Goal: Task Accomplishment & Management: Complete application form

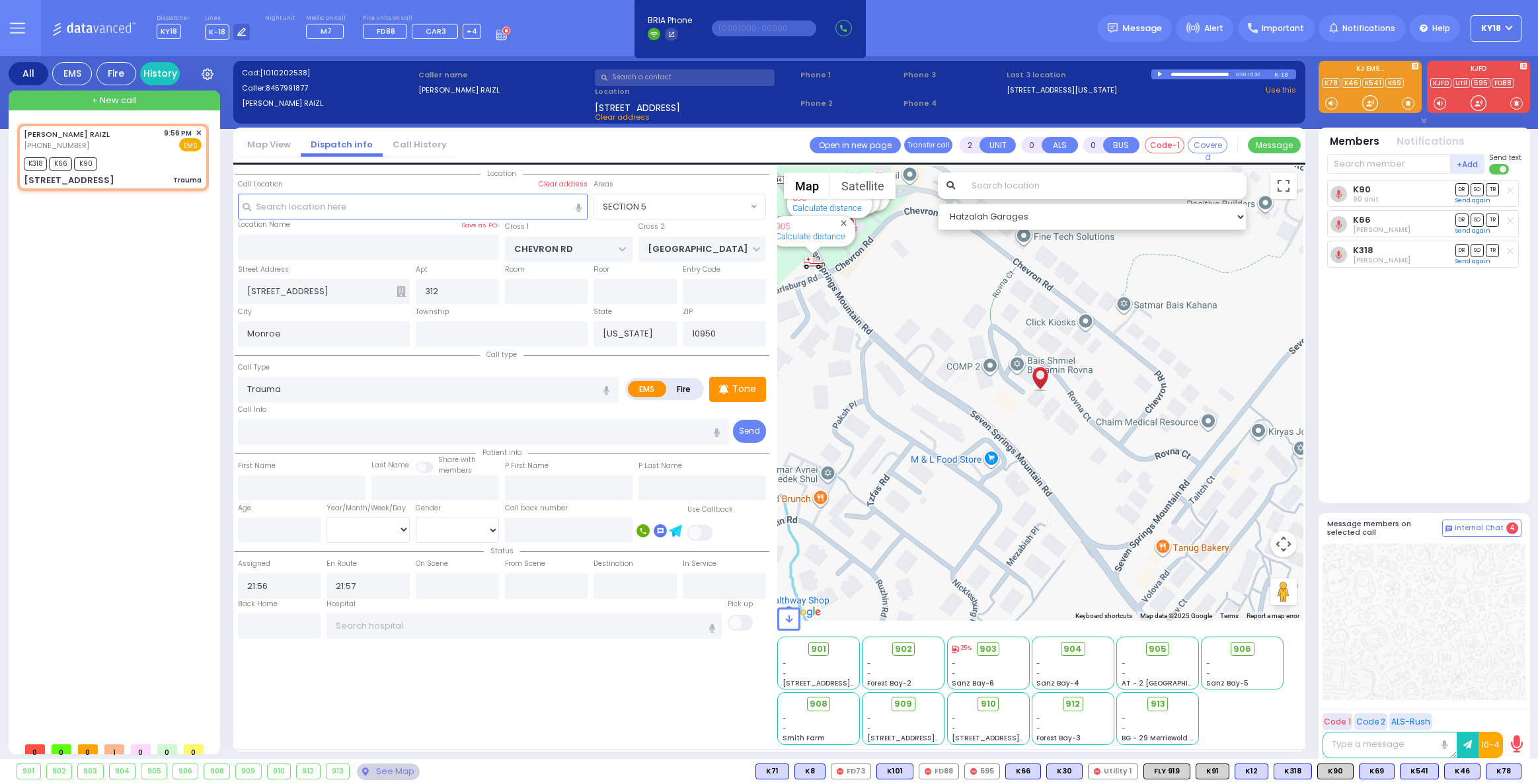
select select "SECTION 5"
select select
click at [197, 131] on span "✕" at bounding box center [198, 133] width 6 height 11
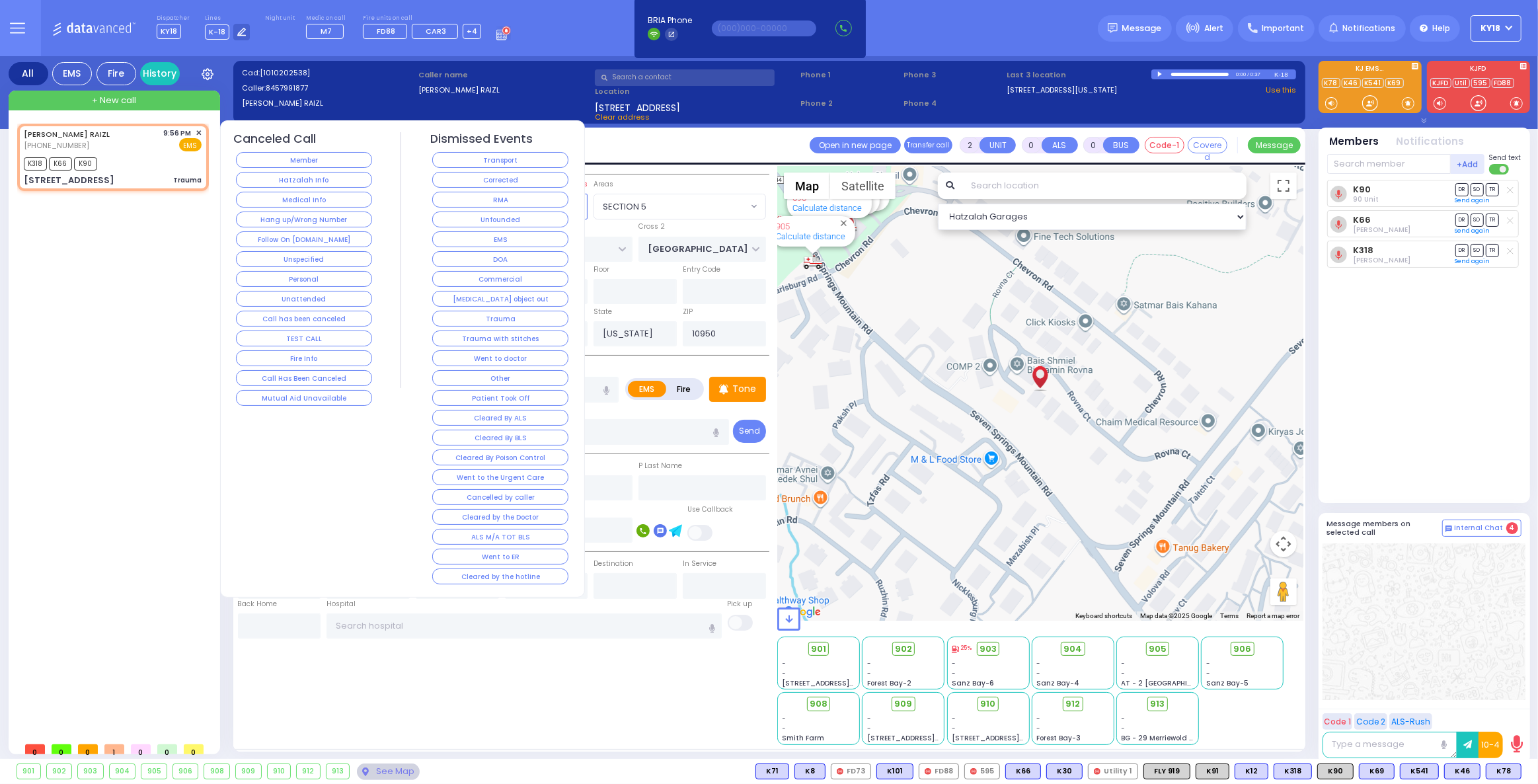
click at [493, 175] on button "Corrected" at bounding box center [500, 179] width 136 height 16
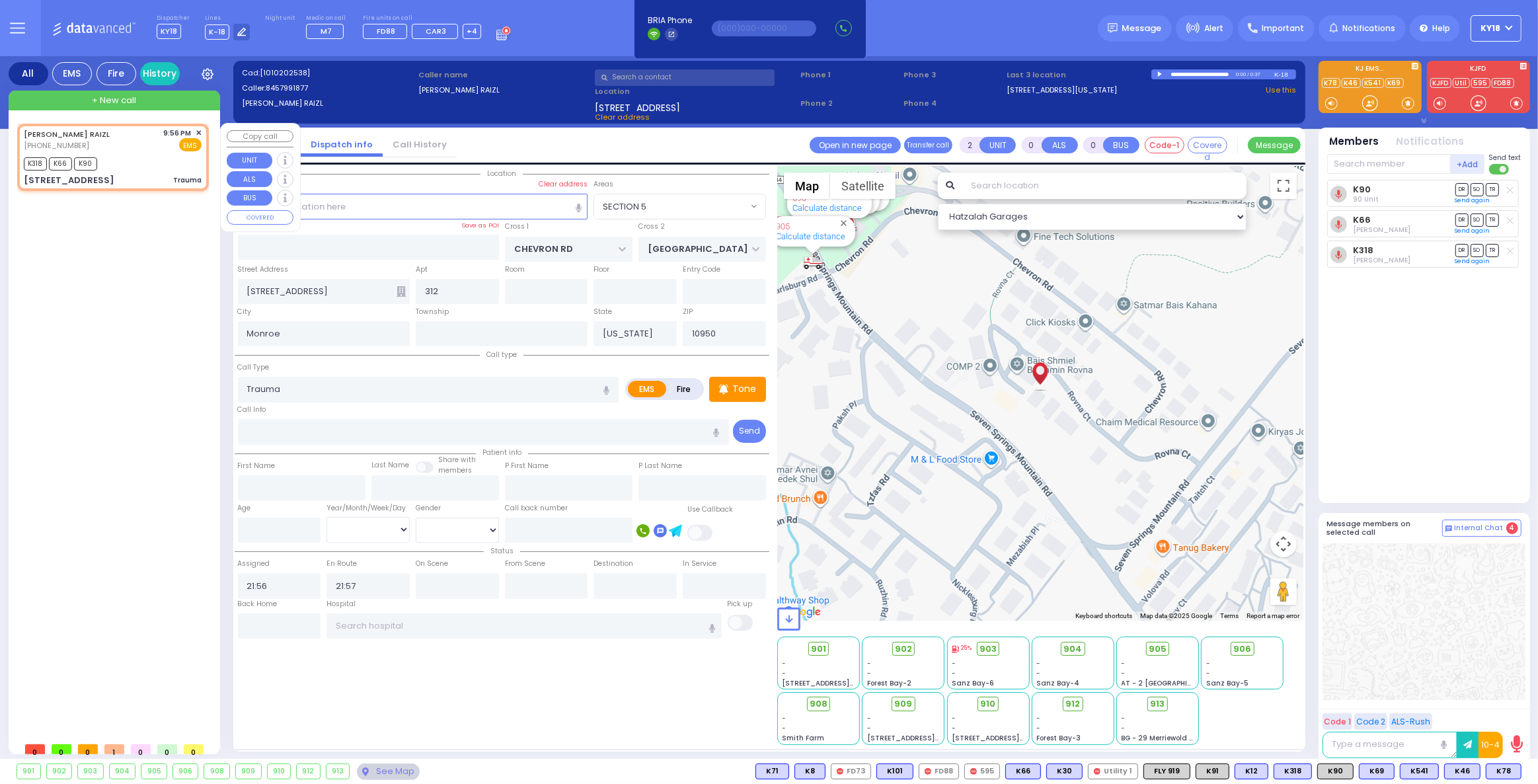
select select
radio input "true"
select select
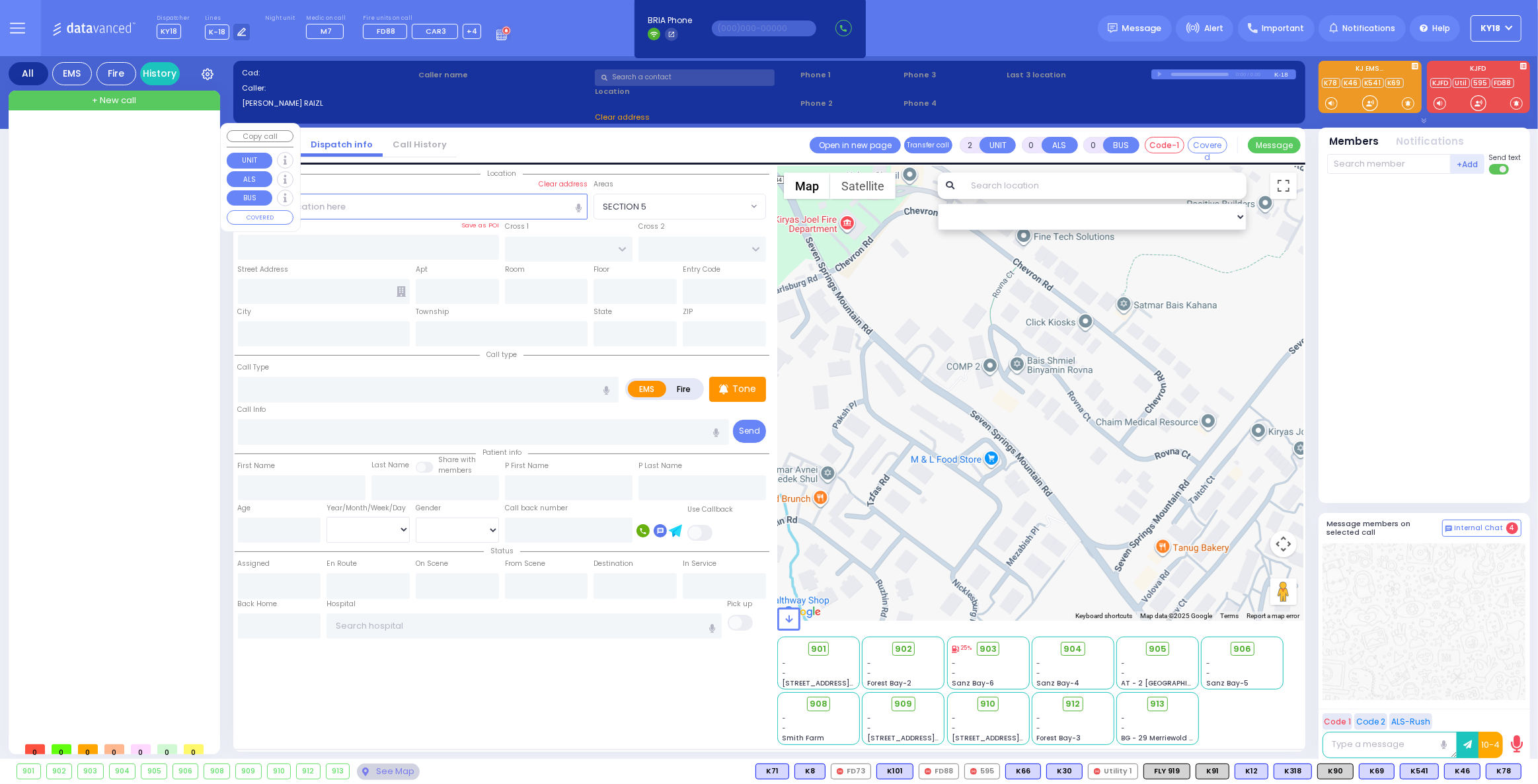
click at [116, 98] on span "+ New call" at bounding box center [114, 101] width 44 height 13
type input "1"
select select
radio input "true"
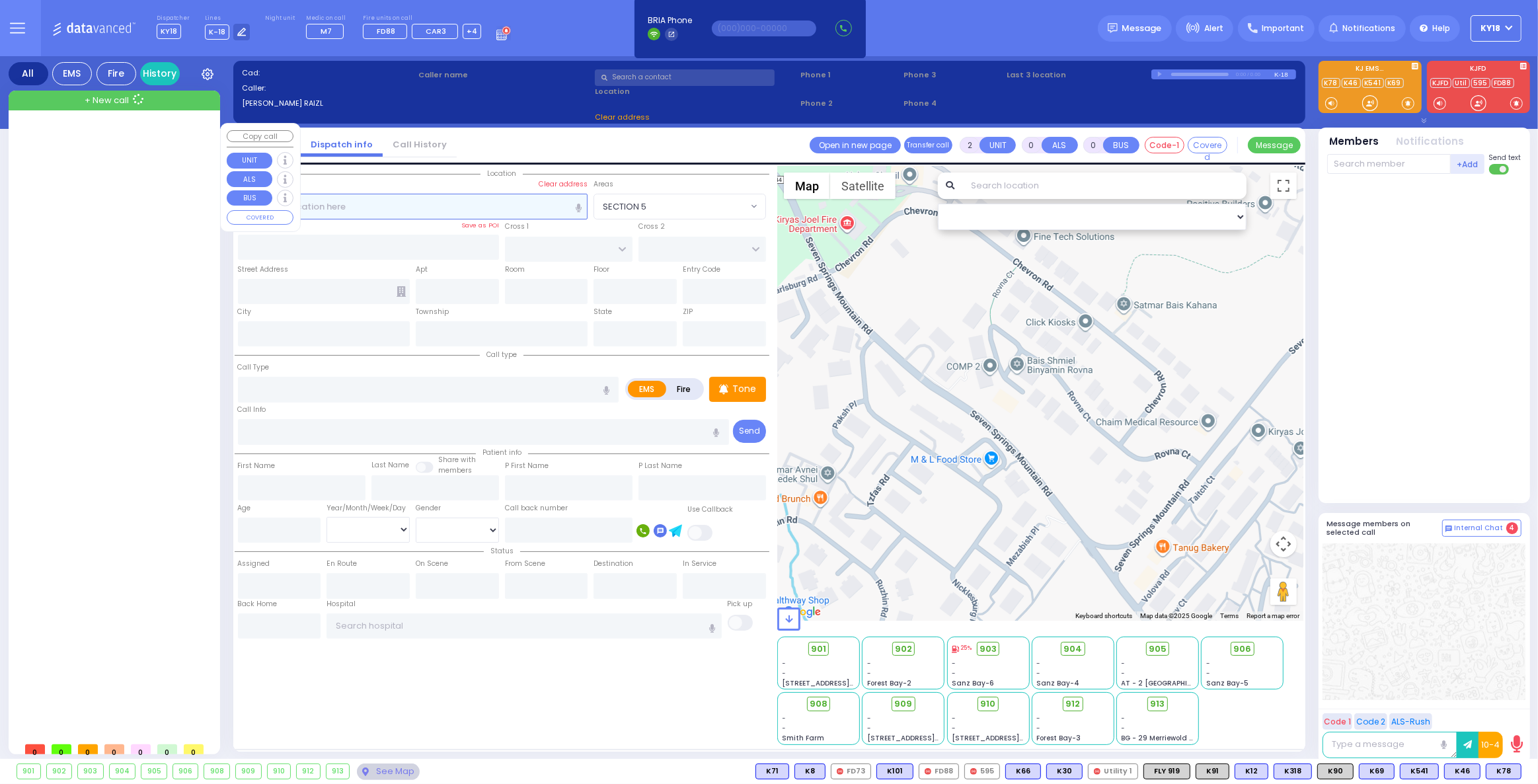
select select
type input "22:34"
select select "Hatzalah Garages"
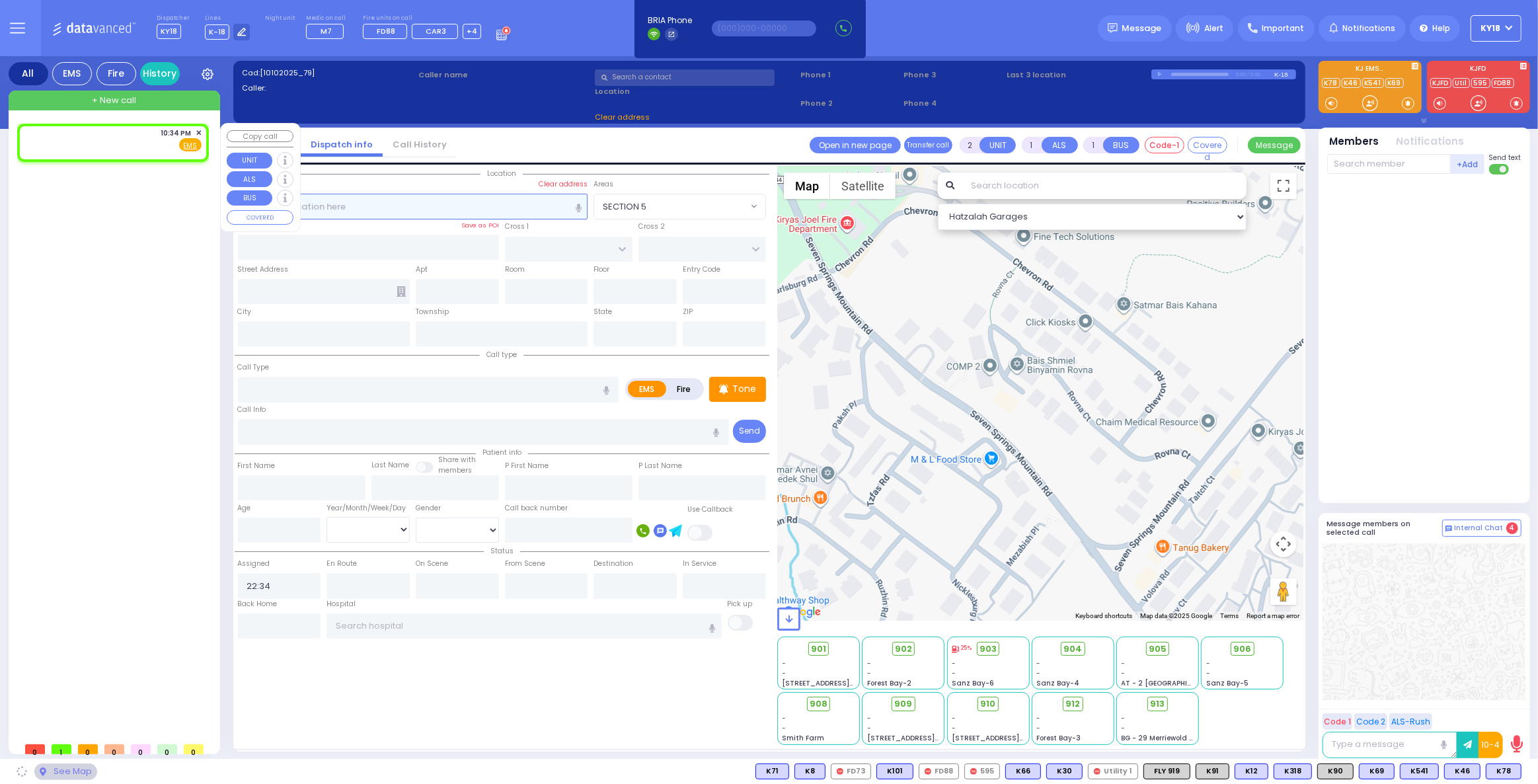
select select
radio input "true"
select select
select select "Hatzalah Garages"
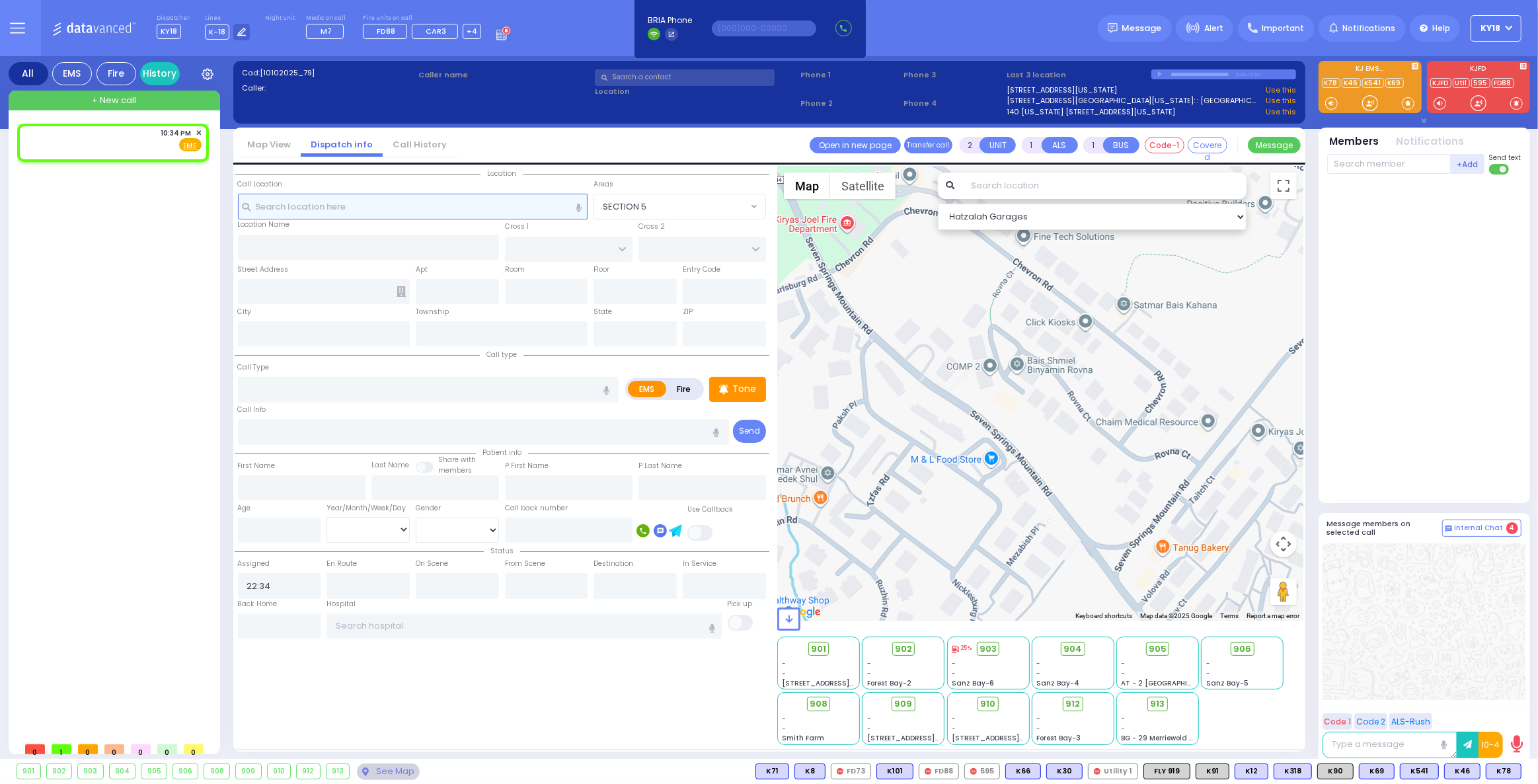
click at [292, 202] on input "text" at bounding box center [412, 206] width 350 height 25
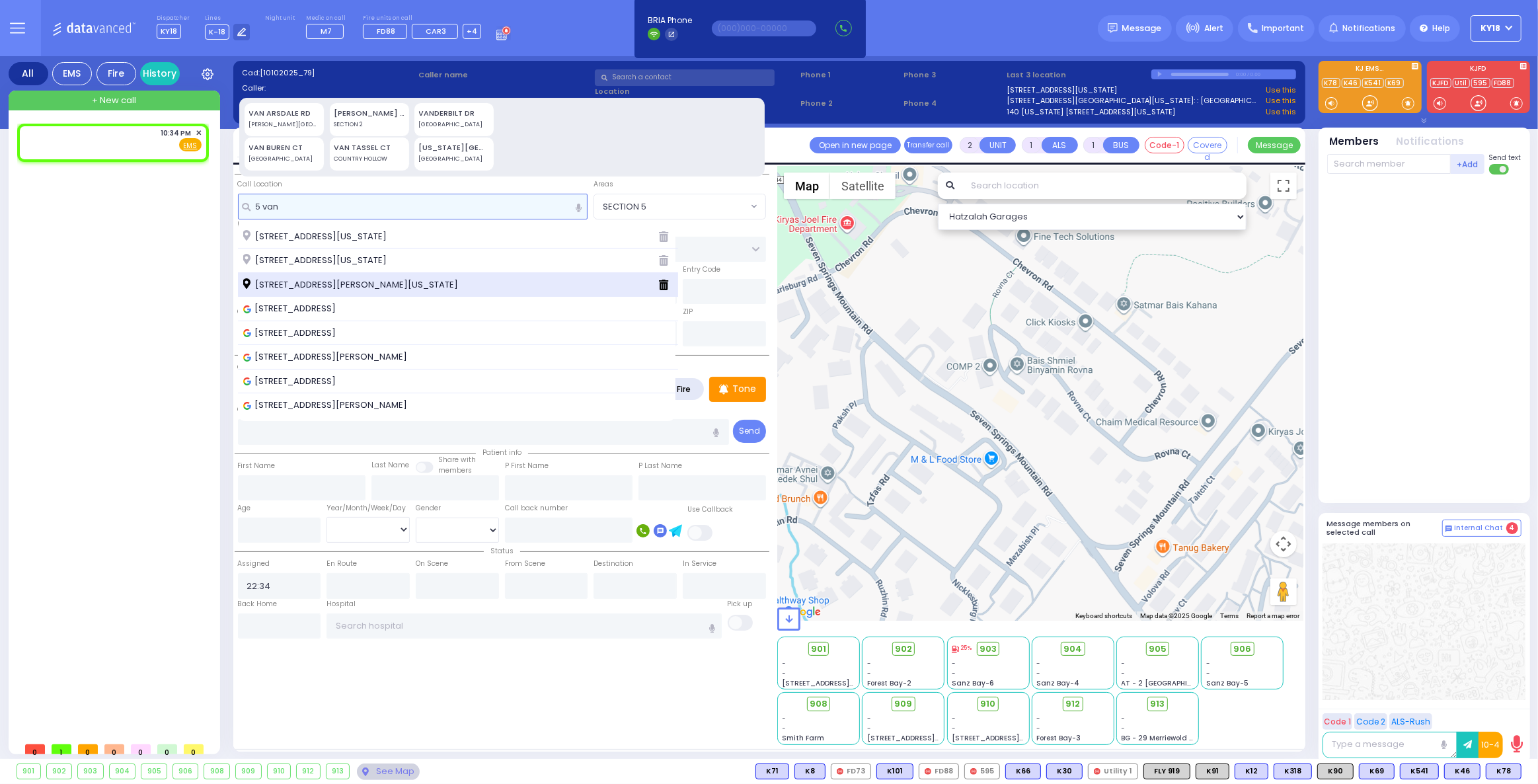
type input "5 van"
click at [338, 281] on span "5 Van Buren Drive Kiryas Joel New York 10950" at bounding box center [353, 284] width 219 height 13
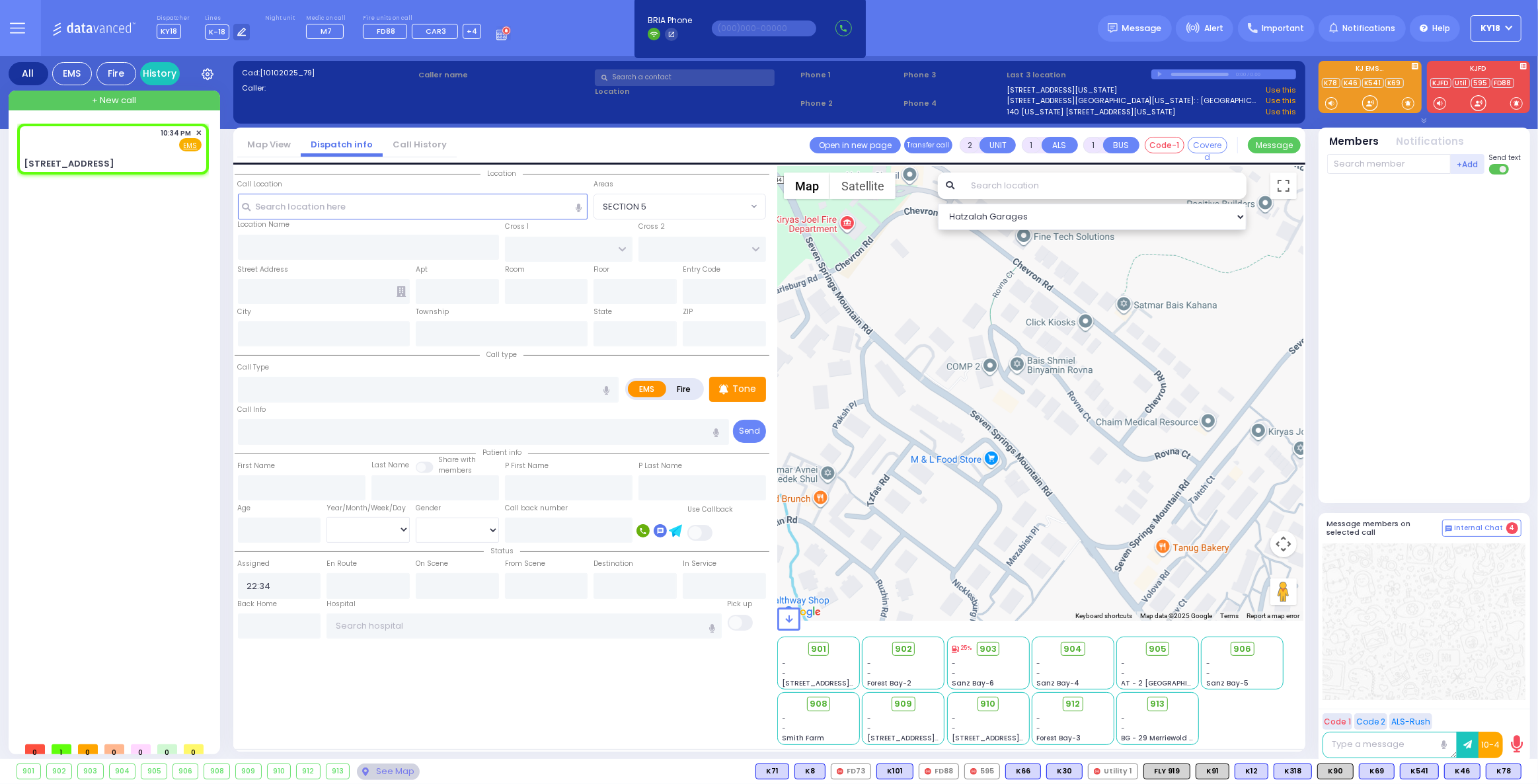
select select
radio input "true"
select select
select select "Hatzalah Garages"
type input "GARFIELD RD"
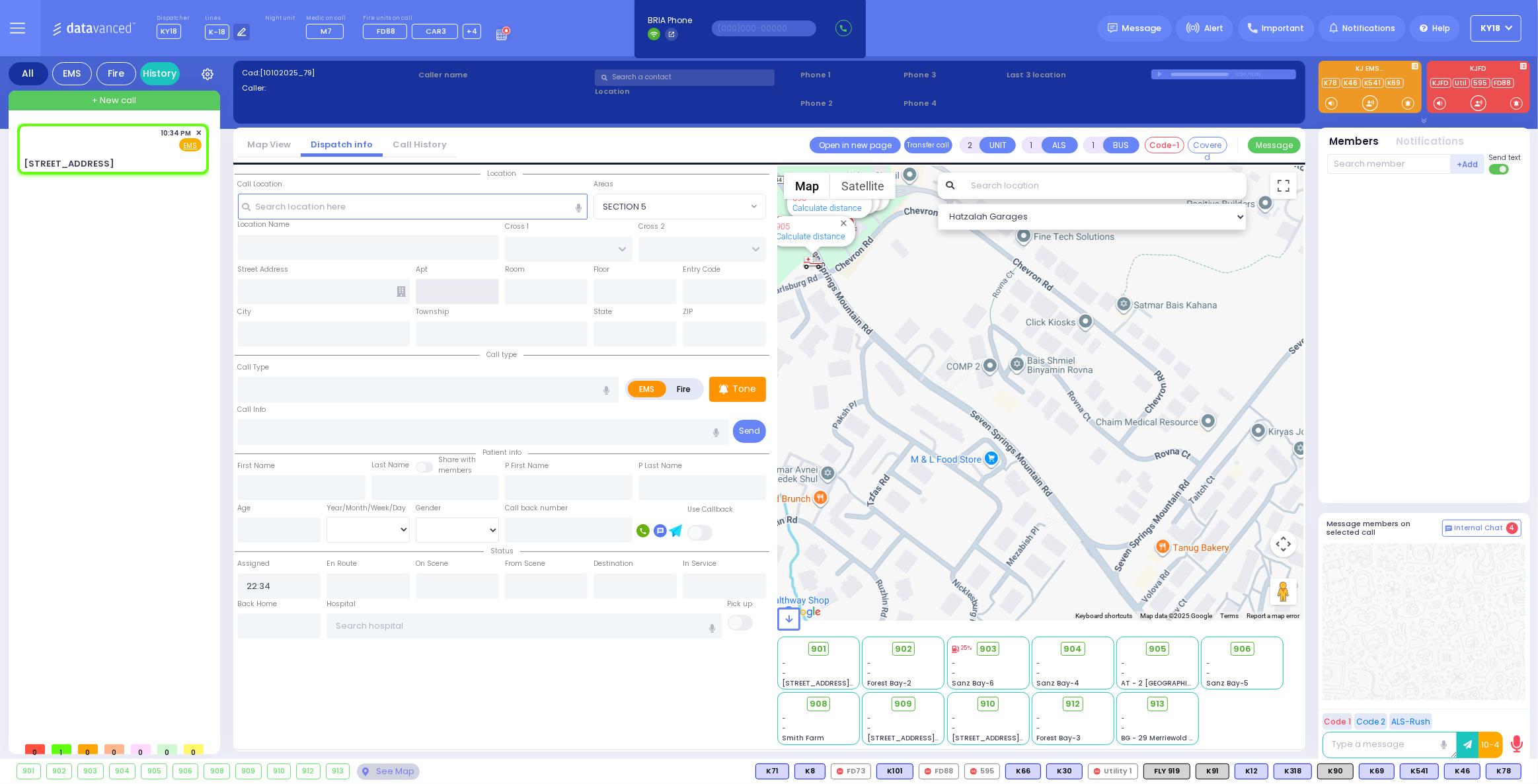
type input "QUICKWAY RD"
type input "5 Van Buren Drive"
type input "Kiryas Joel"
type input "[US_STATE]"
type input "10950"
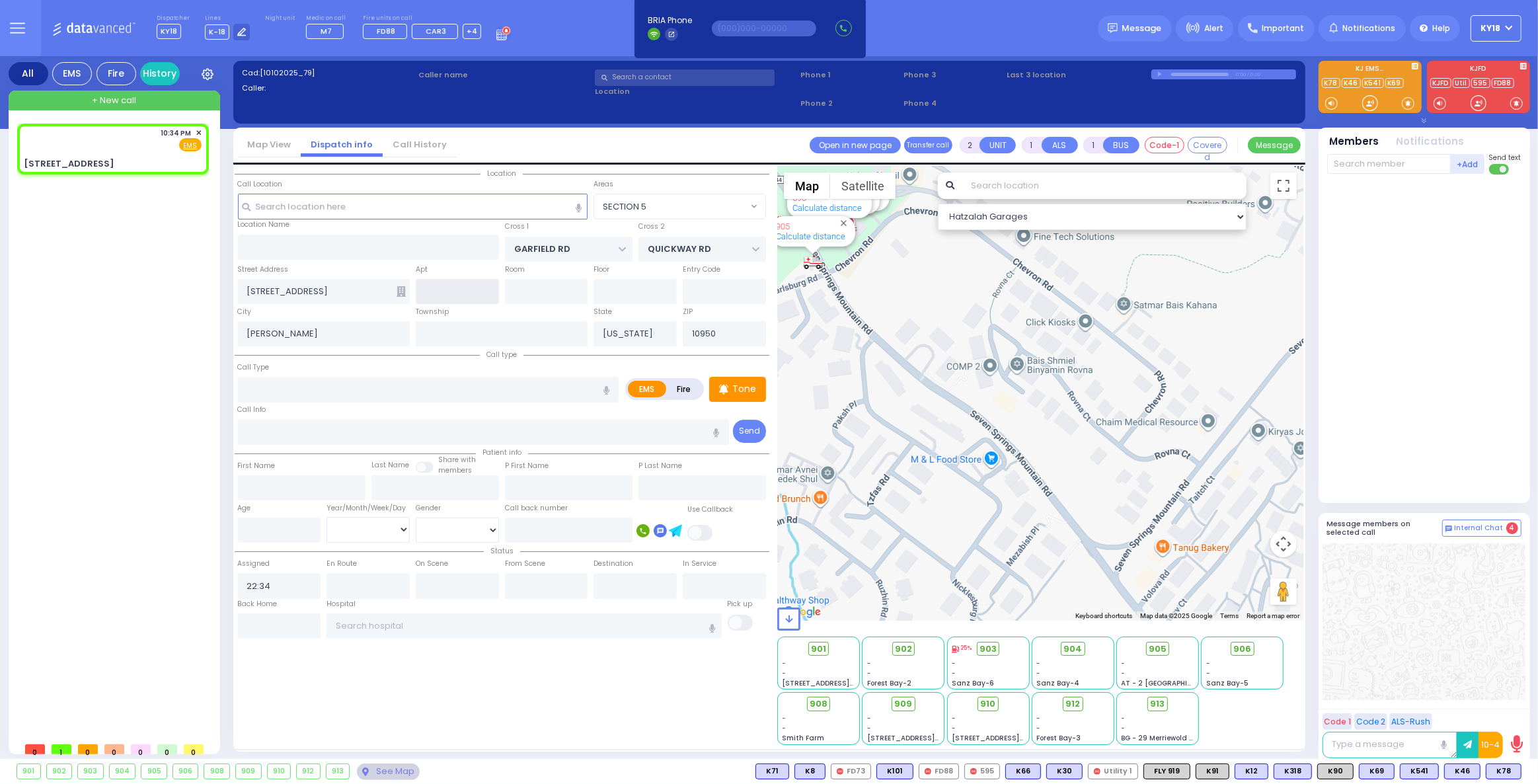
select select "SECTION 2"
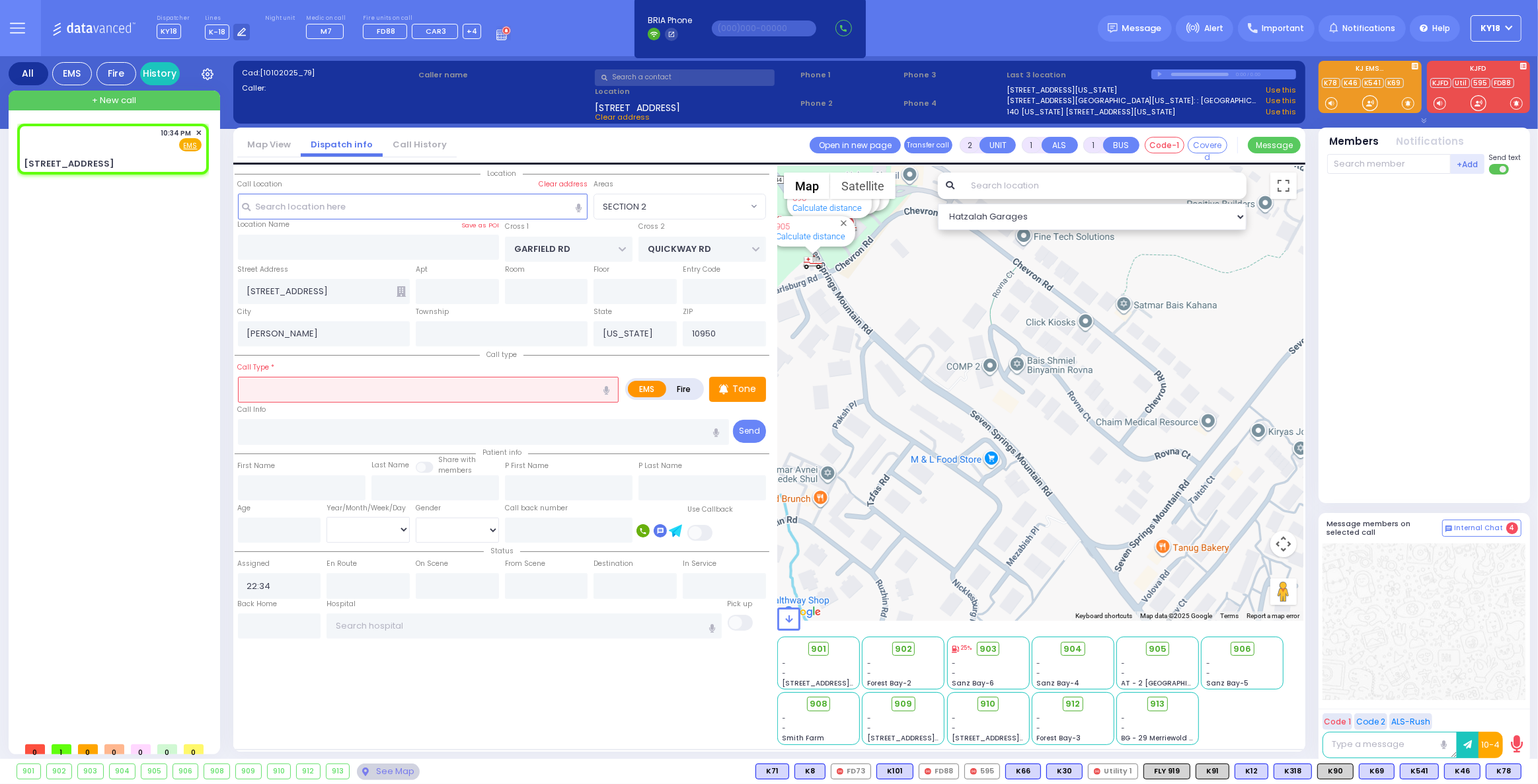
click at [278, 392] on input "text" at bounding box center [428, 388] width 381 height 25
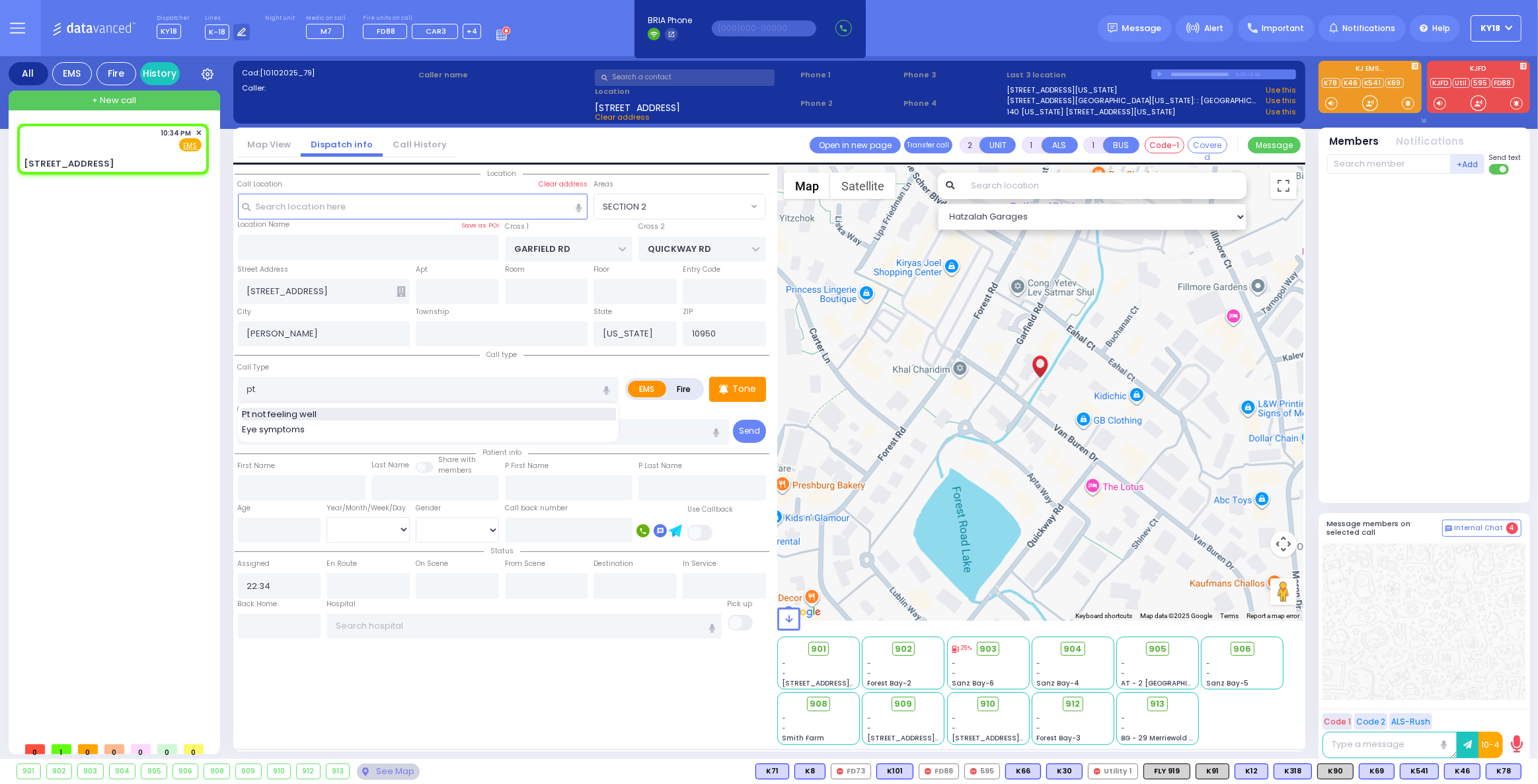
click at [278, 418] on span "Pt not feeling well" at bounding box center [281, 414] width 80 height 13
type input "Pt not feeling well"
type input "1"
type input "0"
click at [430, 297] on input "text" at bounding box center [457, 291] width 83 height 25
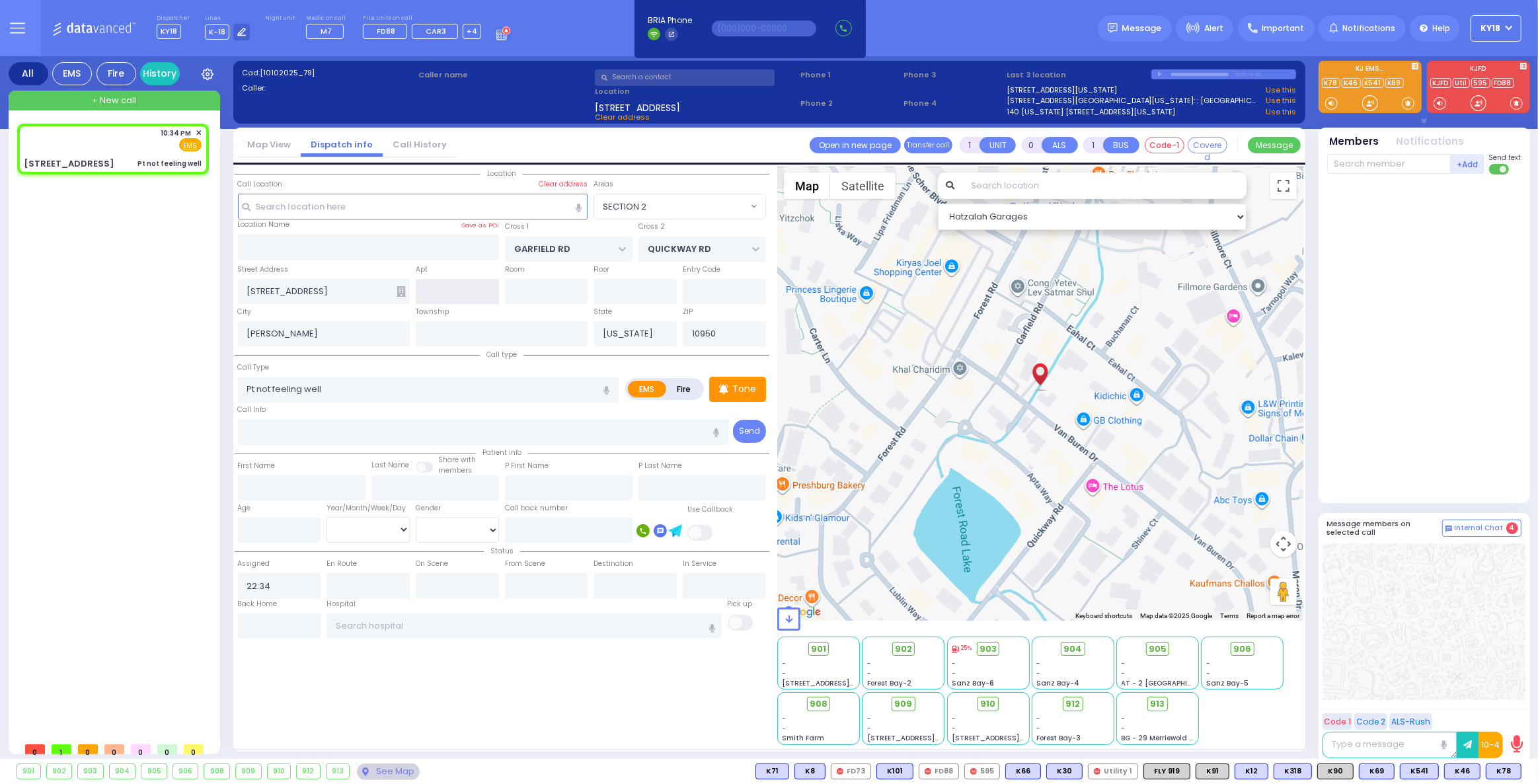
select select
radio input "true"
select select
select select "Hatzalah Garages"
select select "SECTION 2"
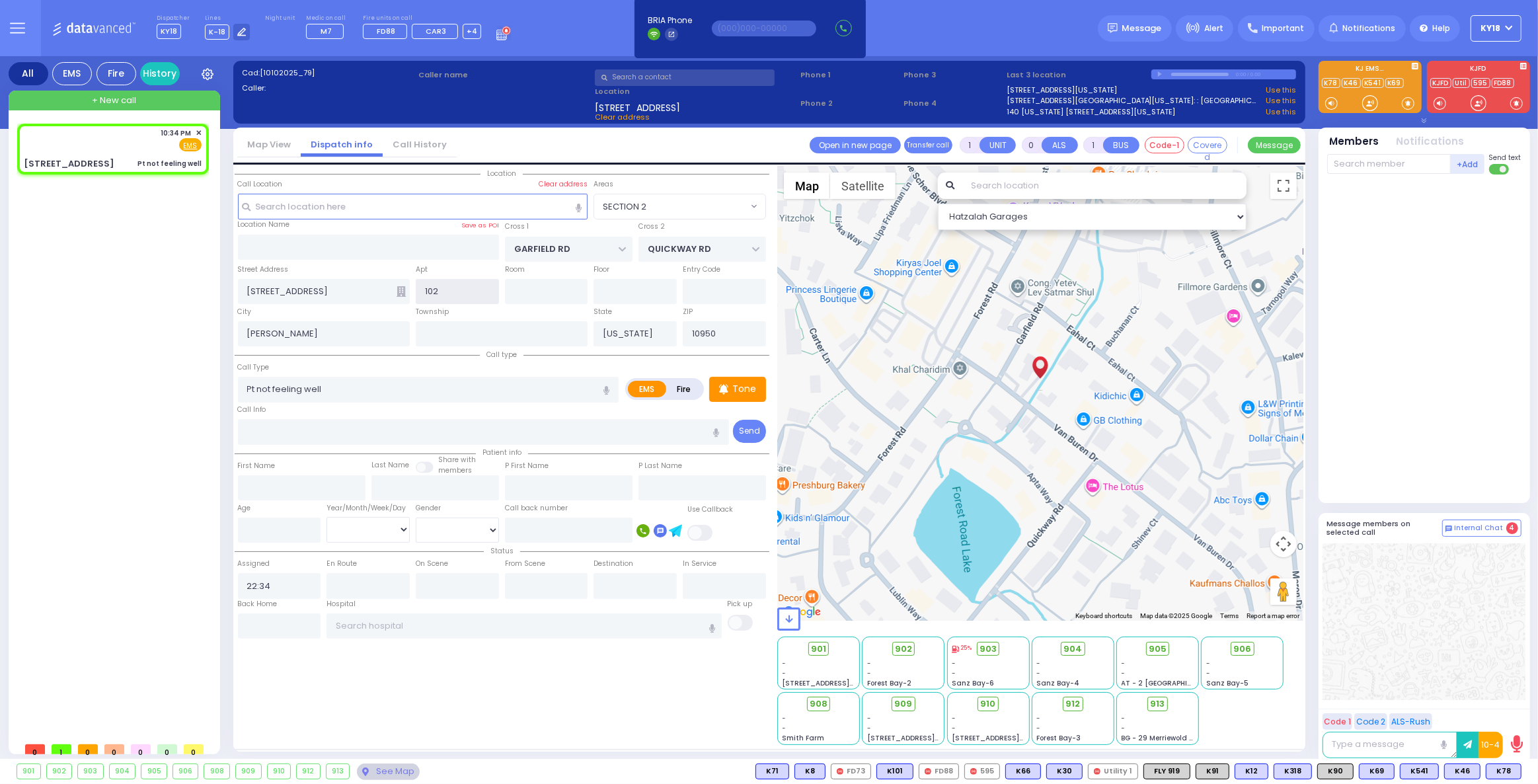
type input "102"
click at [402, 289] on icon at bounding box center [401, 291] width 9 height 11
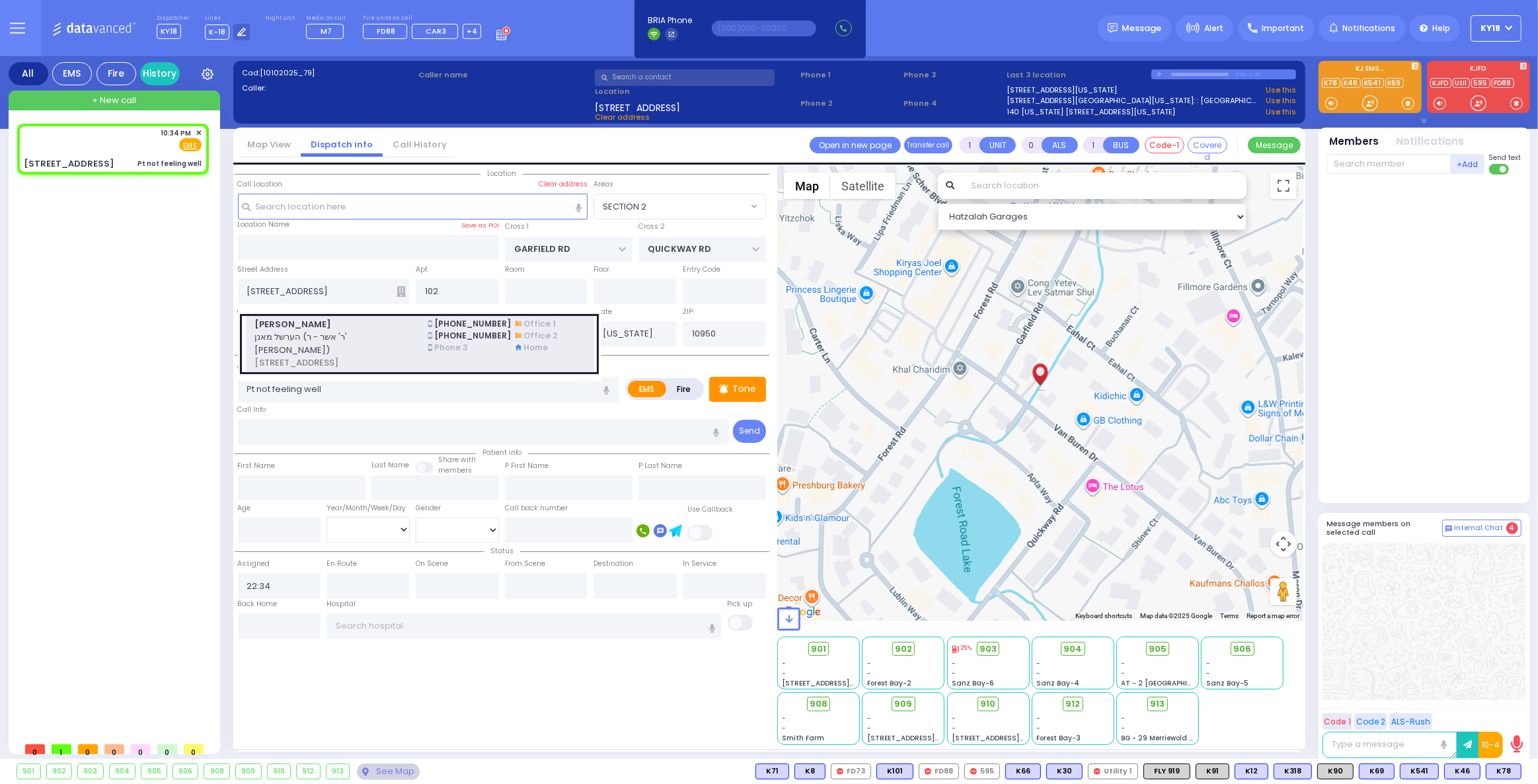
select select
radio input "true"
select select
select select "Hatzalah Garages"
click at [402, 331] on span "הערשל מאנן (ר' אשר - ר' אברהם זאב טירנויער)" at bounding box center [333, 344] width 158 height 26
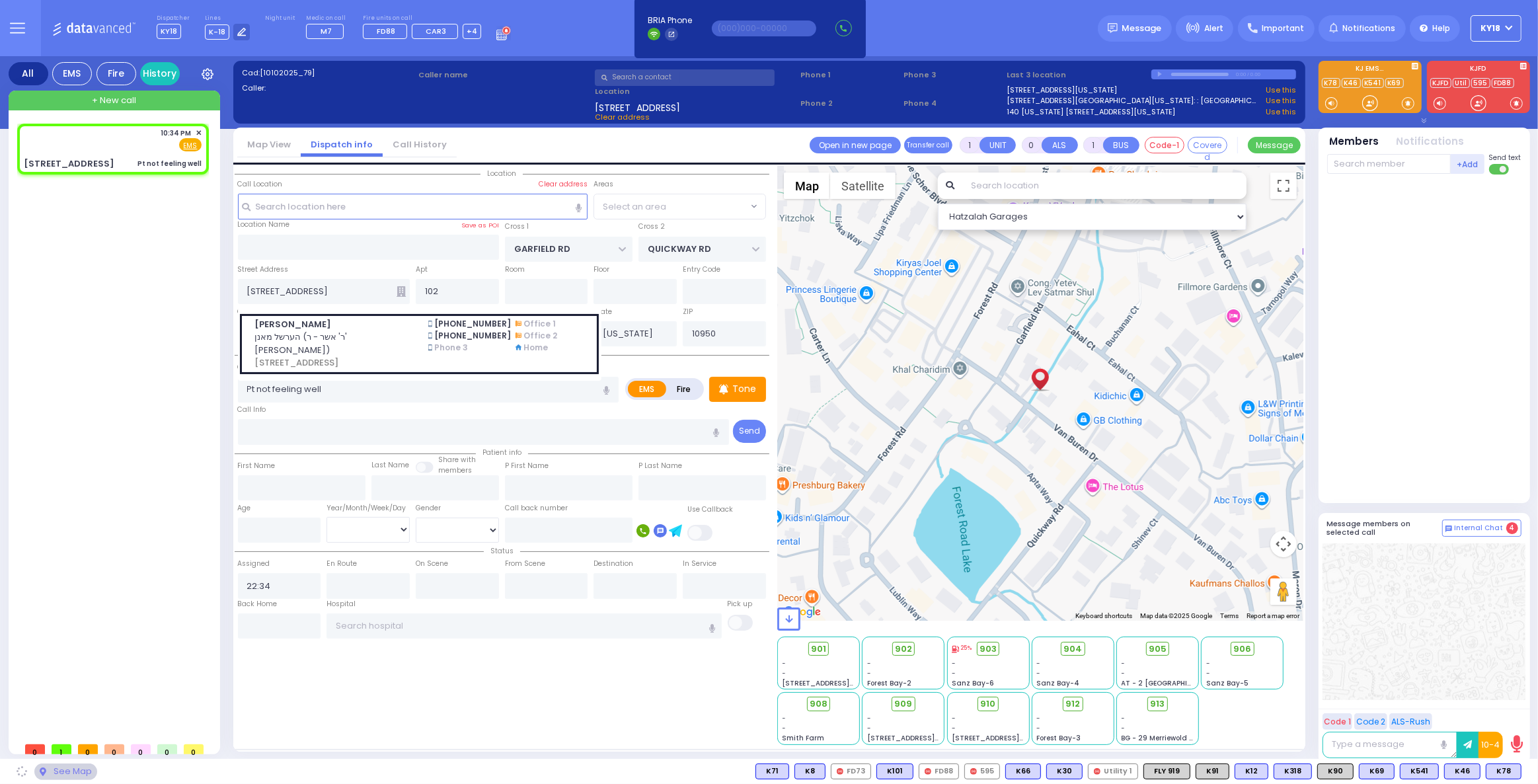
select select "SECTION 2"
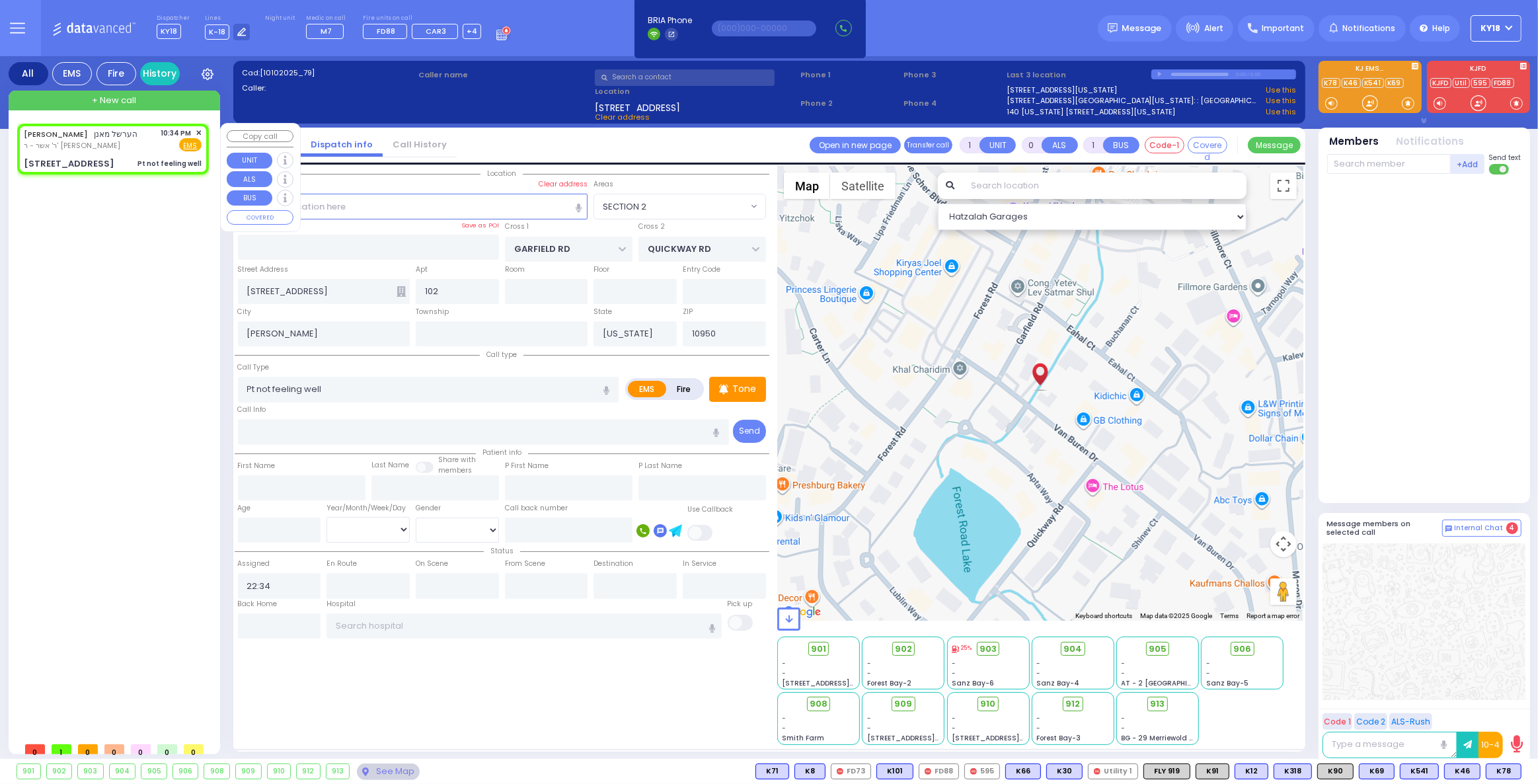
select select
radio input "true"
type input "HERSHEL"
type input "MANN"
select select
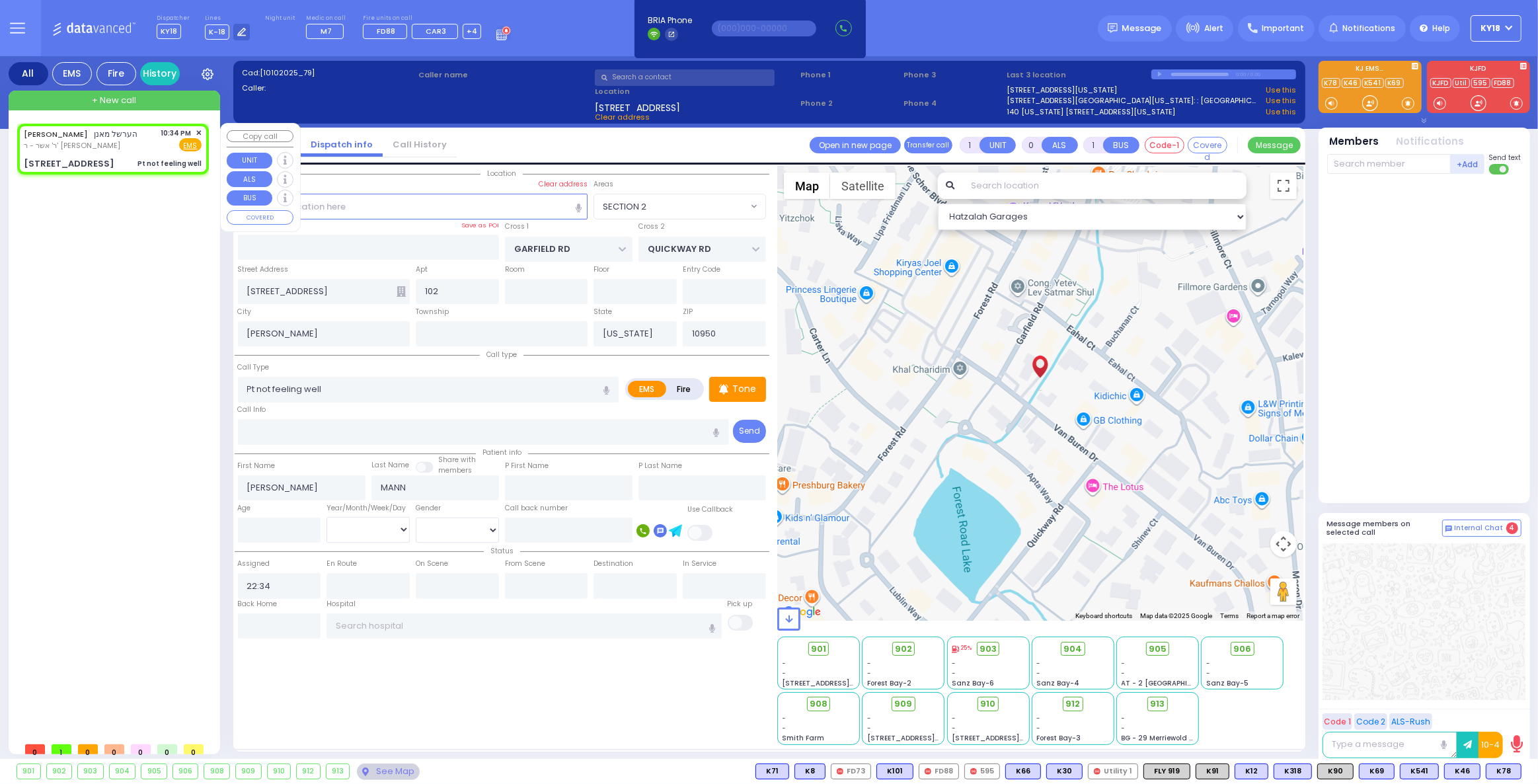
select select "Hatzalah Garages"
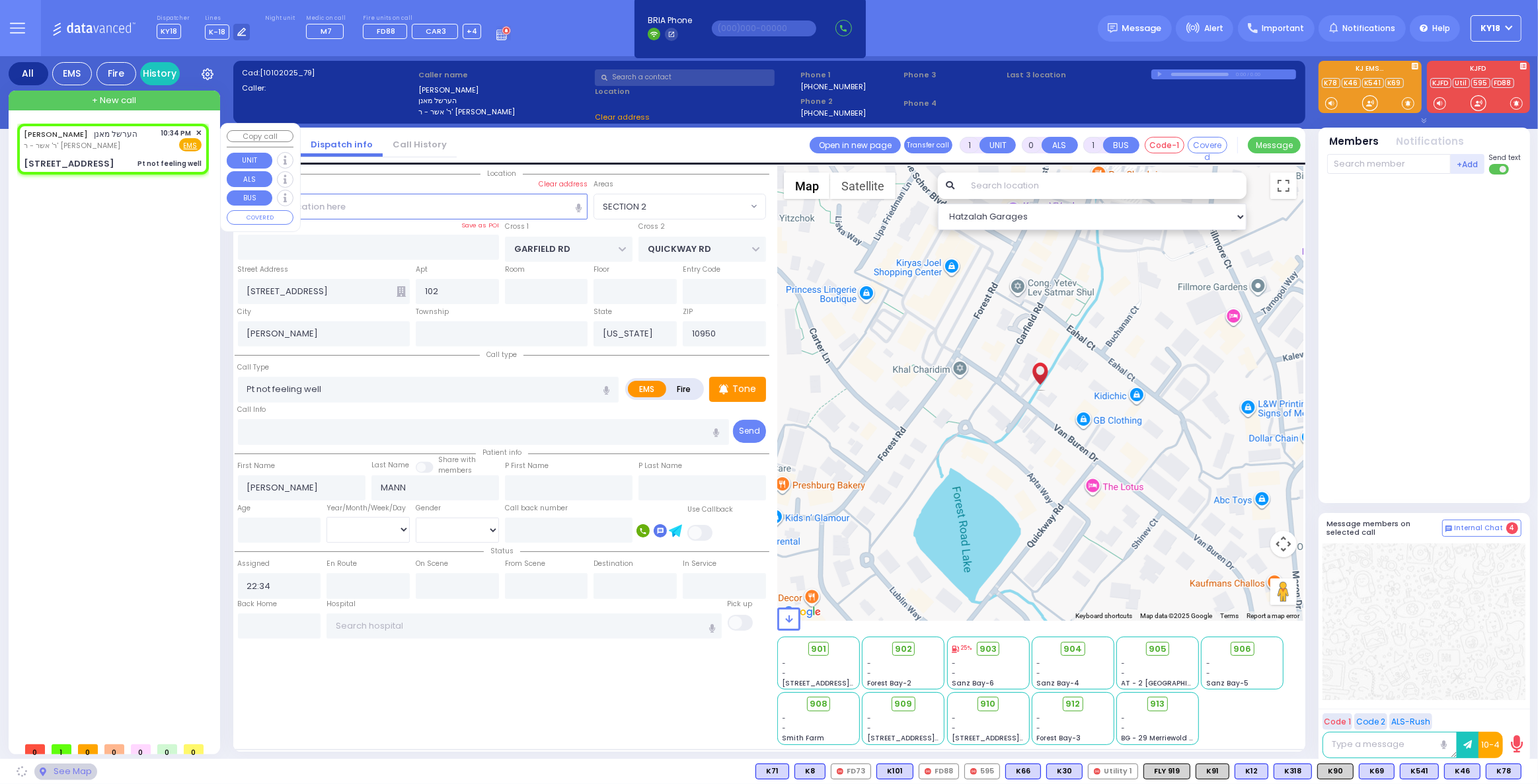
type input "FOREST RD"
type input "5 VAN BUREN DR"
type input "Monroe"
select select "SECTION 2"
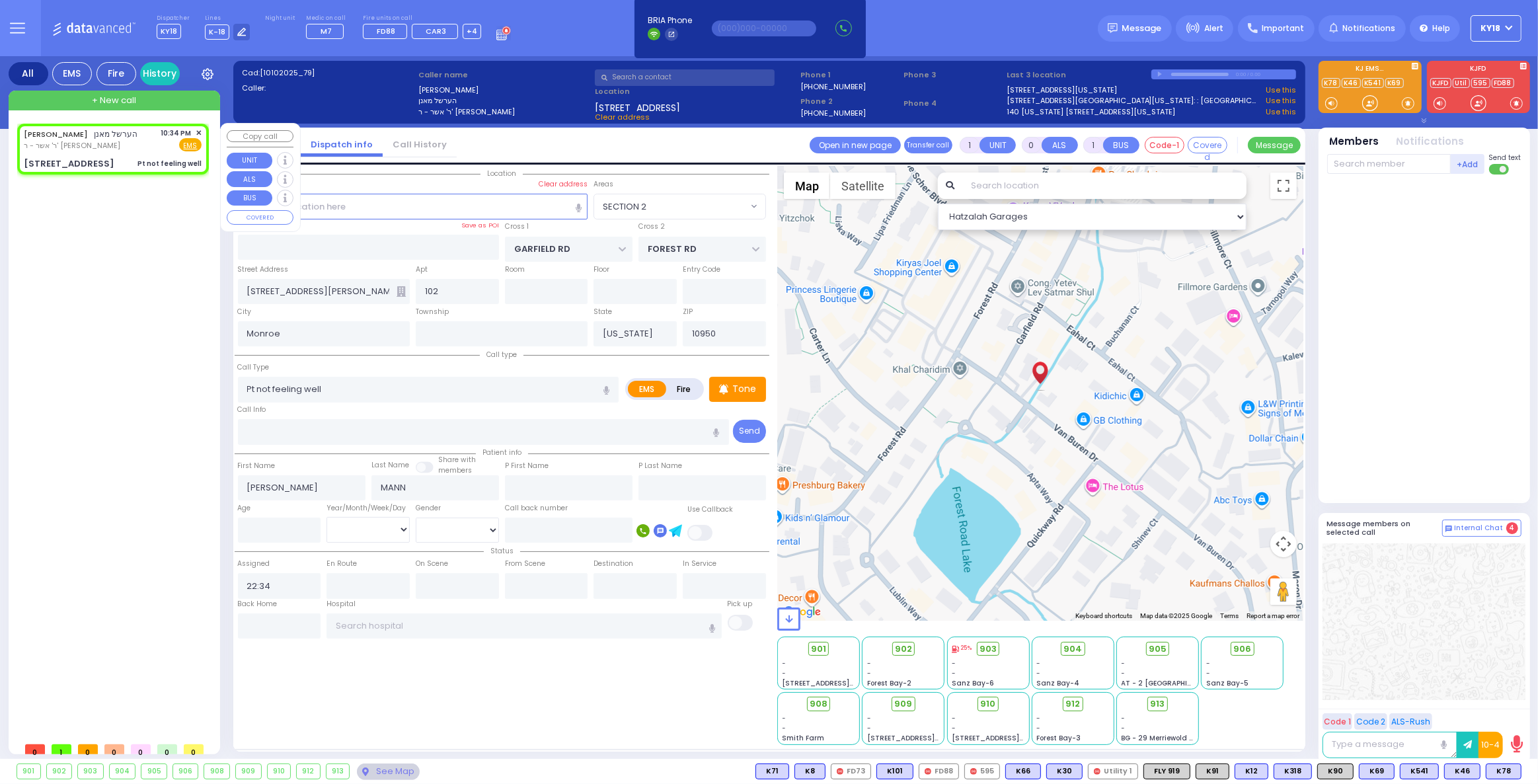
click at [118, 149] on span "ר' אשר - ר' [PERSON_NAME]" at bounding box center [80, 145] width 114 height 11
select select
radio input "true"
select select
select select "Hatzalah Garages"
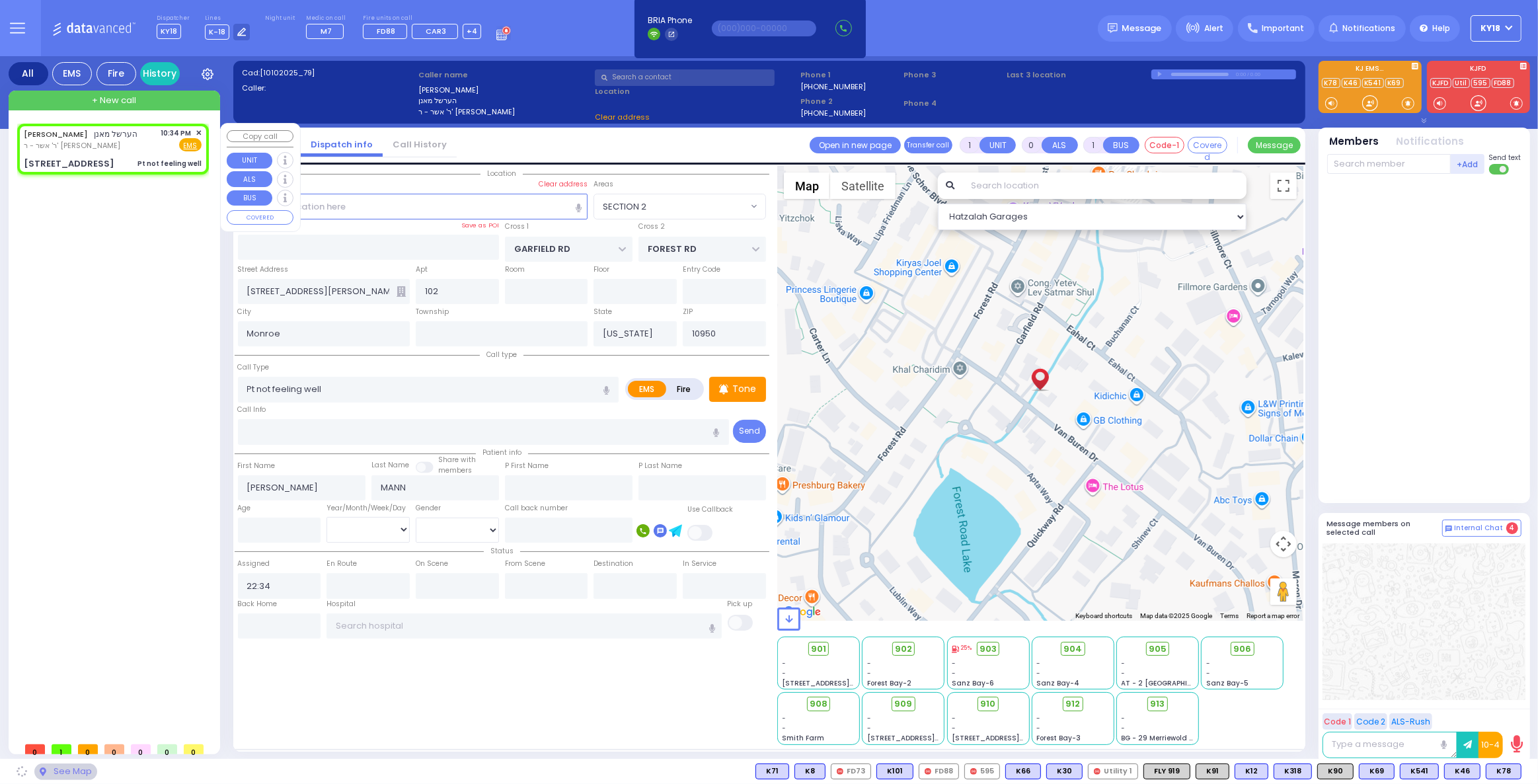
select select "SECTION 2"
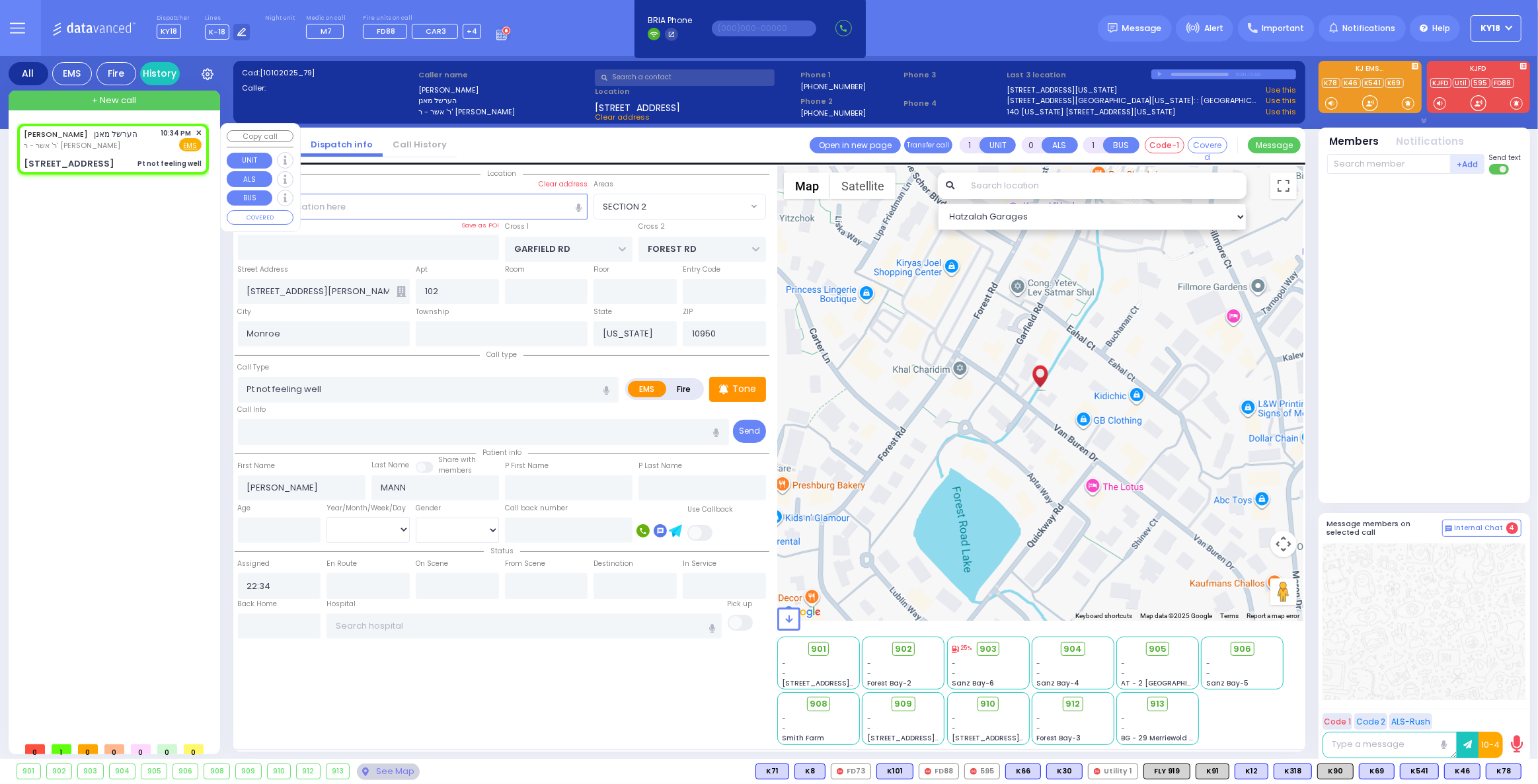
click at [85, 149] on span "ר' אשר - ר' [PERSON_NAME]" at bounding box center [80, 145] width 114 height 11
select select
radio input "true"
select select
select select "Hatzalah Garages"
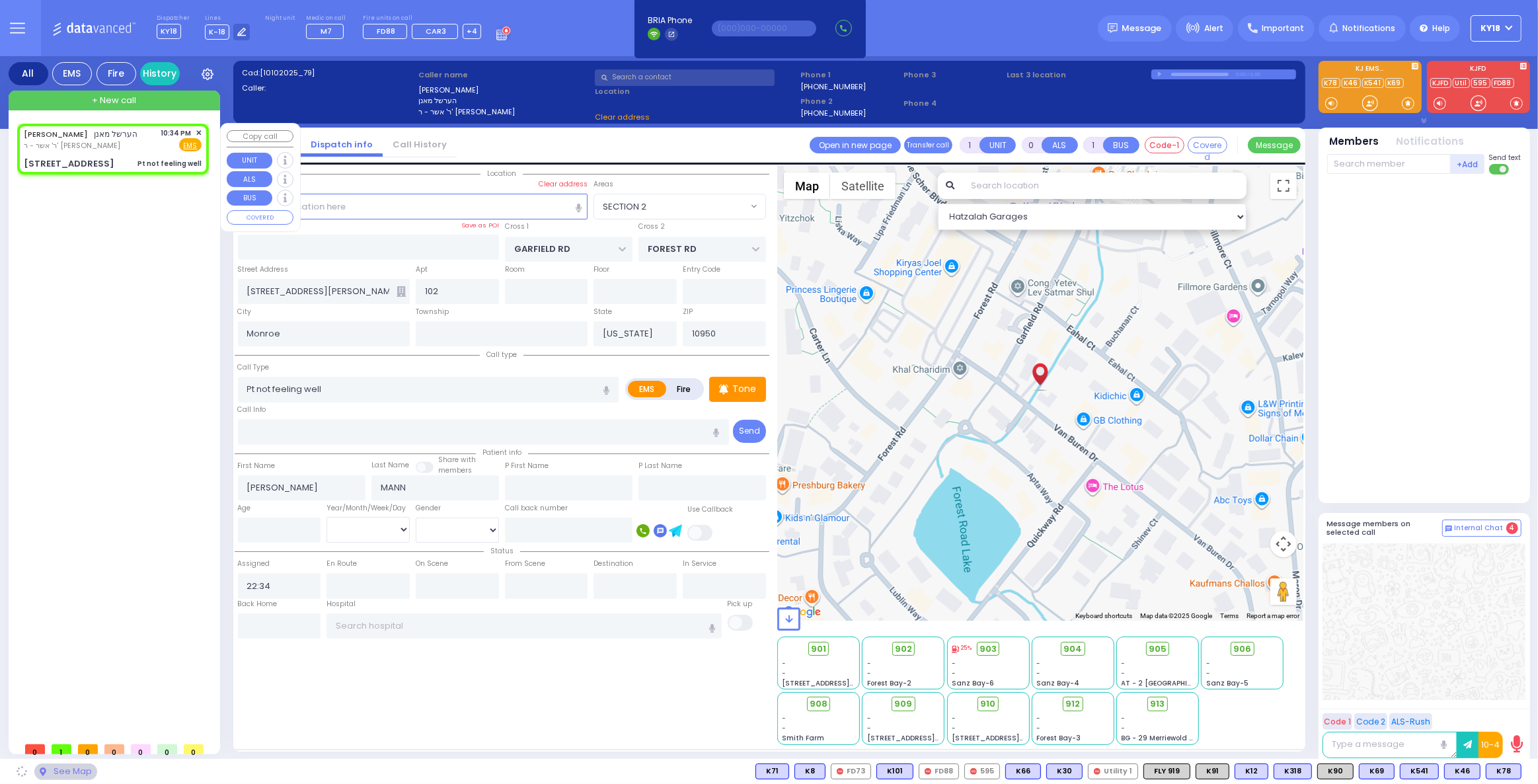
select select "SECTION 2"
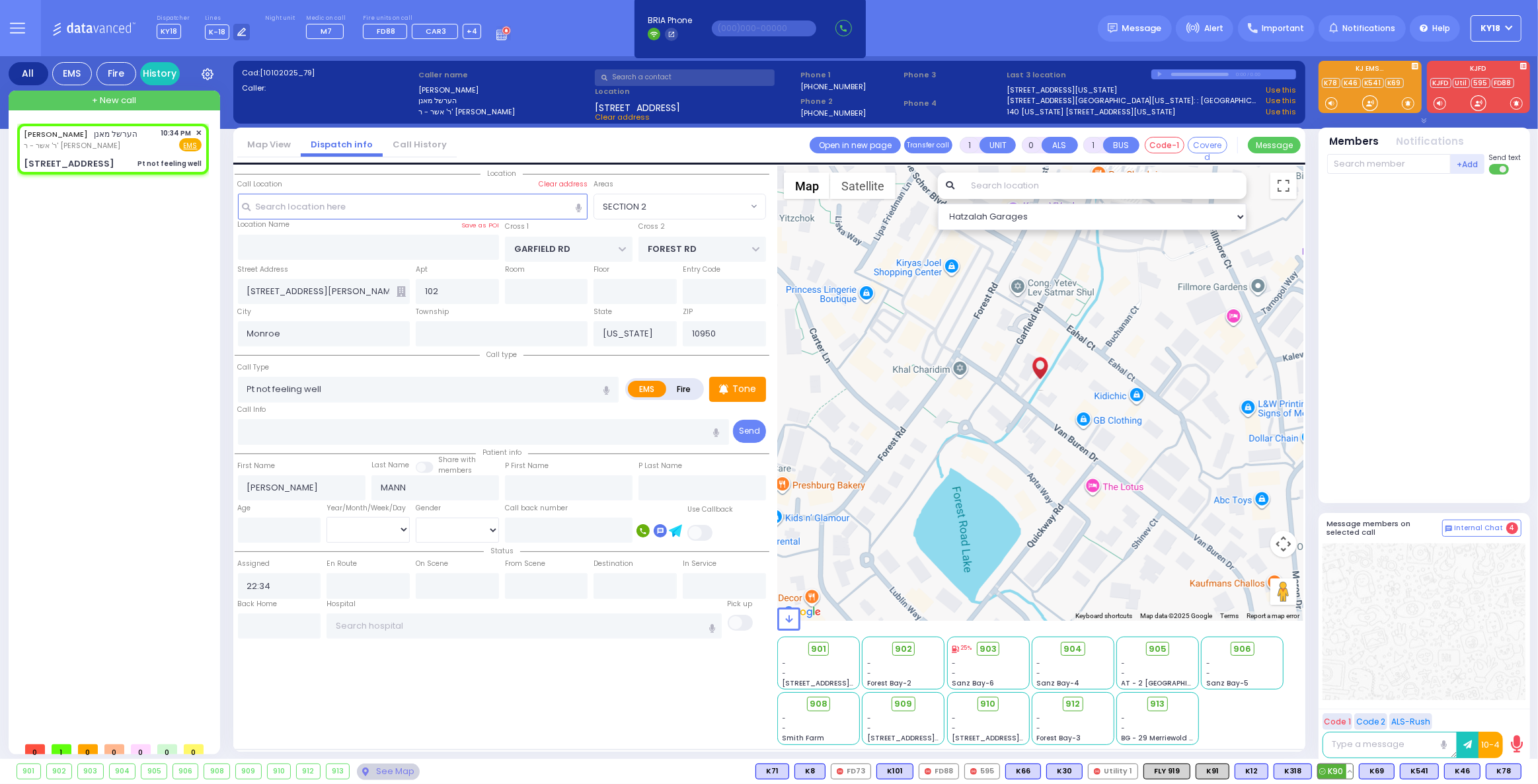
click at [1337, 770] on span "K90" at bounding box center [1335, 771] width 35 height 15
select select
radio input "true"
select select
type input "22:34"
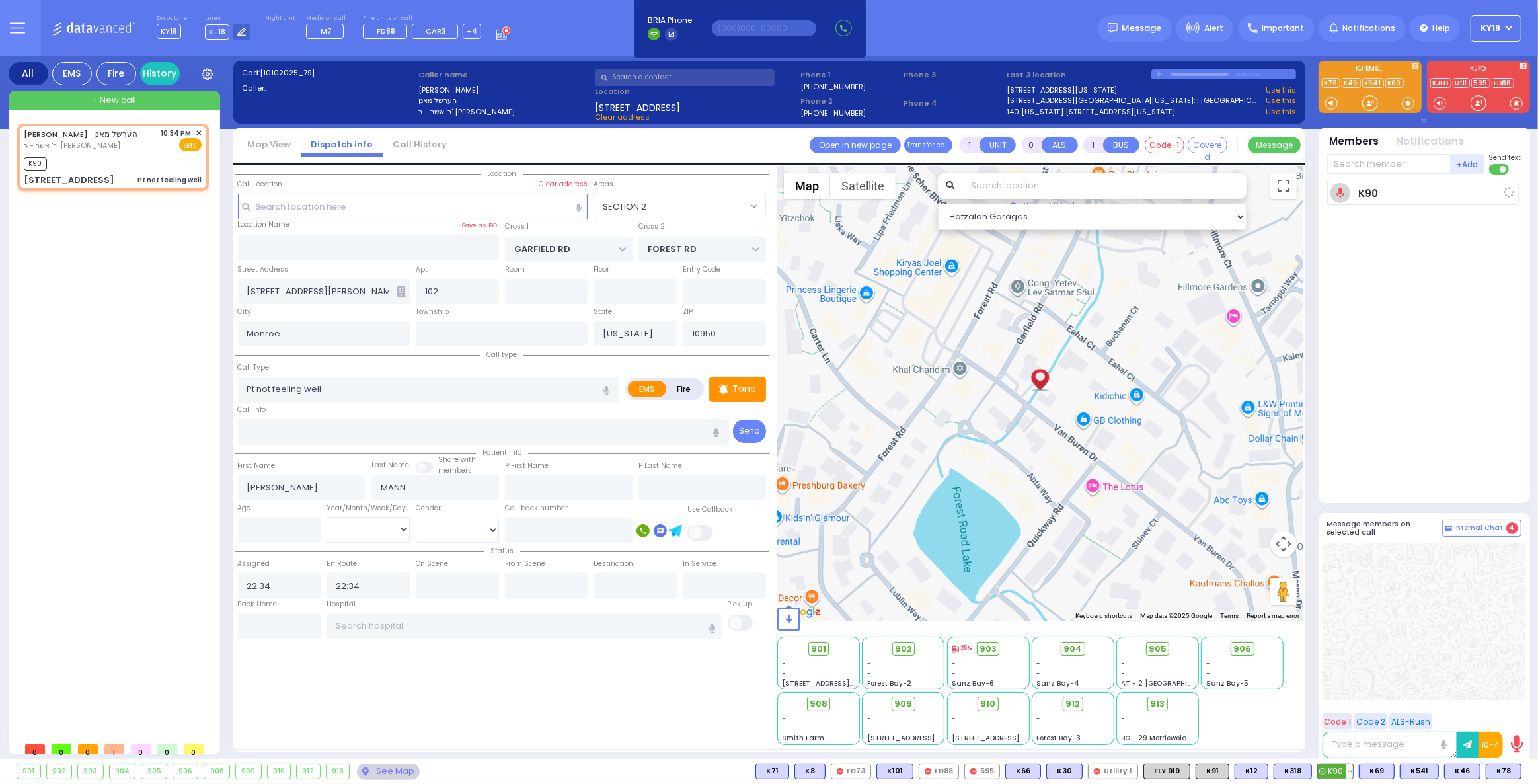
select select "Hatzalah Garages"
select select "SECTION 2"
click at [1387, 167] on input "text" at bounding box center [1388, 164] width 123 height 20
type input "75"
click at [1434, 194] on div "Jacob Jakobowits" at bounding box center [1448, 191] width 75 height 13
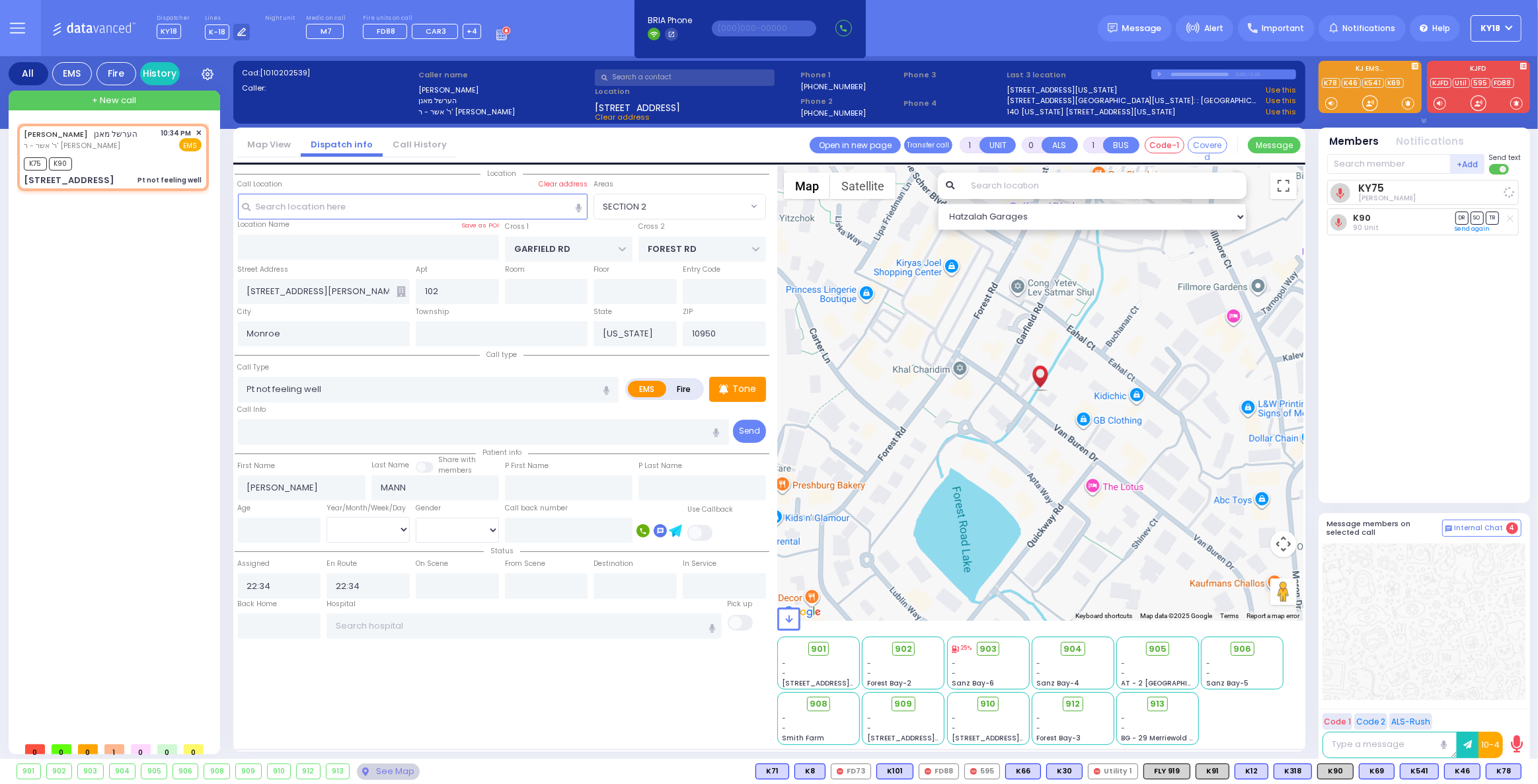
select select
radio input "true"
select select
select select "Hatzalah Garages"
select select "SECTION 2"
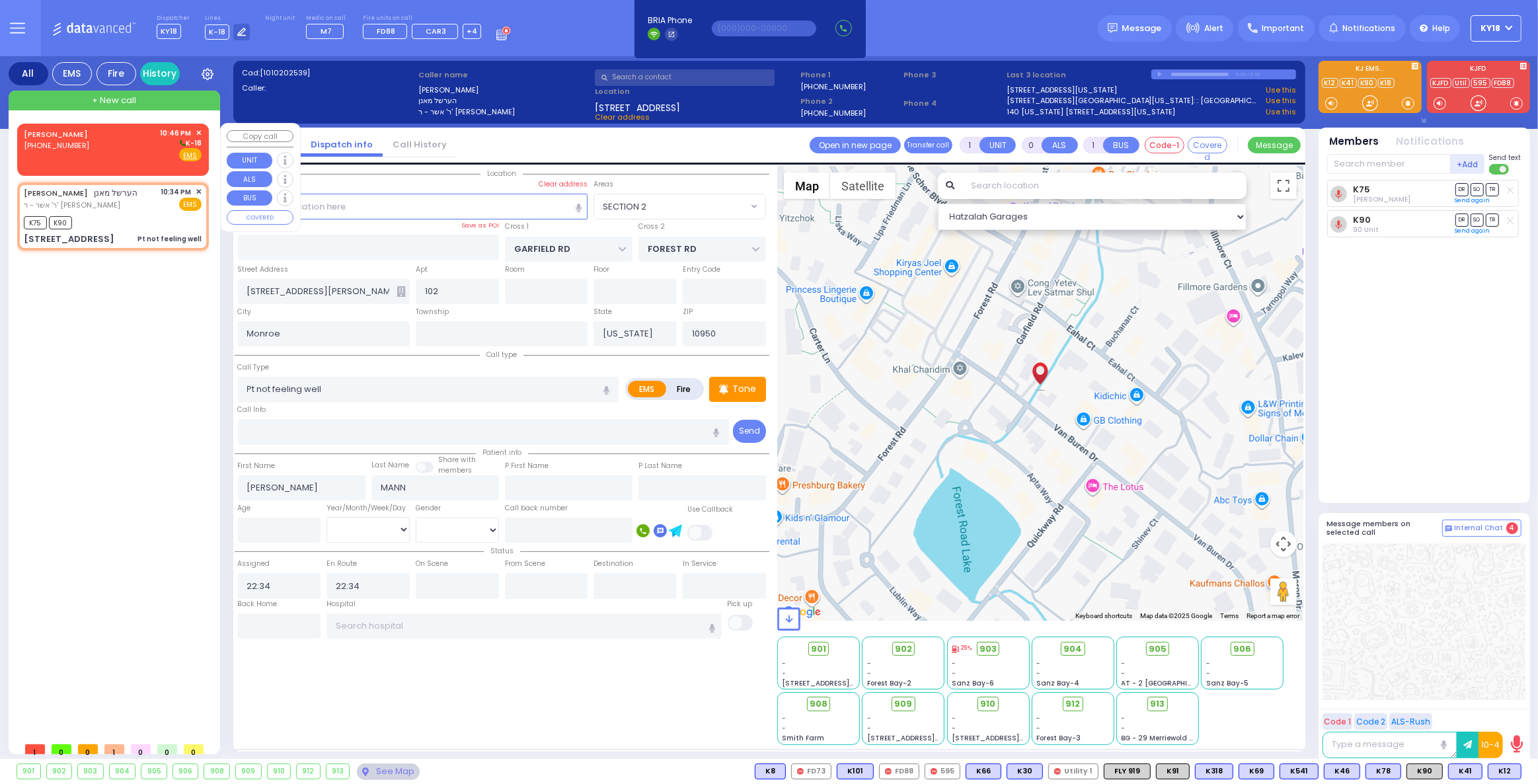
click at [71, 147] on span "[PHONE_NUMBER]" at bounding box center [57, 145] width 66 height 11
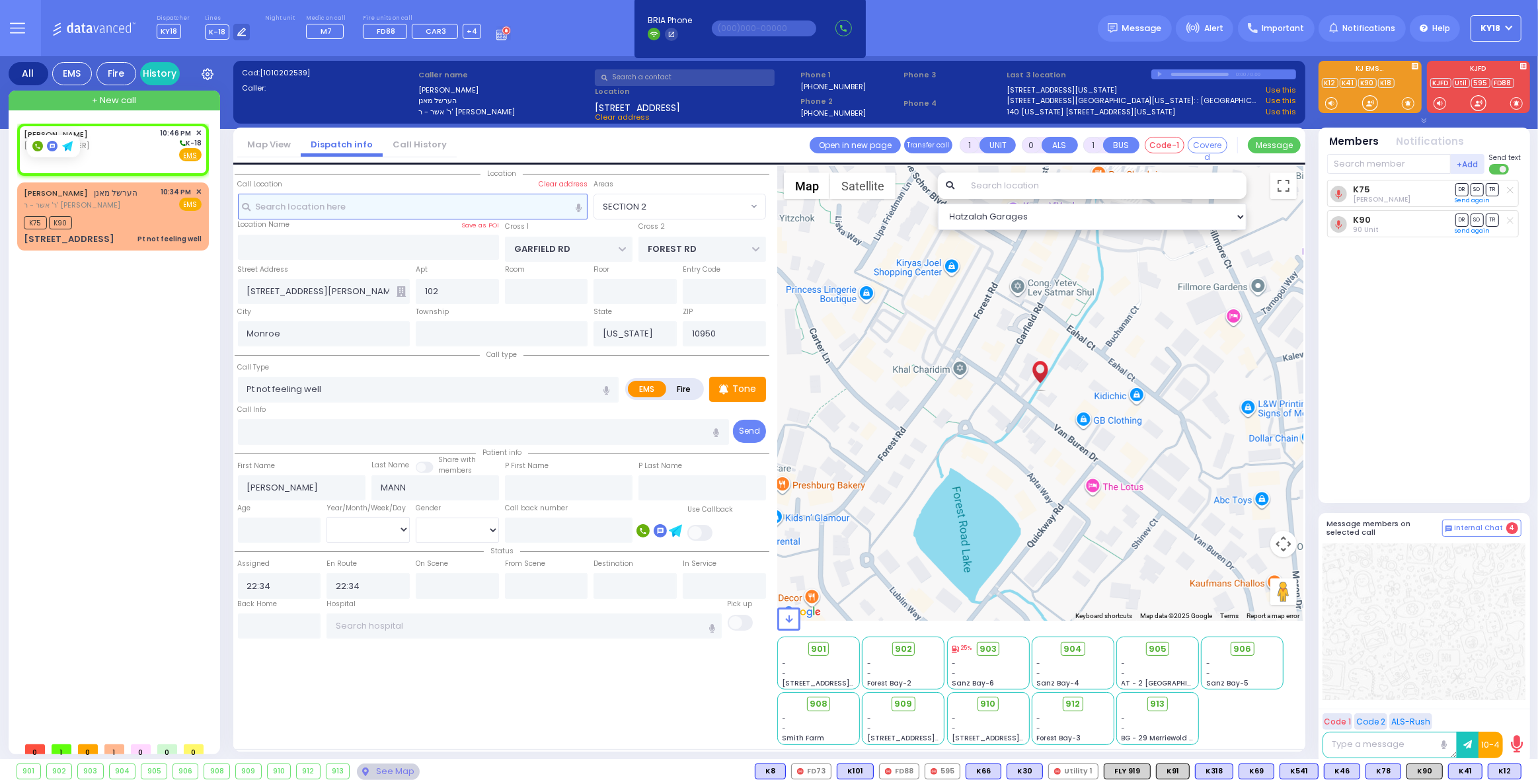
type input "2"
type input "1"
select select
radio input "true"
select select
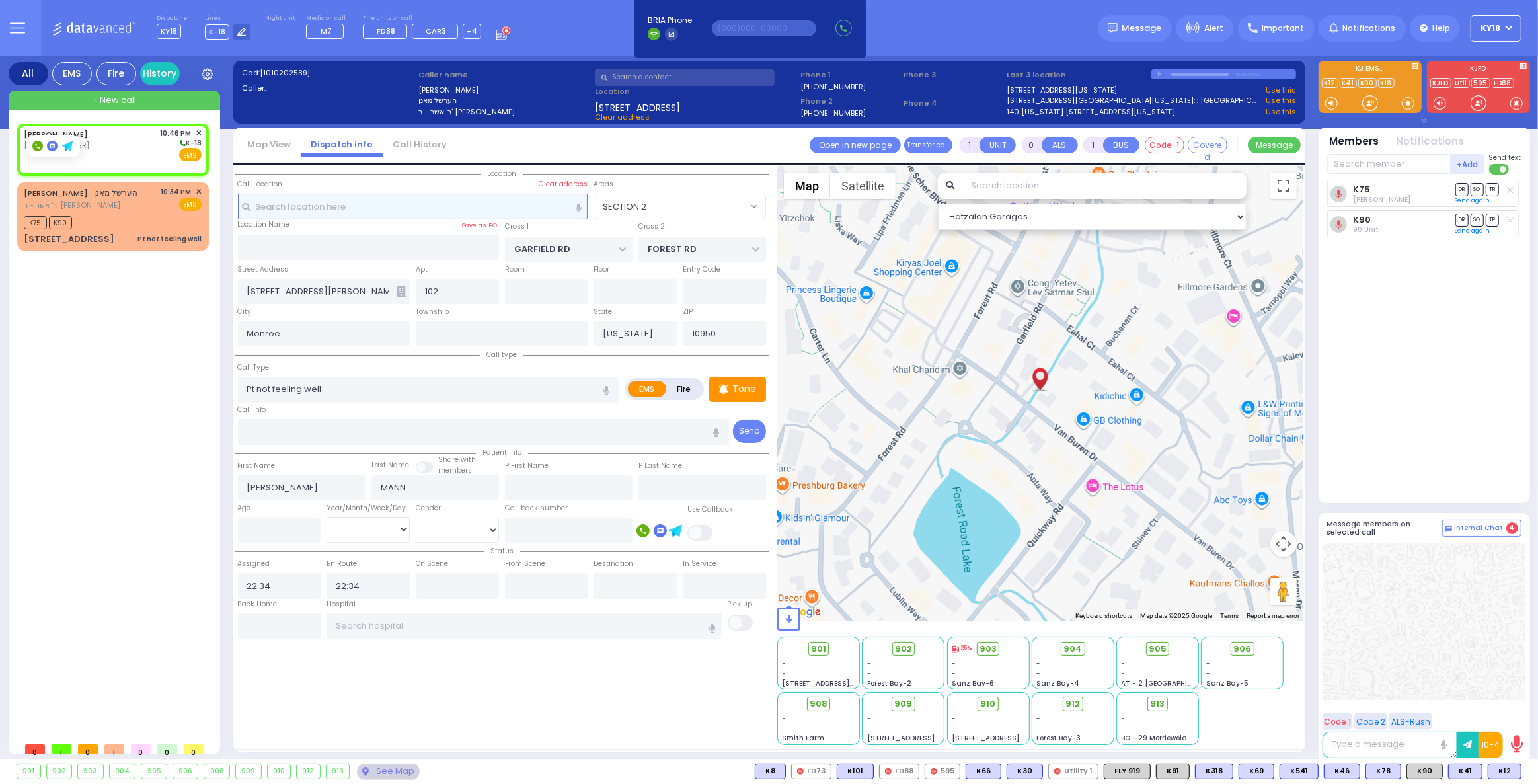
type input "22:46"
select select "Hatzalah Garages"
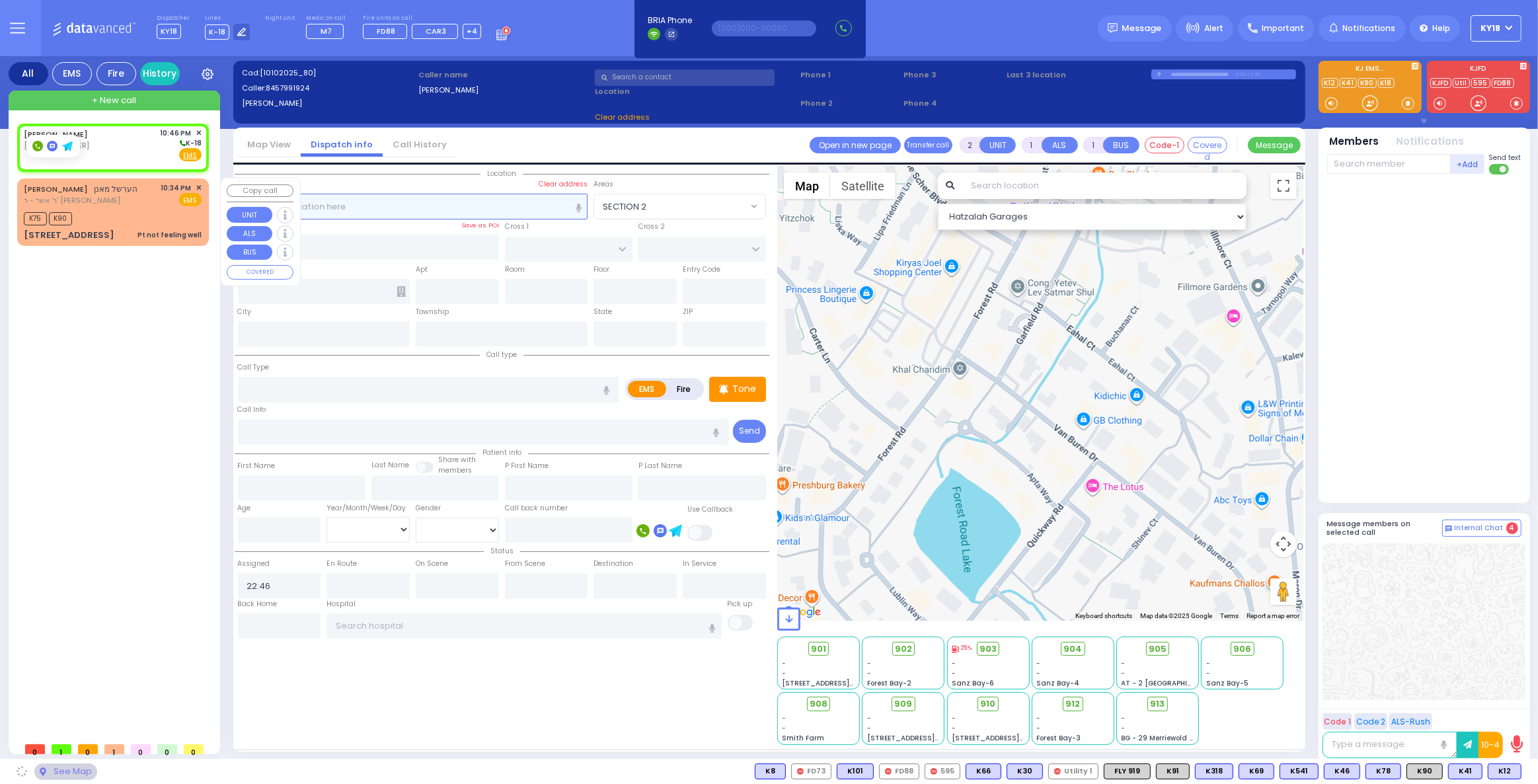
select select
radio input "true"
select select
select select "Hatzalah Garages"
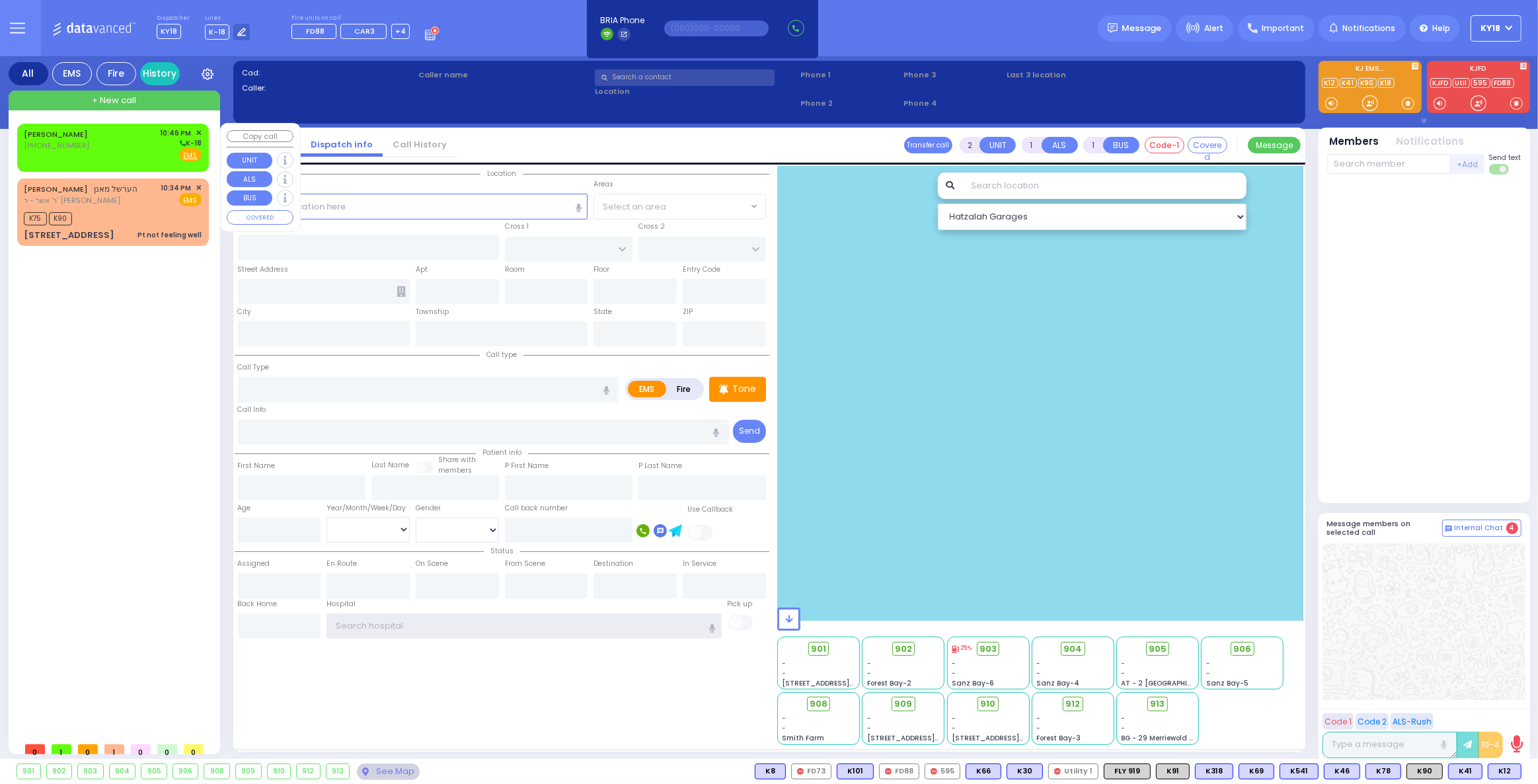
type input "ky18"
click at [121, 143] on div "[PERSON_NAME] [PHONE_NUMBER] 10:46 PM ✕ K-18" at bounding box center [112, 145] width 178 height 35
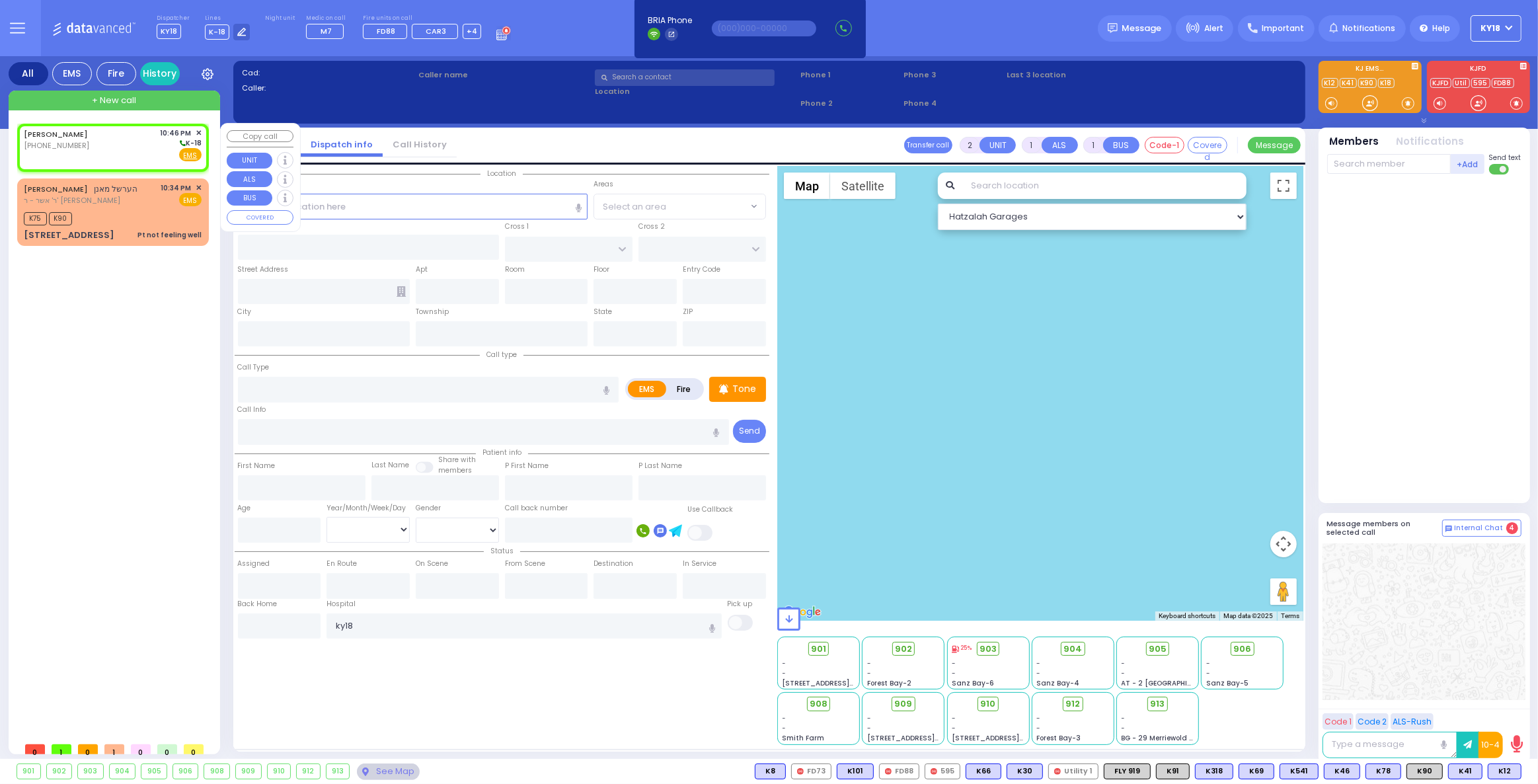
select select
radio input "true"
select select
type input "22:46"
select select "Hatzalah Garages"
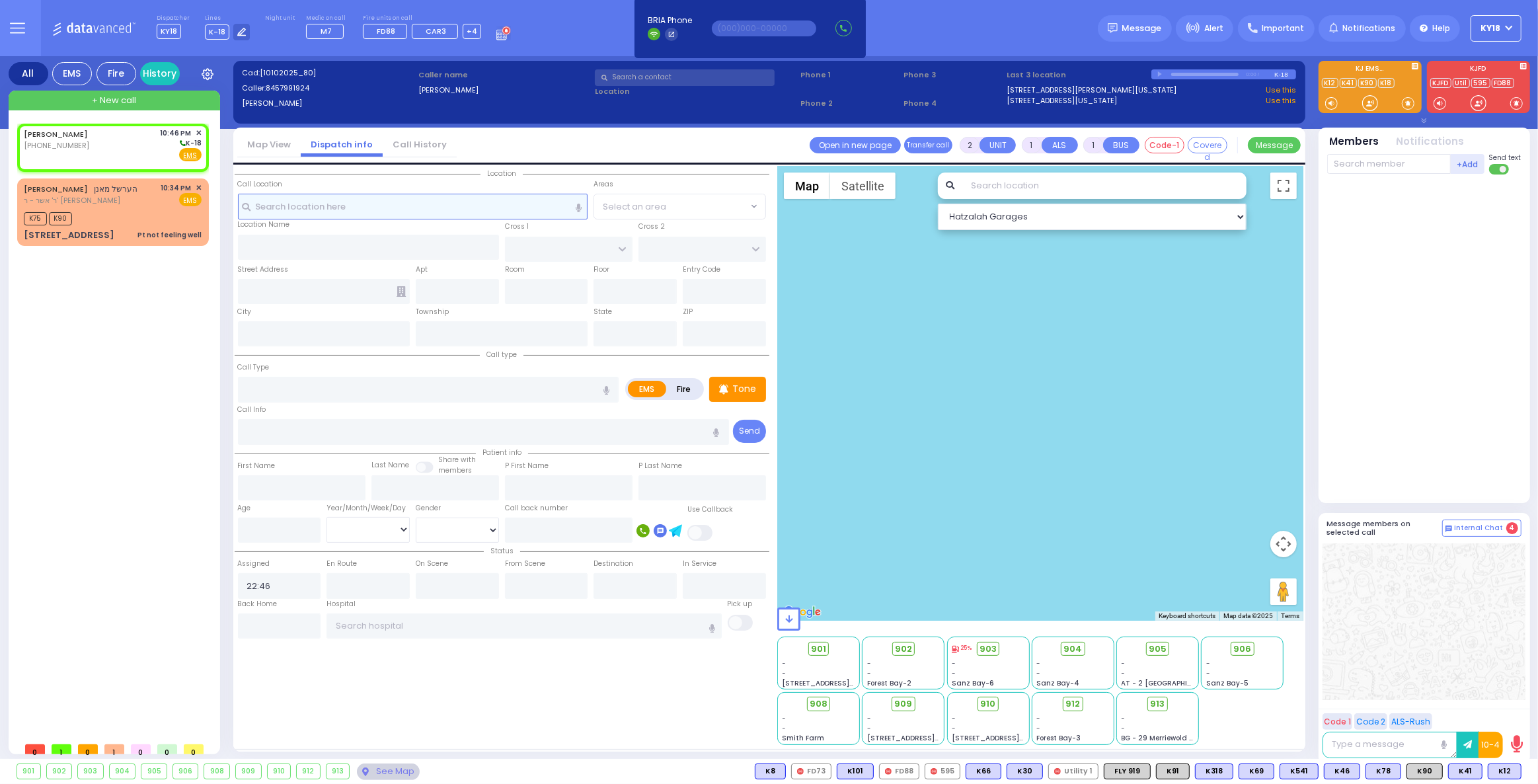
click at [337, 208] on input "text" at bounding box center [412, 206] width 350 height 25
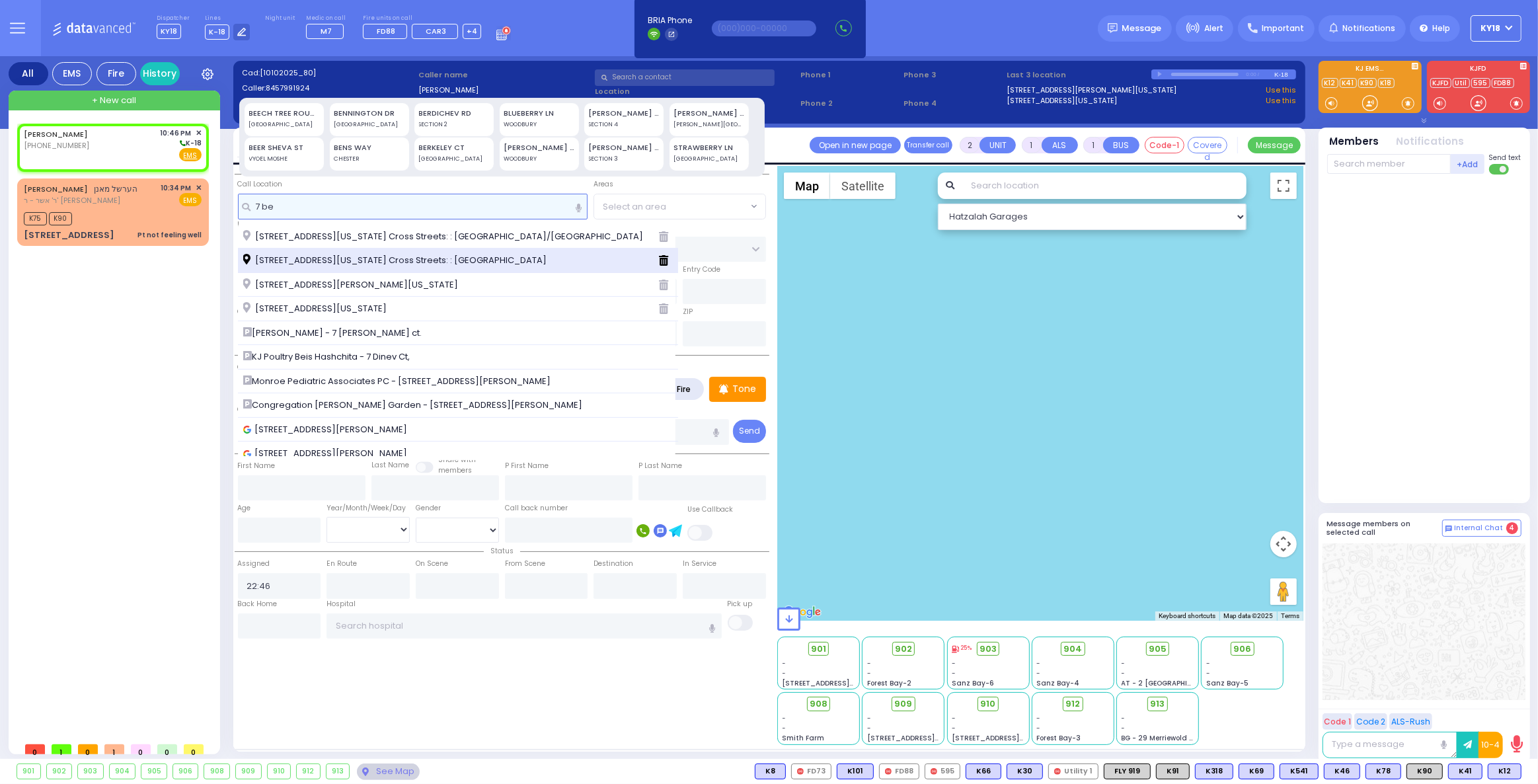
type input "7 be"
click at [345, 264] on span "[STREET_ADDRESS][US_STATE] Cross Streets: : [GEOGRAPHIC_DATA]" at bounding box center [397, 260] width 308 height 13
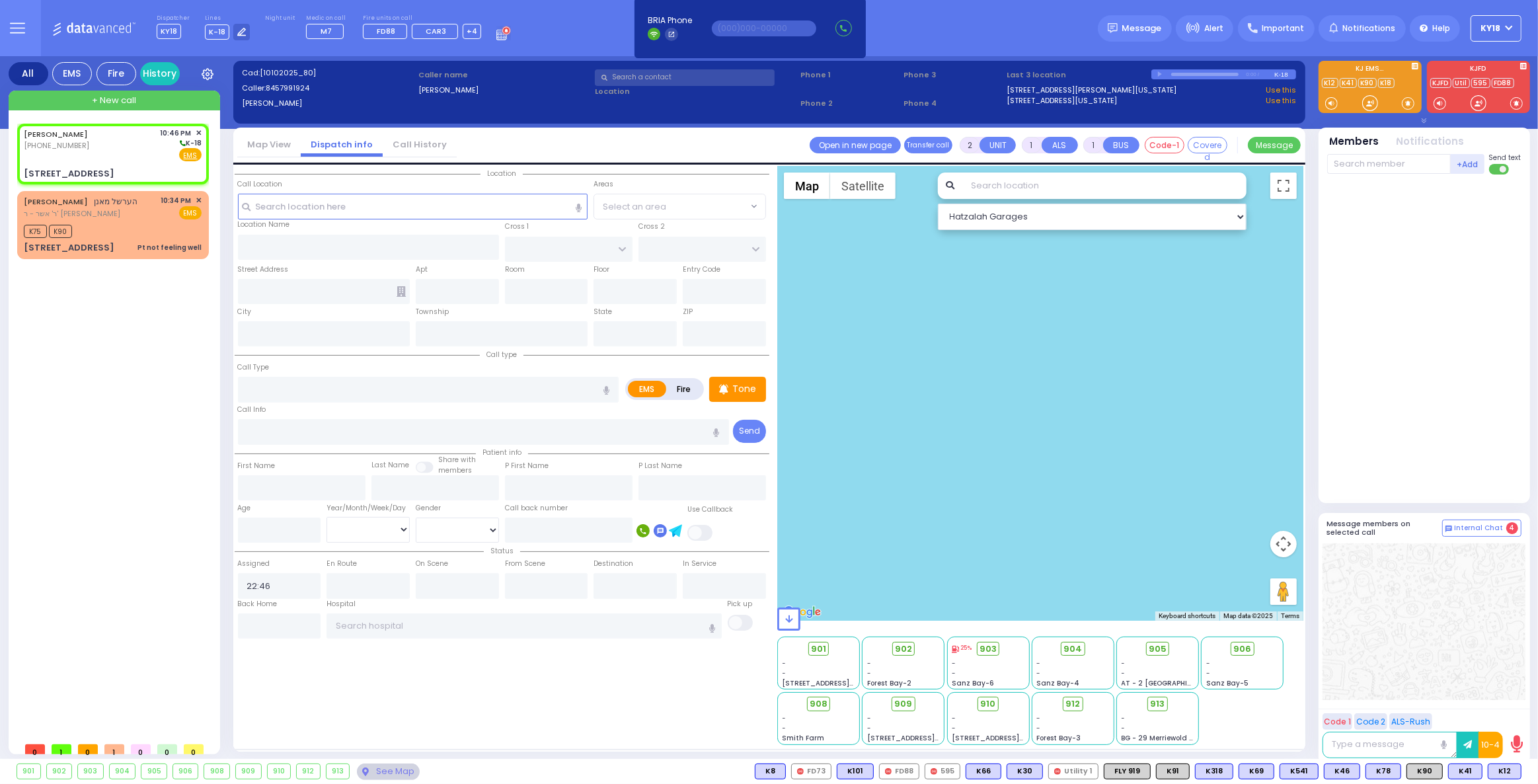
select select
radio input "true"
select select
select select "Hatzalah Garages"
type input "CHUST RD"
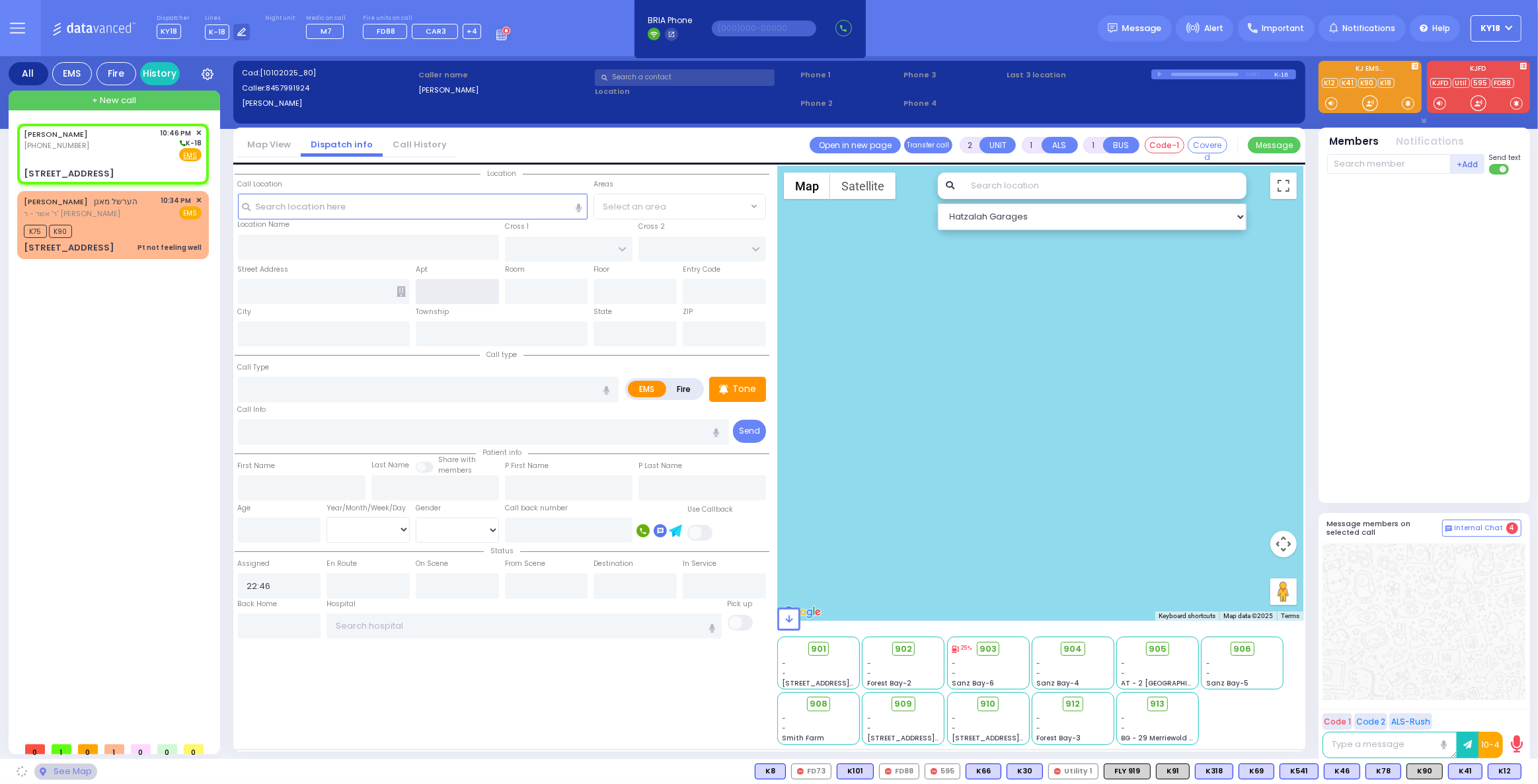
type input "BEER SHAVA ST"
type input "[STREET_ADDRESS]"
type input "Monroe"
type input "[US_STATE]"
type input "[STREET_ADDRESS]: : CHUST RD/PILNUA RD"
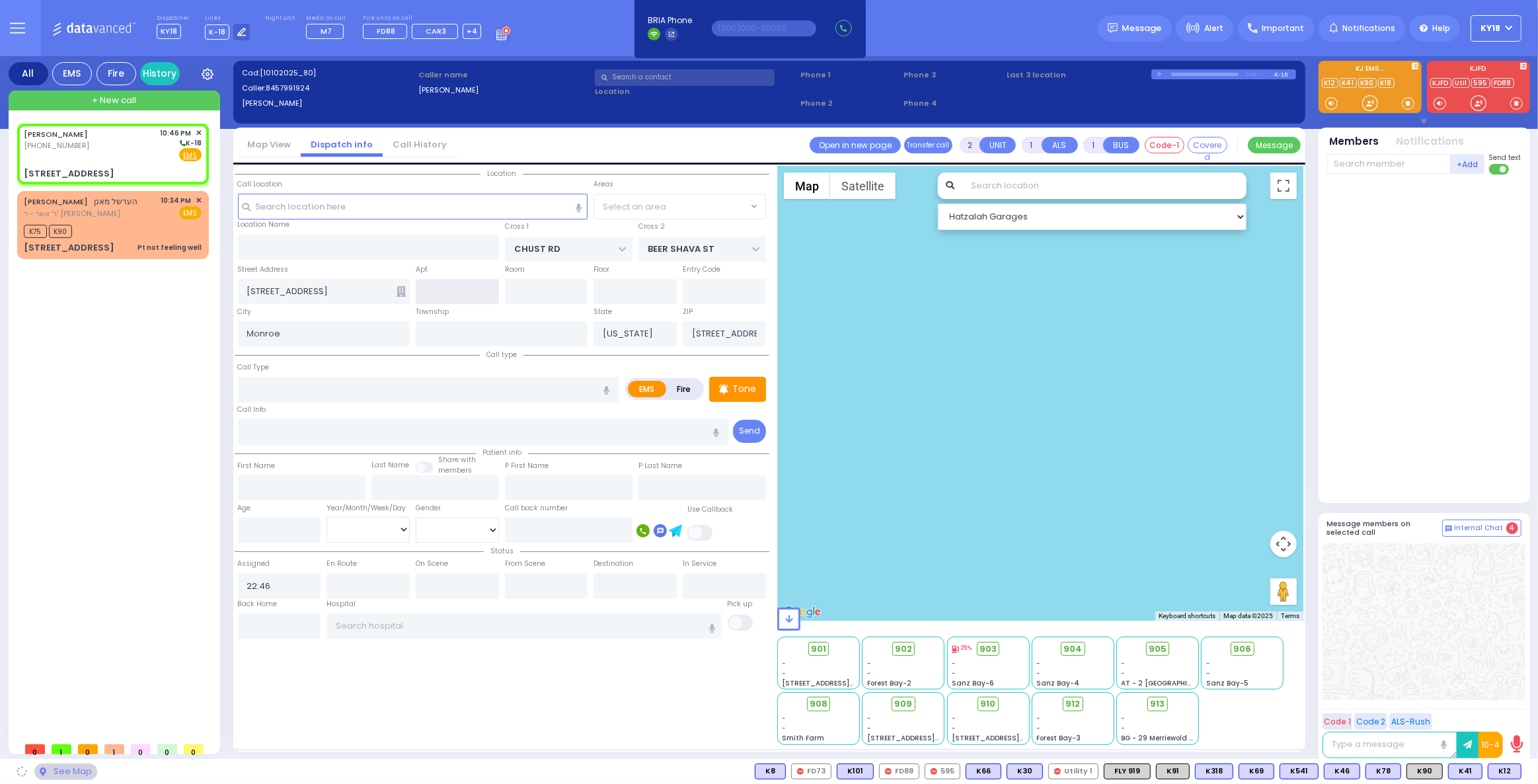
select select "VYOEL MOSHE"
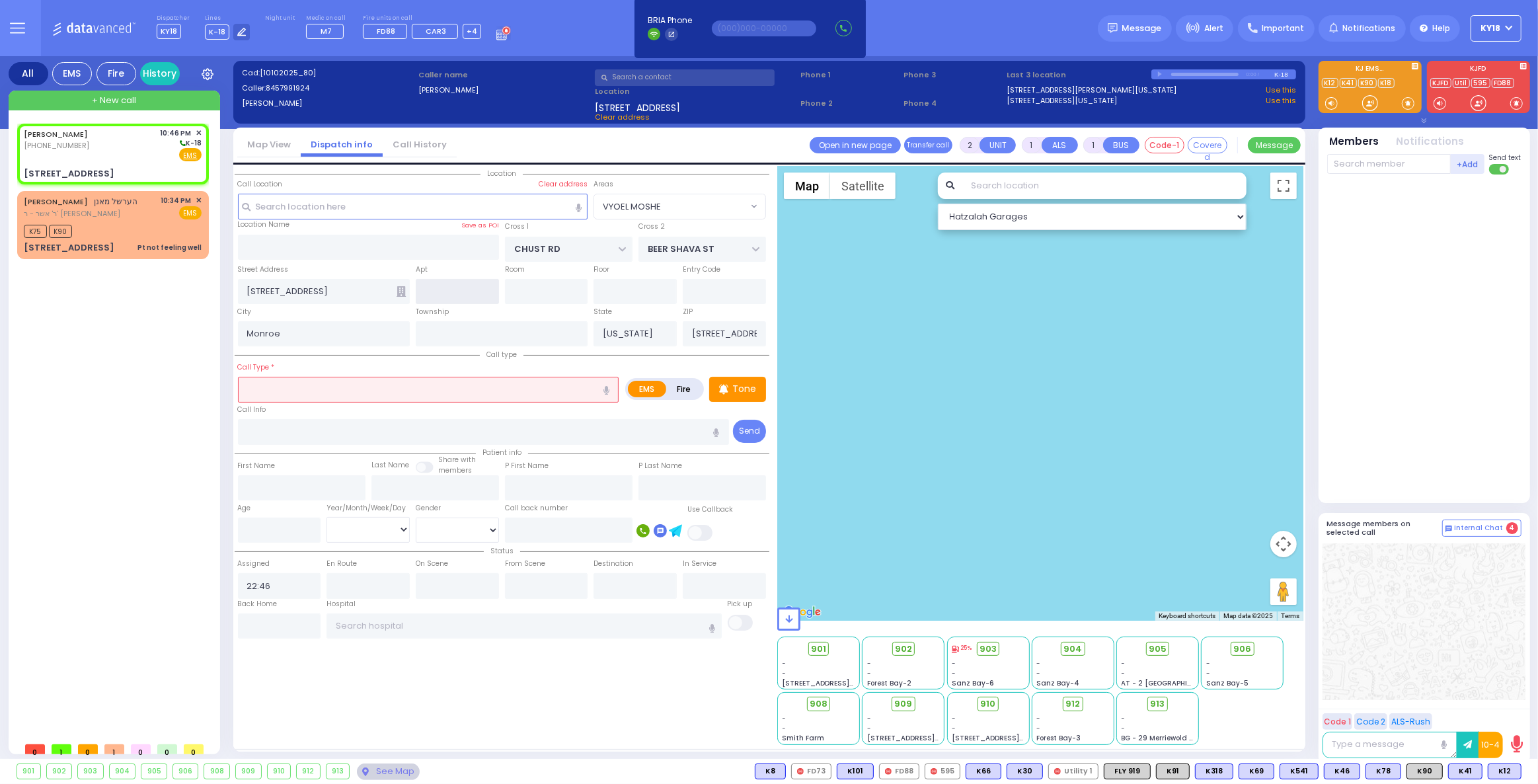
click at [435, 298] on input "text" at bounding box center [457, 291] width 83 height 25
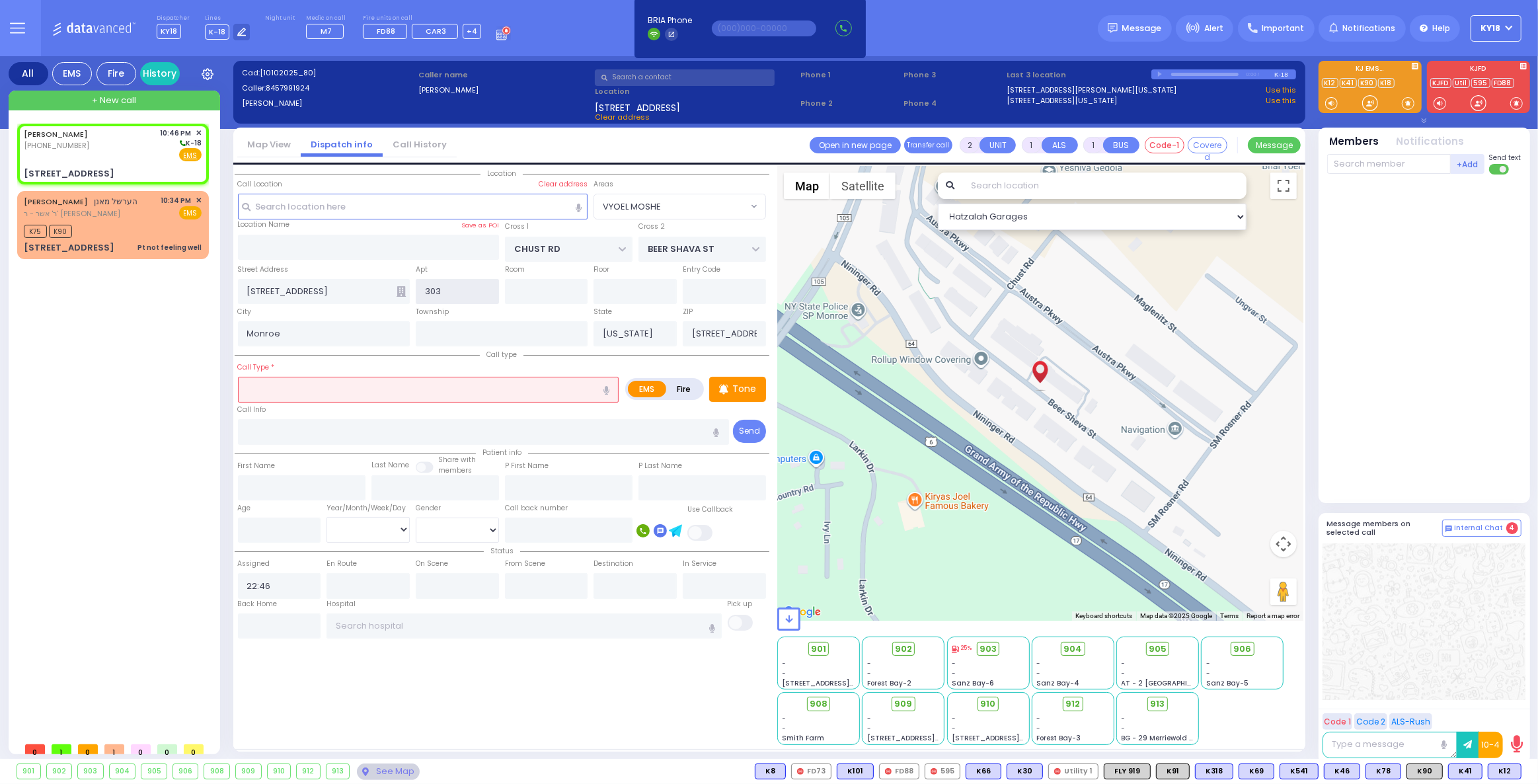
type input "303"
click at [292, 389] on input "text" at bounding box center [428, 388] width 381 height 25
select select
radio input "true"
select select
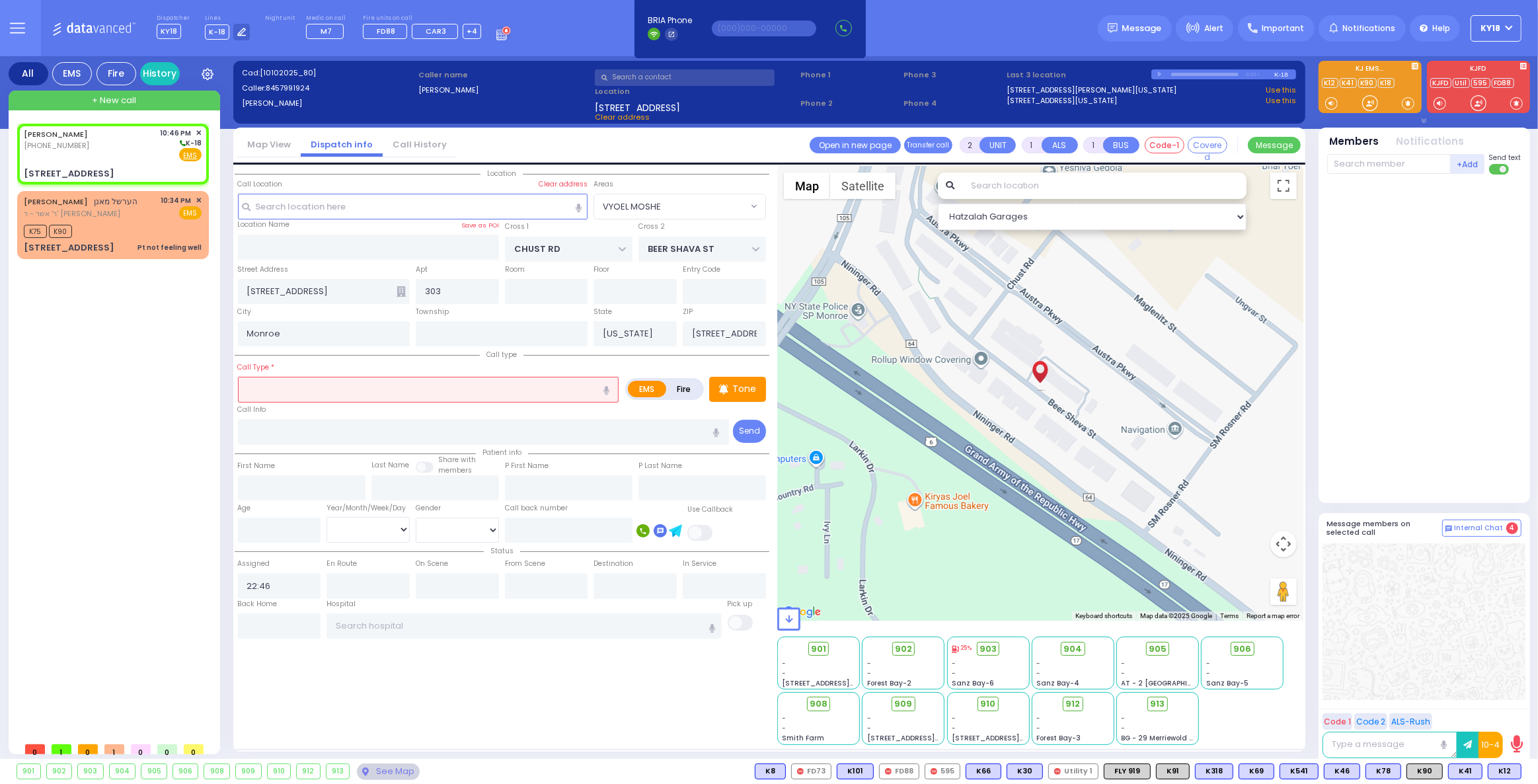
select select "Hatzalah Garages"
select select "VYOEL MOSHE"
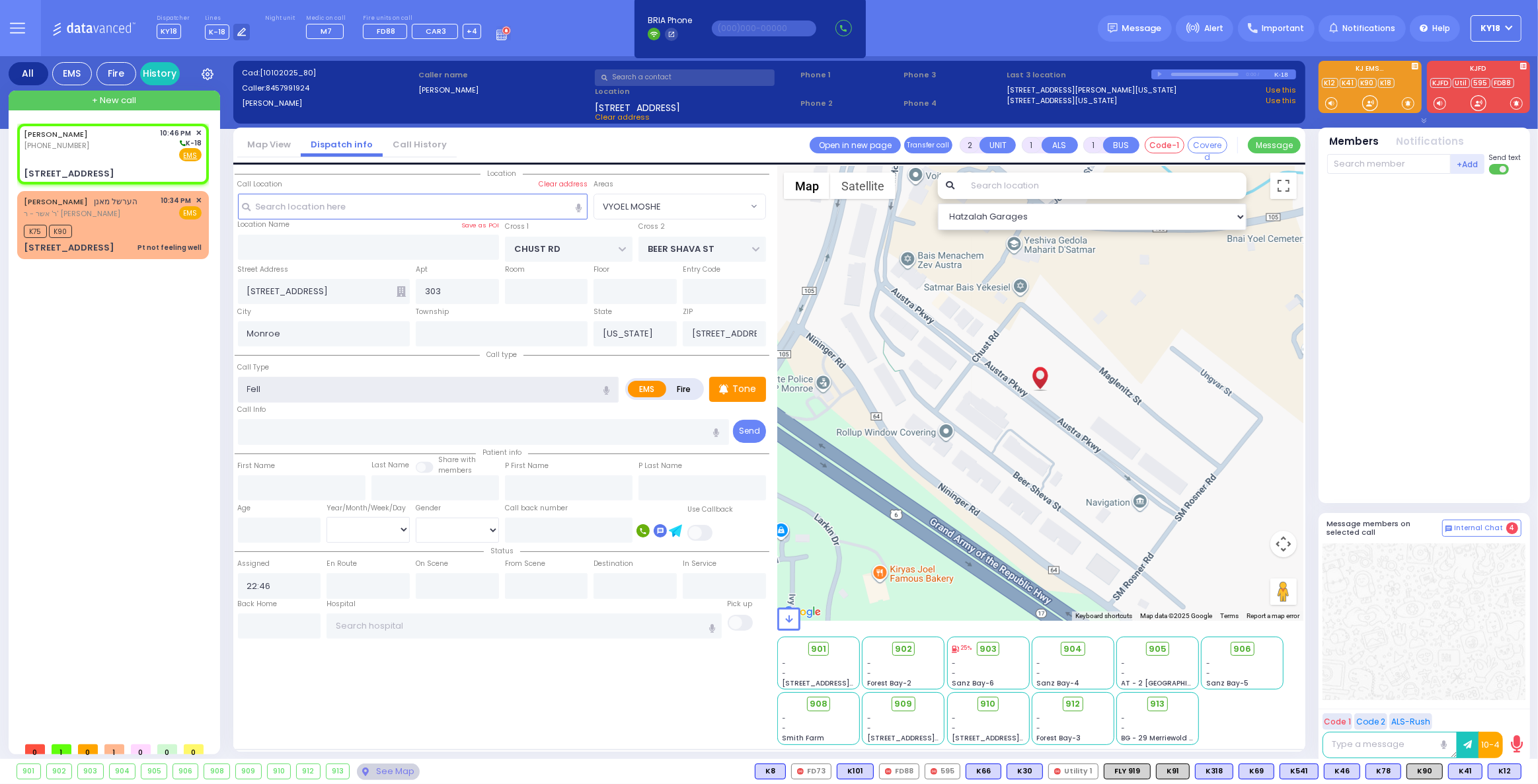
type input "Fell"
select select
radio input "true"
select select
select select "Hatzalah Garages"
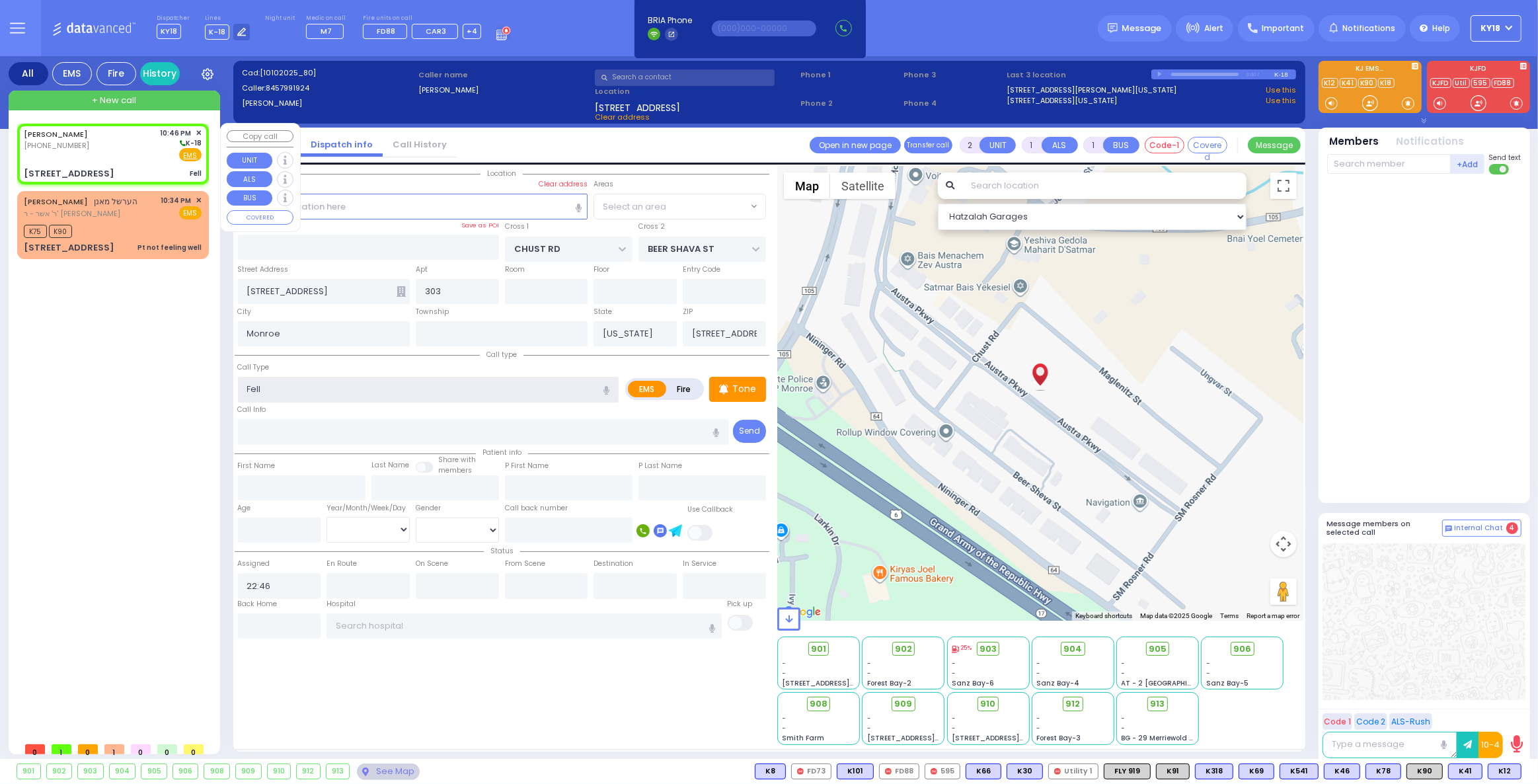
select select "VYOEL MOSHE"
type input "Fell"
click at [124, 160] on div "[PERSON_NAME] [PHONE_NUMBER] 10:46 PM ✕ K-18" at bounding box center [112, 145] width 178 height 35
select select
radio input "true"
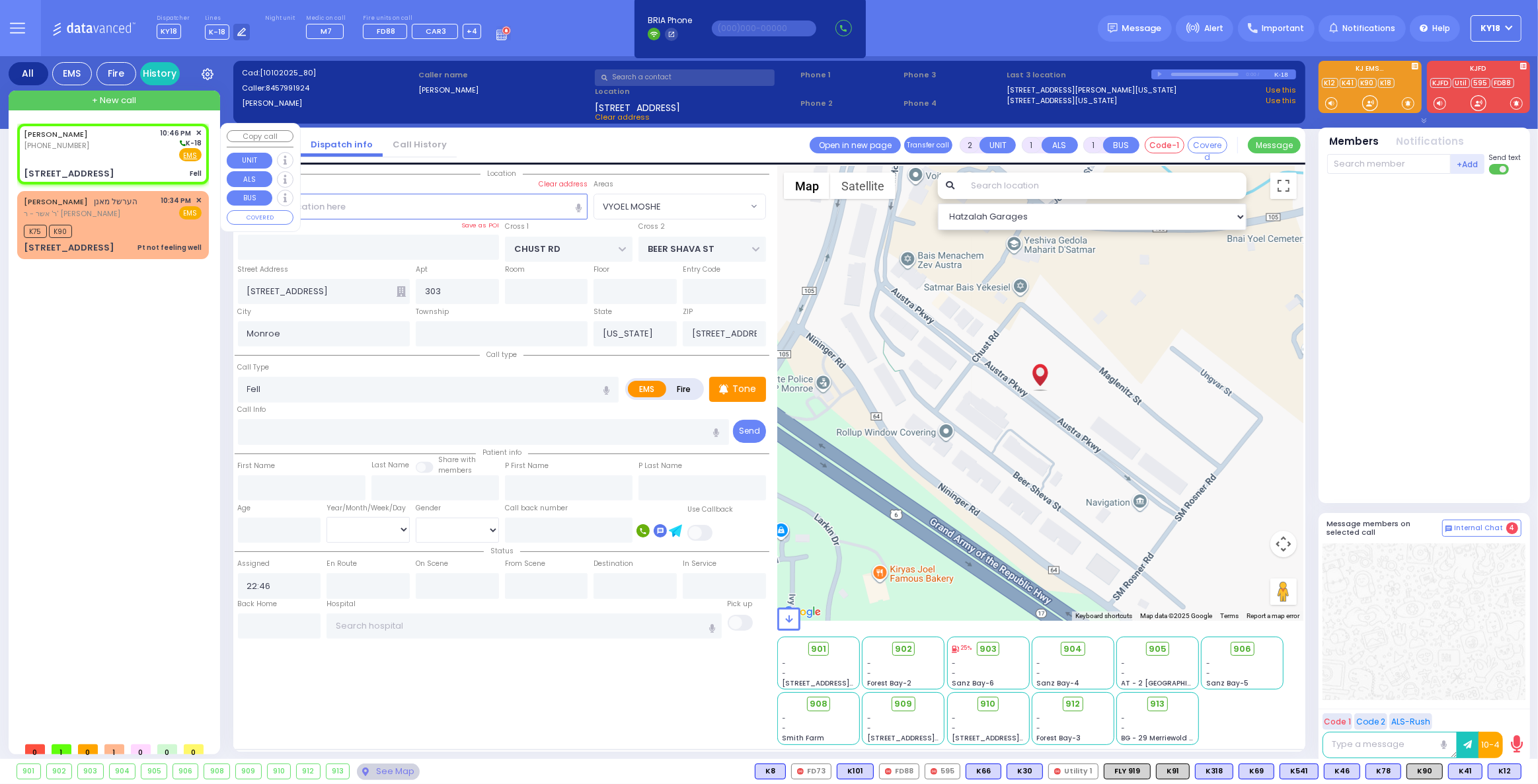
select select
radio input "true"
select select
select select "Hatzalah Garages"
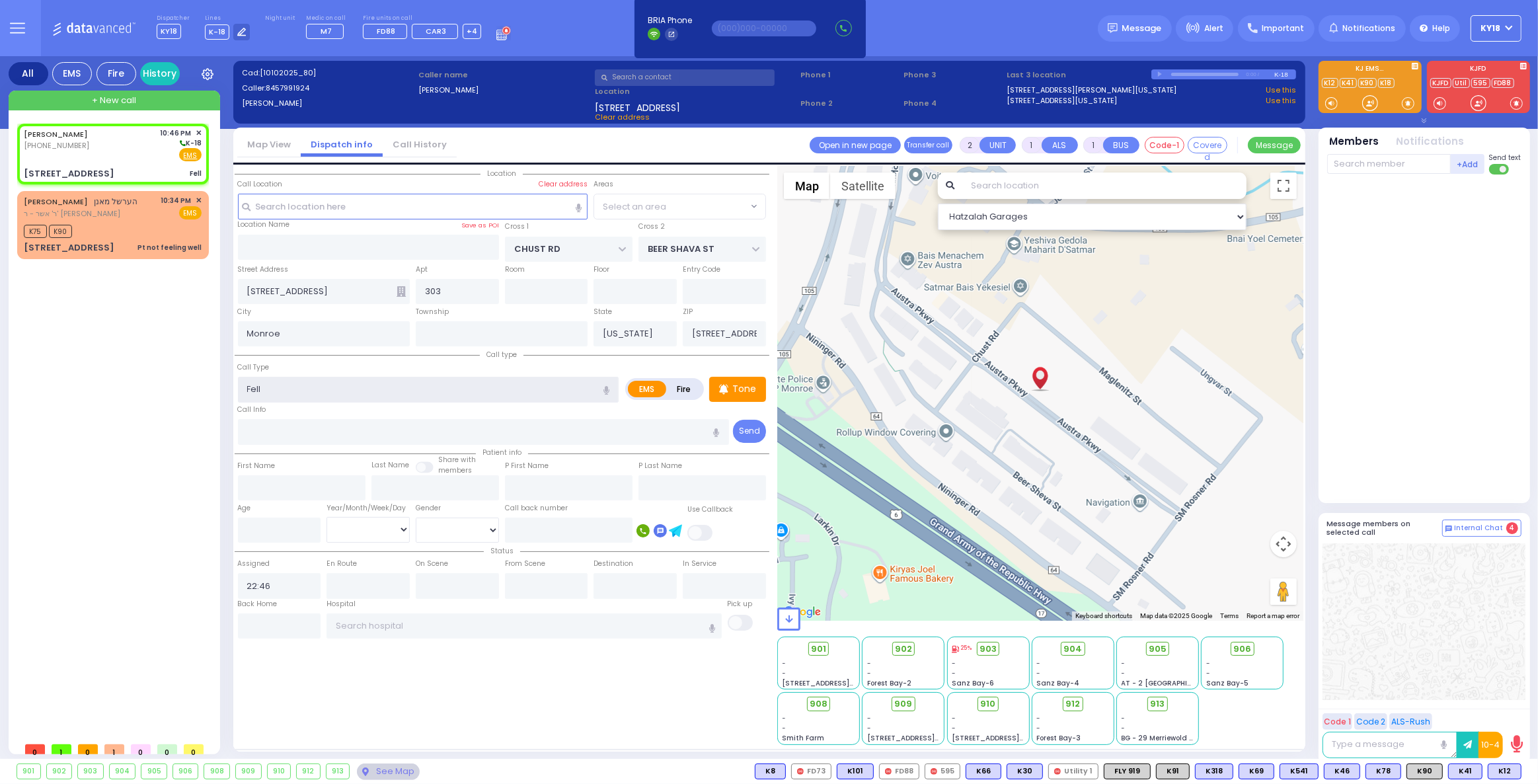
select select "VYOEL MOSHE"
click at [304, 383] on input "Fell" at bounding box center [428, 388] width 381 height 25
type input "Fell c/o dizzenes"
select select
radio input "true"
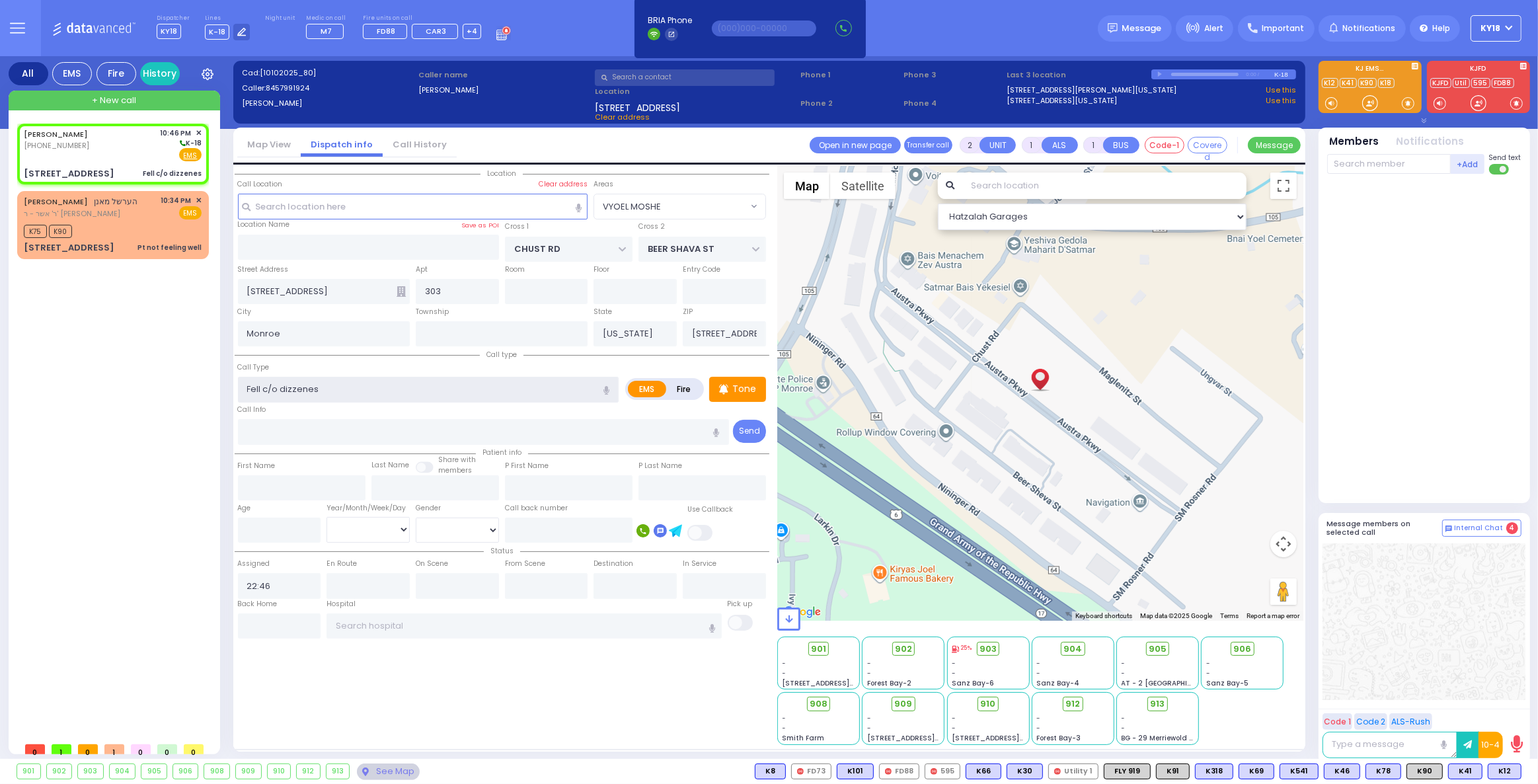
select select
select select "Hatzalah Garages"
select select "VYOEL MOSHE"
type input "Fell c/o dizziness"
click at [273, 524] on input "number" at bounding box center [279, 529] width 83 height 25
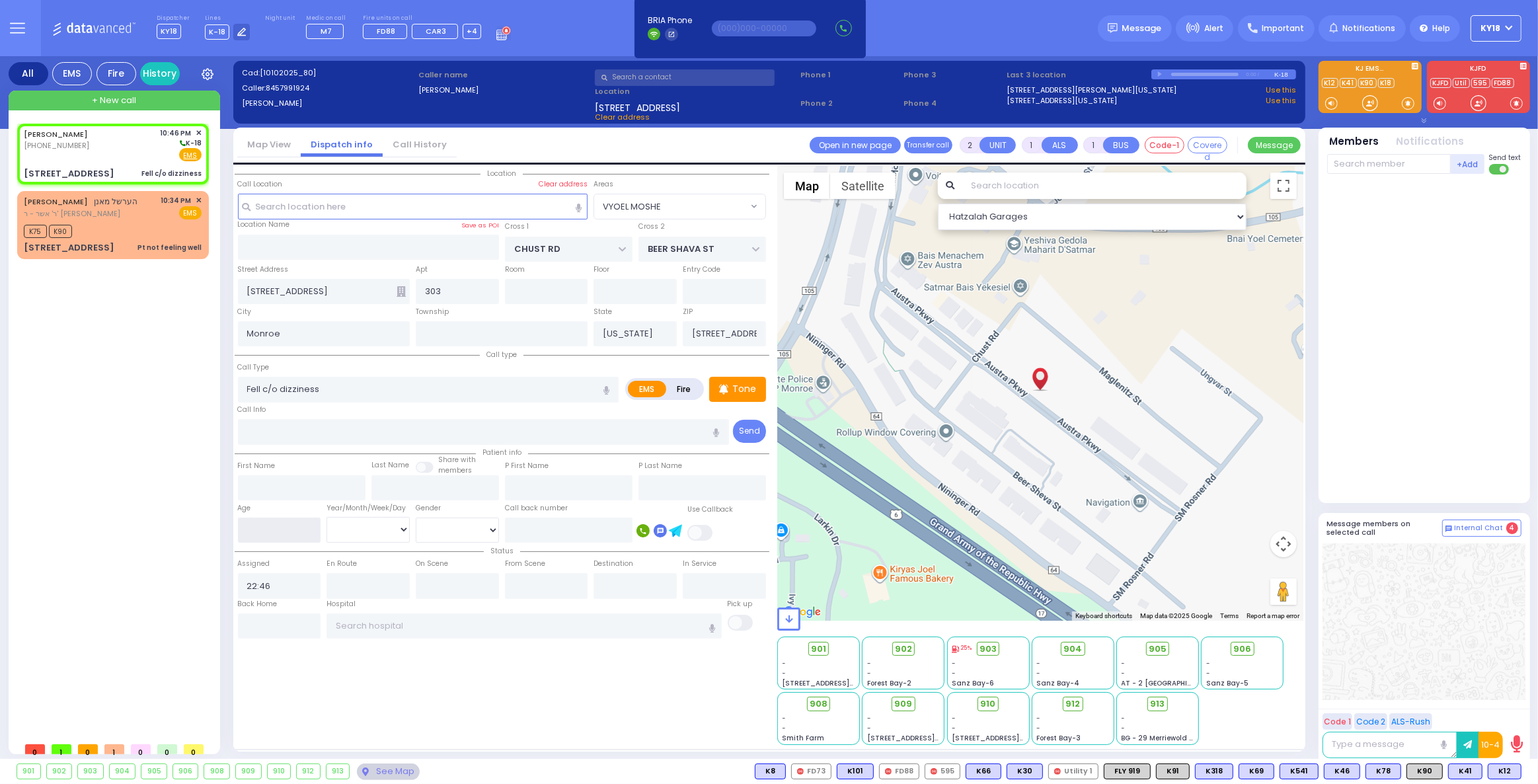
select select
radio input "true"
select select
select select "Hatzalah Garages"
select select "VYOEL MOSHE"
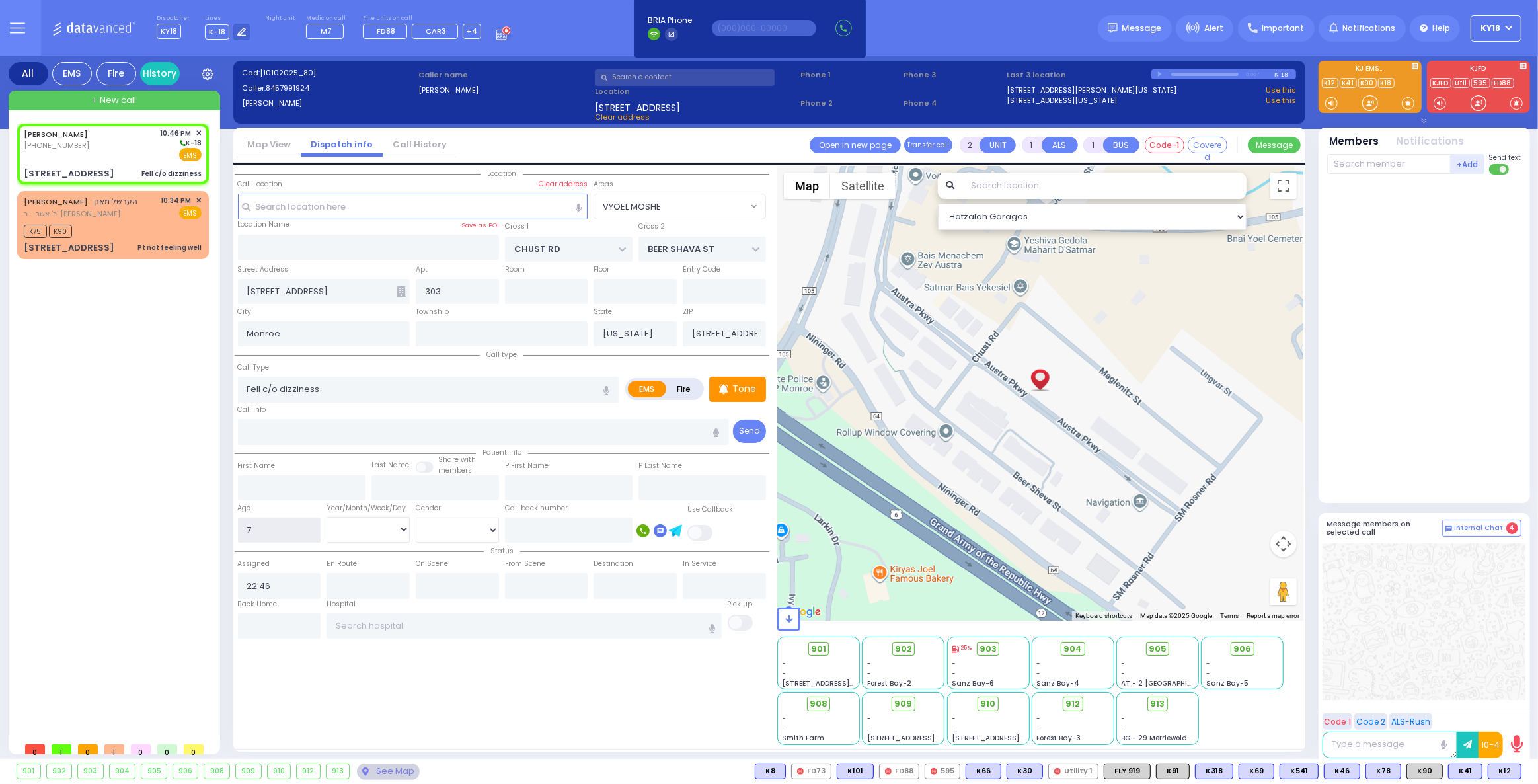
type input "7"
click at [385, 532] on select "Year Month Week Day" at bounding box center [367, 528] width 83 height 25
select select
radio input "true"
select select
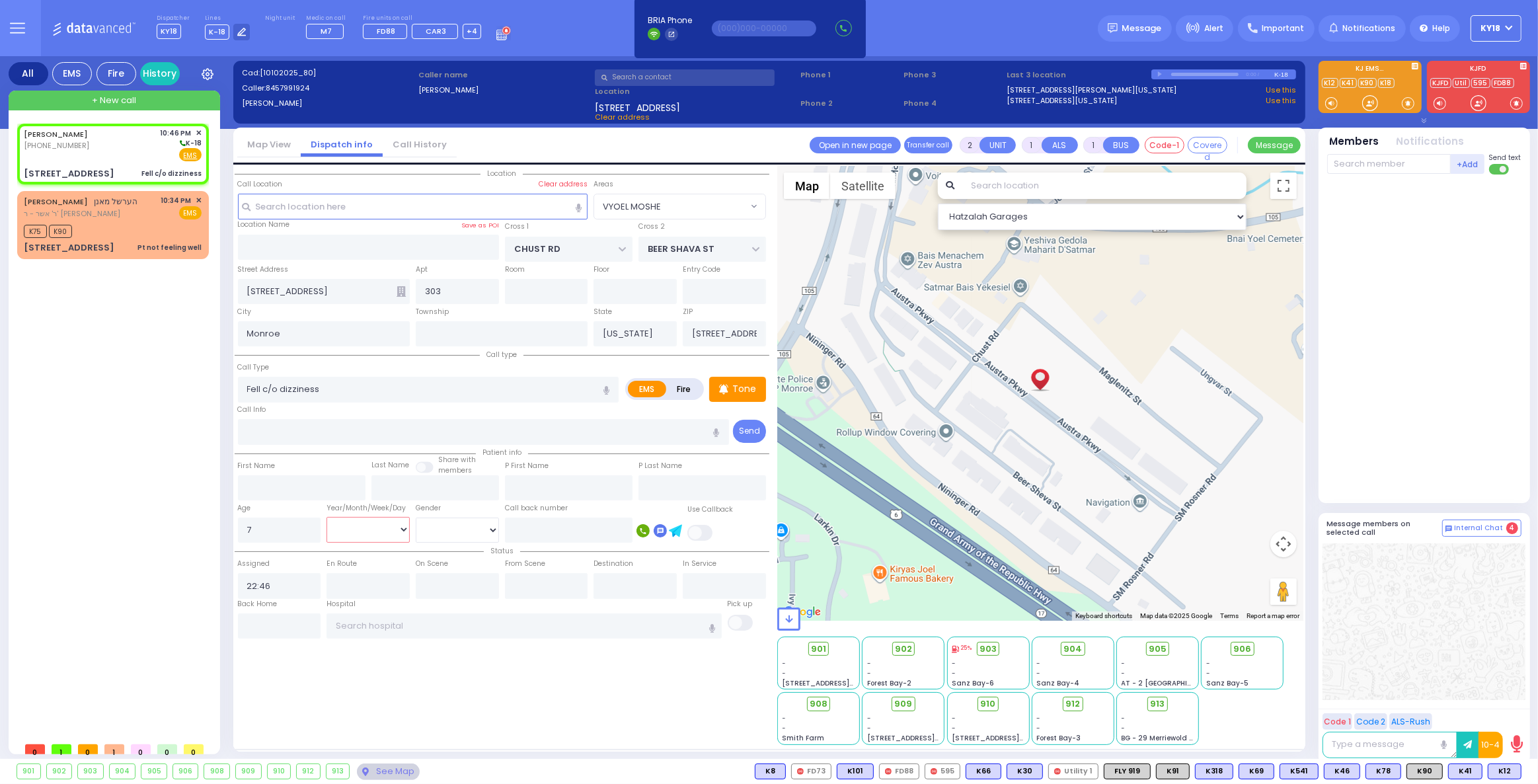
select select "Hatzalah Garages"
select select "Year"
click at [326, 516] on select "Year Month Week Day" at bounding box center [367, 528] width 83 height 25
select select "VYOEL MOSHE"
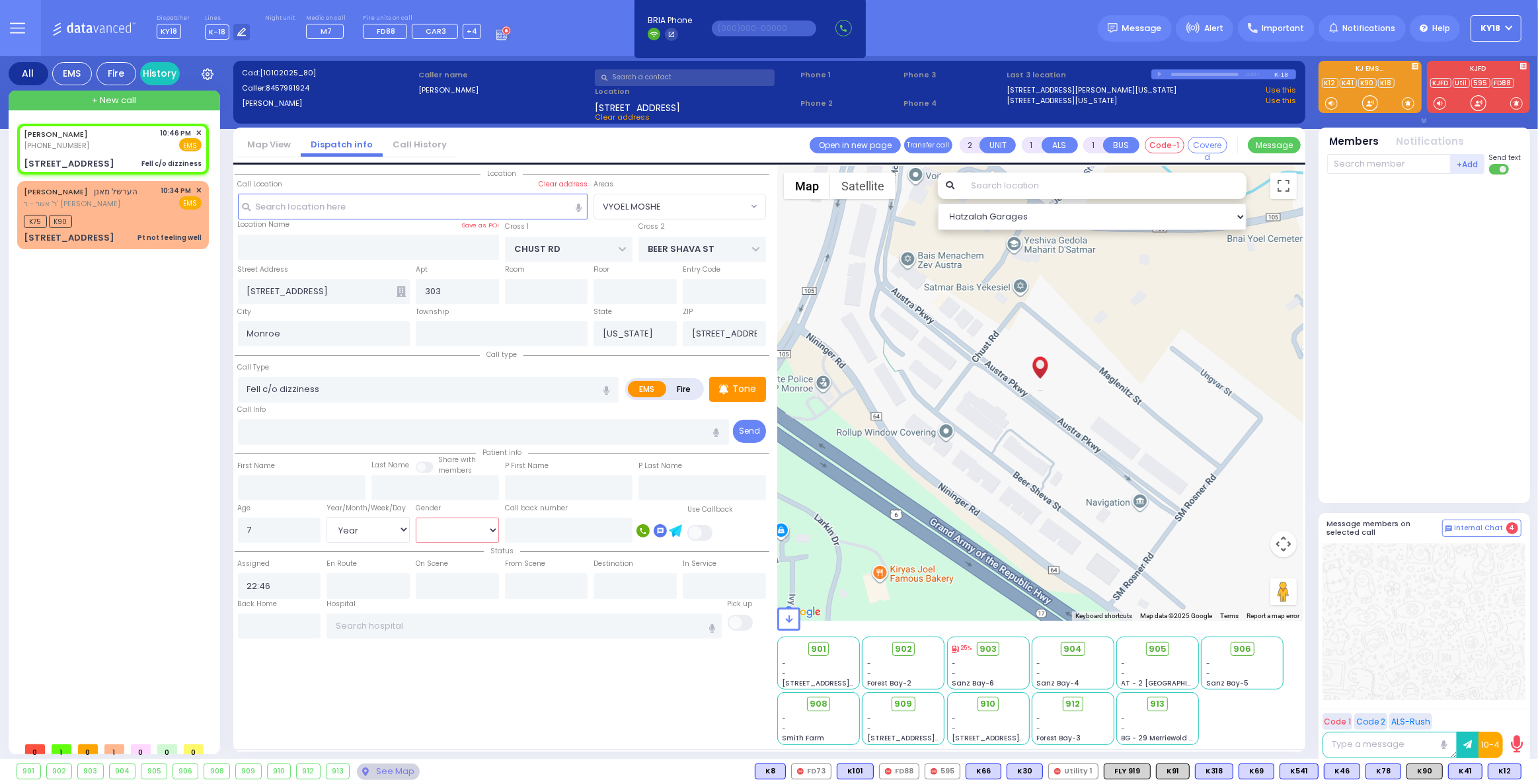
drag, startPoint x: 433, startPoint y: 526, endPoint x: 430, endPoint y: 535, distance: 9.5
click at [433, 524] on select "[DEMOGRAPHIC_DATA] [DEMOGRAPHIC_DATA]" at bounding box center [457, 529] width 83 height 25
select select
radio input "true"
select select "Year"
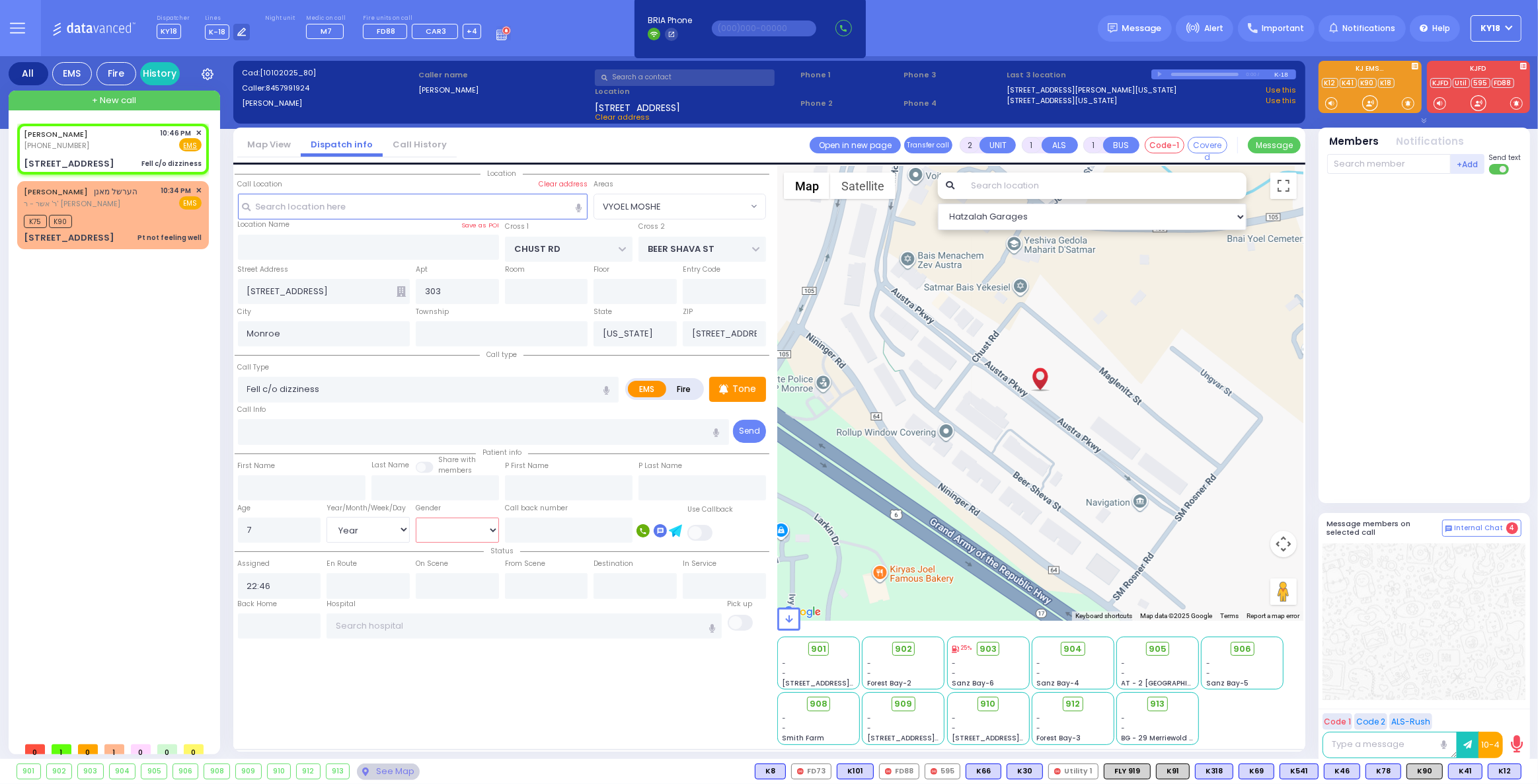
select select "Hatzalah Garages"
select select
radio input "true"
select select "Year"
select select "Hatzalah Garages"
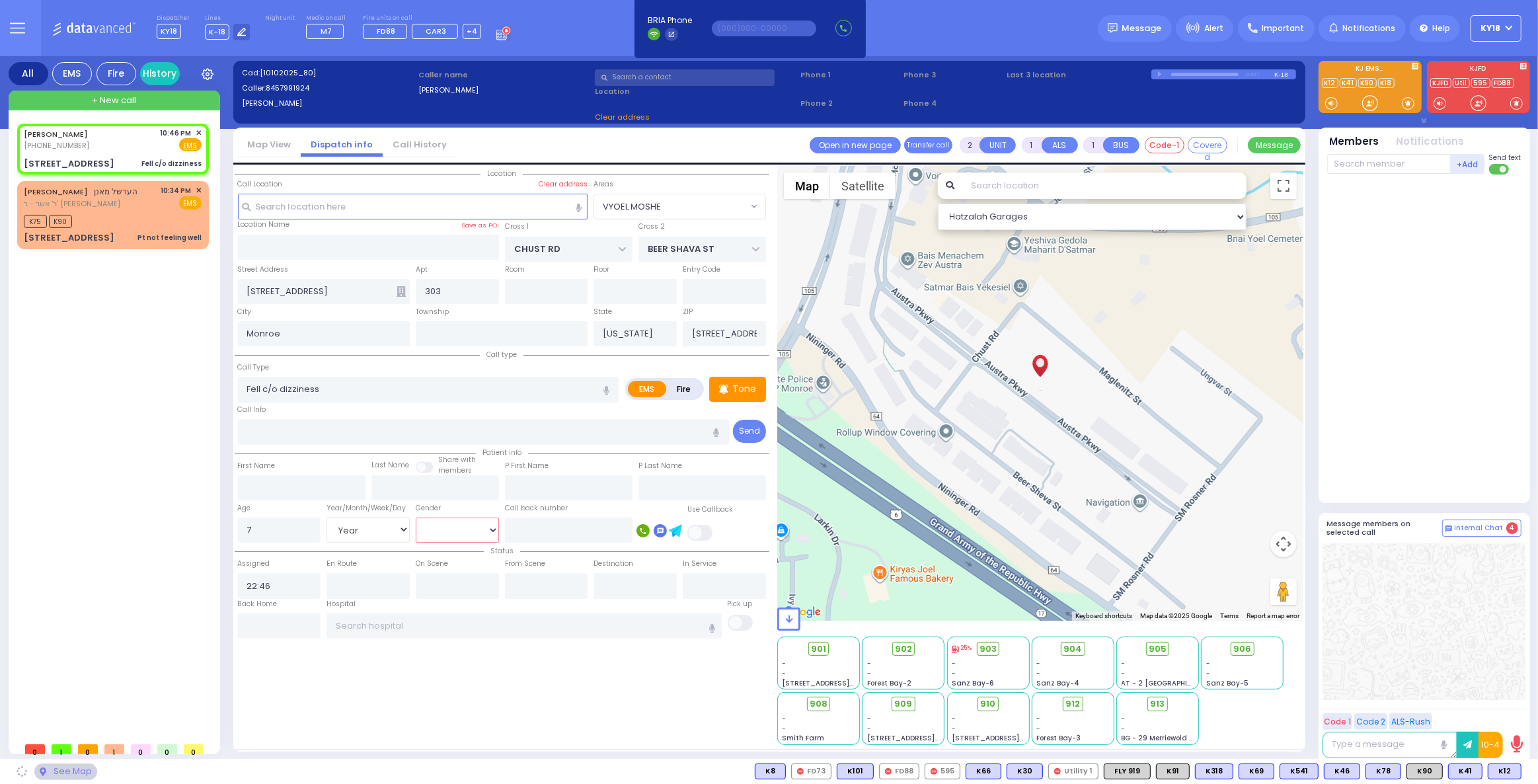
select select
select select "[DEMOGRAPHIC_DATA]"
click at [416, 517] on select "[DEMOGRAPHIC_DATA] [DEMOGRAPHIC_DATA]" at bounding box center [457, 529] width 83 height 25
select select "VYOEL MOSHE"
select select
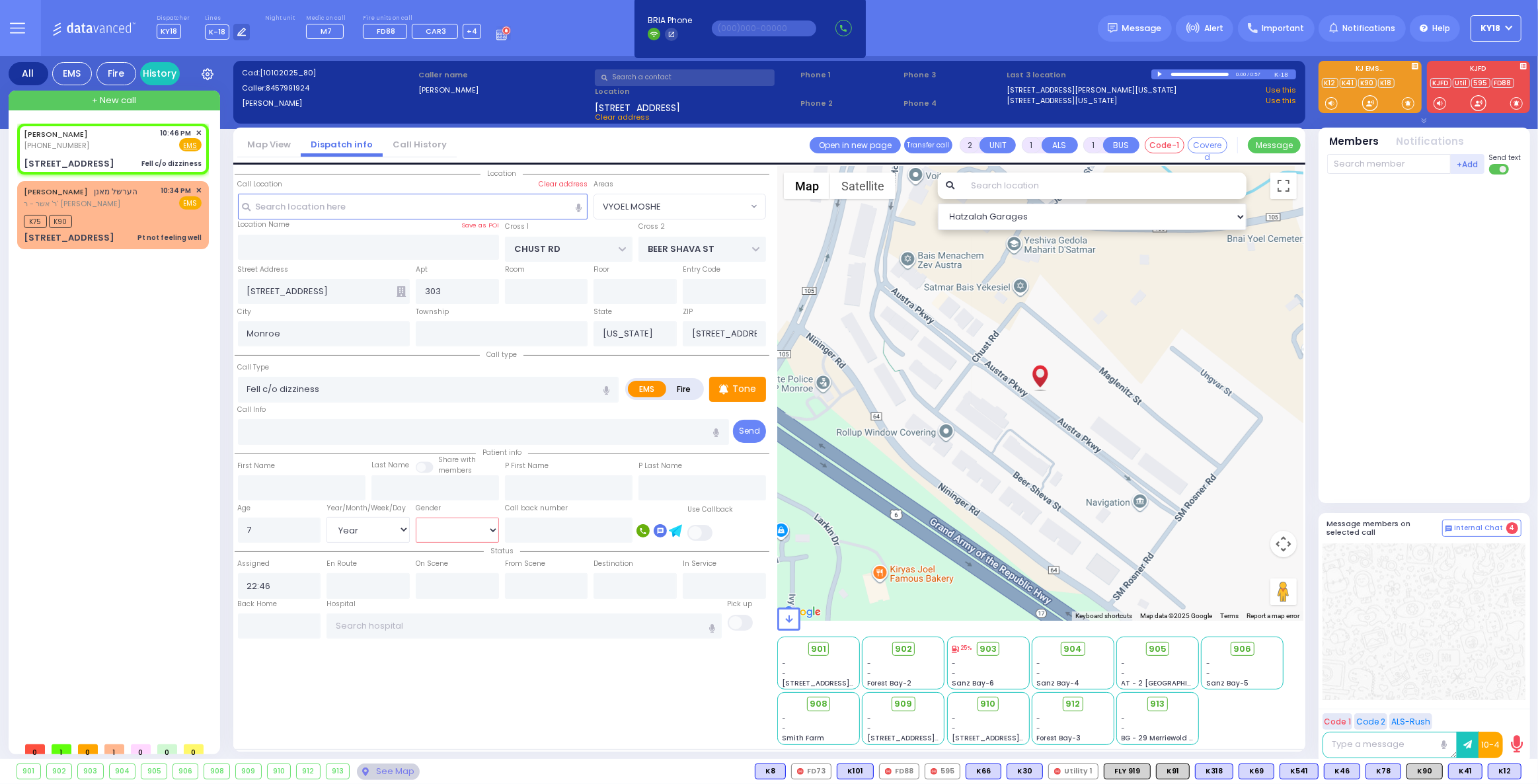
radio input "true"
select select "Year"
select select "[DEMOGRAPHIC_DATA]"
select select "Hatzalah Garages"
select select "VYOEL MOSHE"
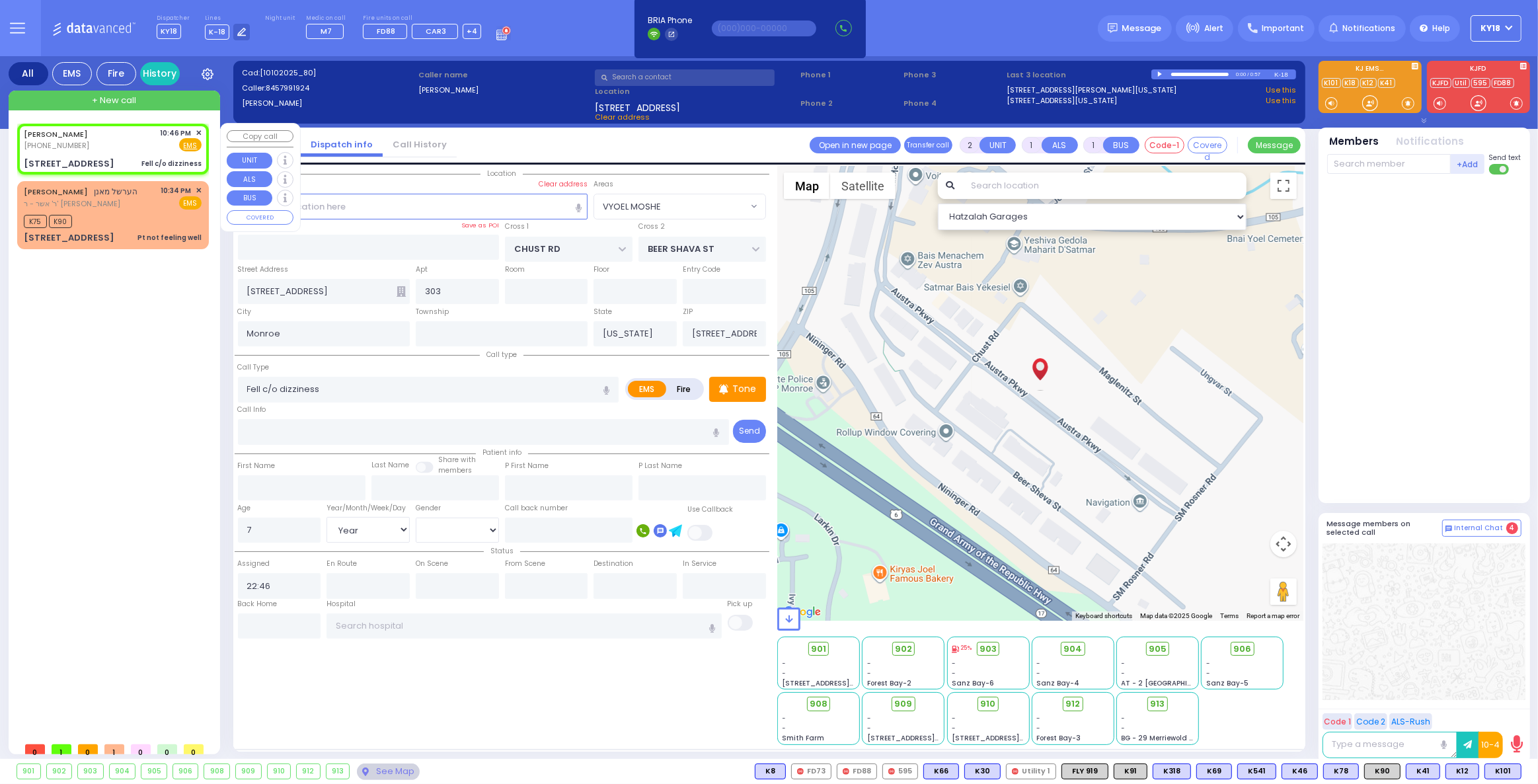
click at [134, 158] on div "[STREET_ADDRESS] Fell c/o dizziness" at bounding box center [112, 164] width 178 height 13
select select
radio input "true"
select select "Year"
select select "[DEMOGRAPHIC_DATA]"
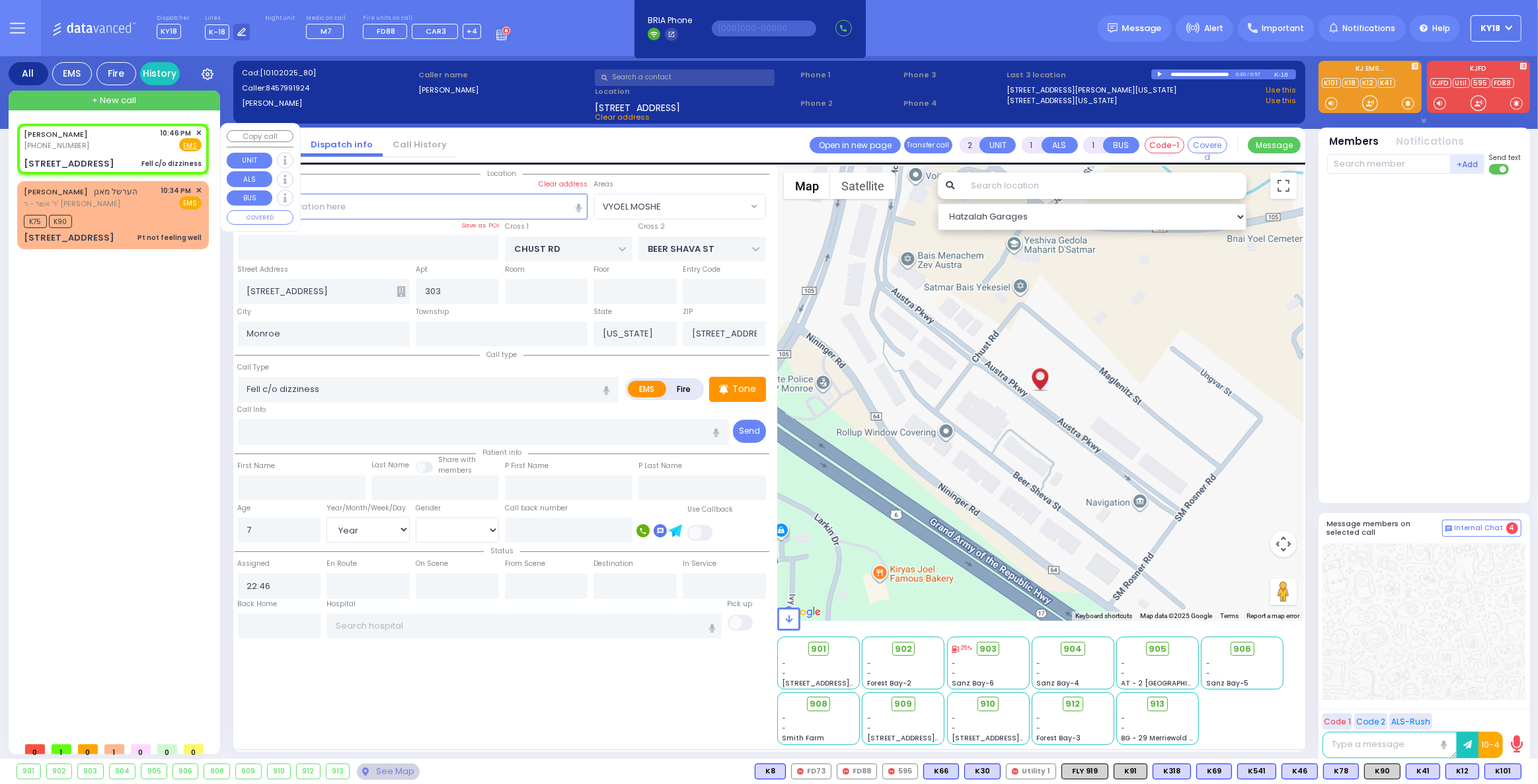
select select "Hatzalah Garages"
select select "VYOEL MOSHE"
click at [1497, 772] on span "K101" at bounding box center [1502, 771] width 36 height 15
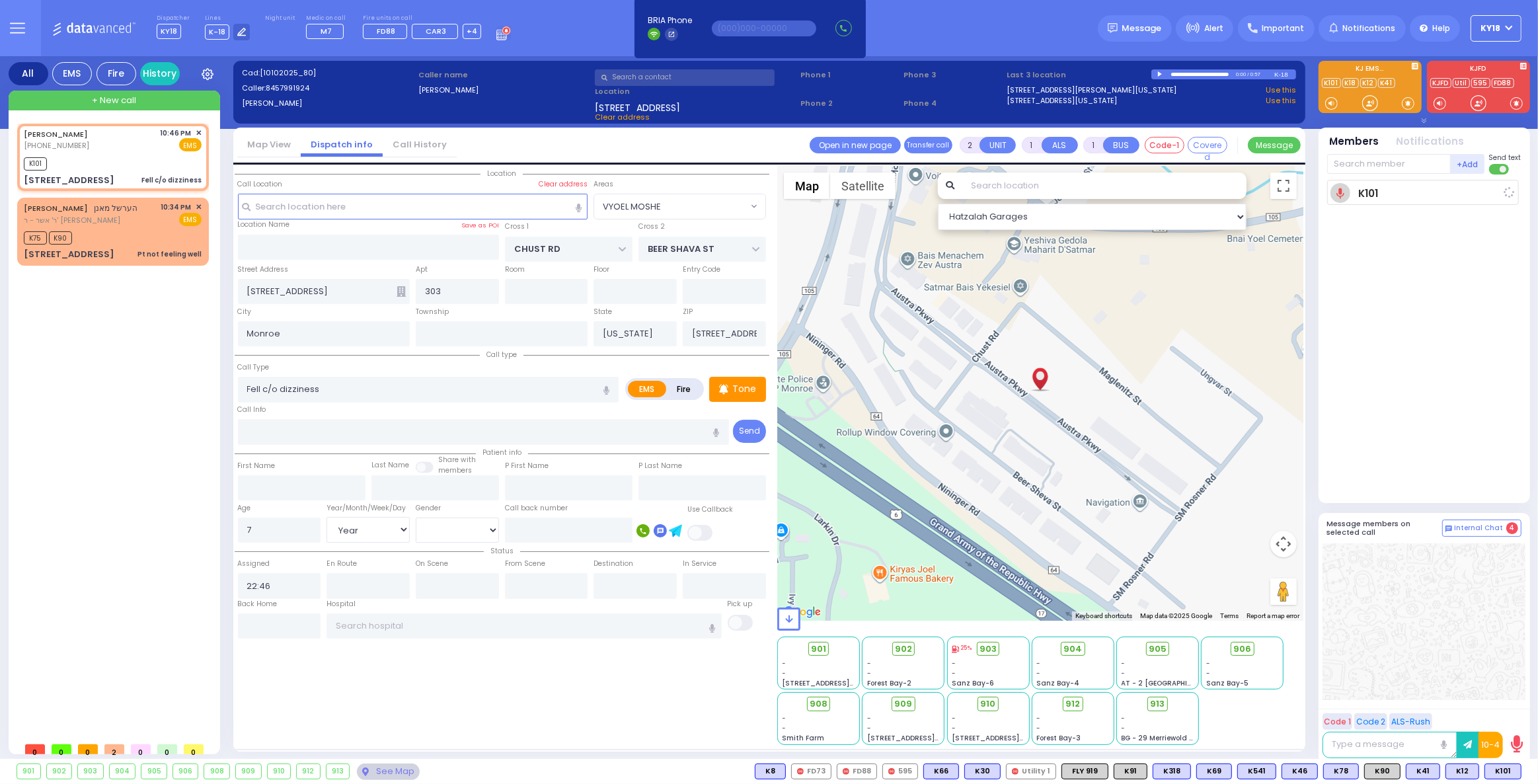
select select
radio input "true"
select select "Year"
select select "[DEMOGRAPHIC_DATA]"
type input "22:48"
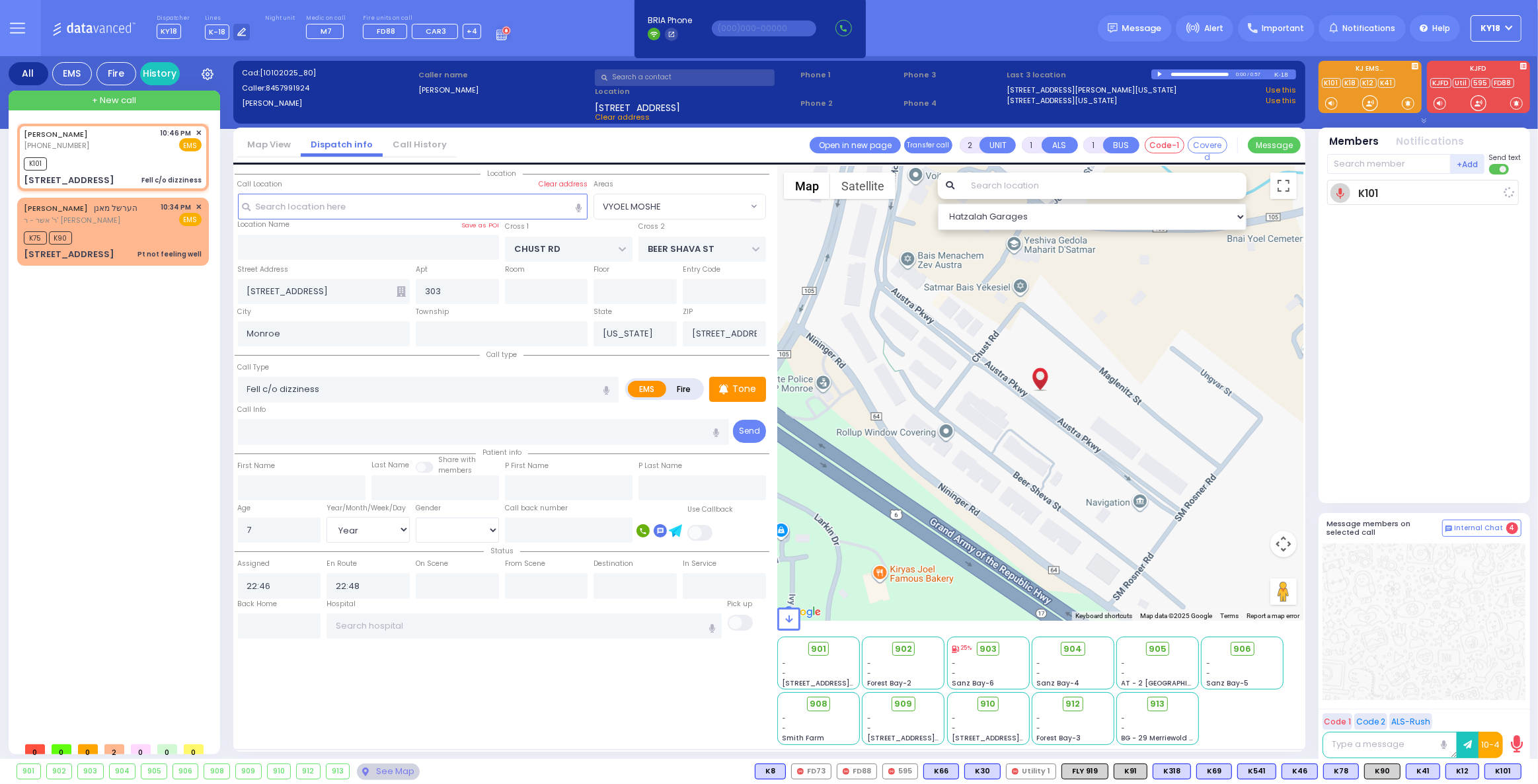
select select "Hatzalah Garages"
select select "VYOEL MOSHE"
click at [80, 159] on div "K101" at bounding box center [112, 162] width 178 height 16
select select
radio input "true"
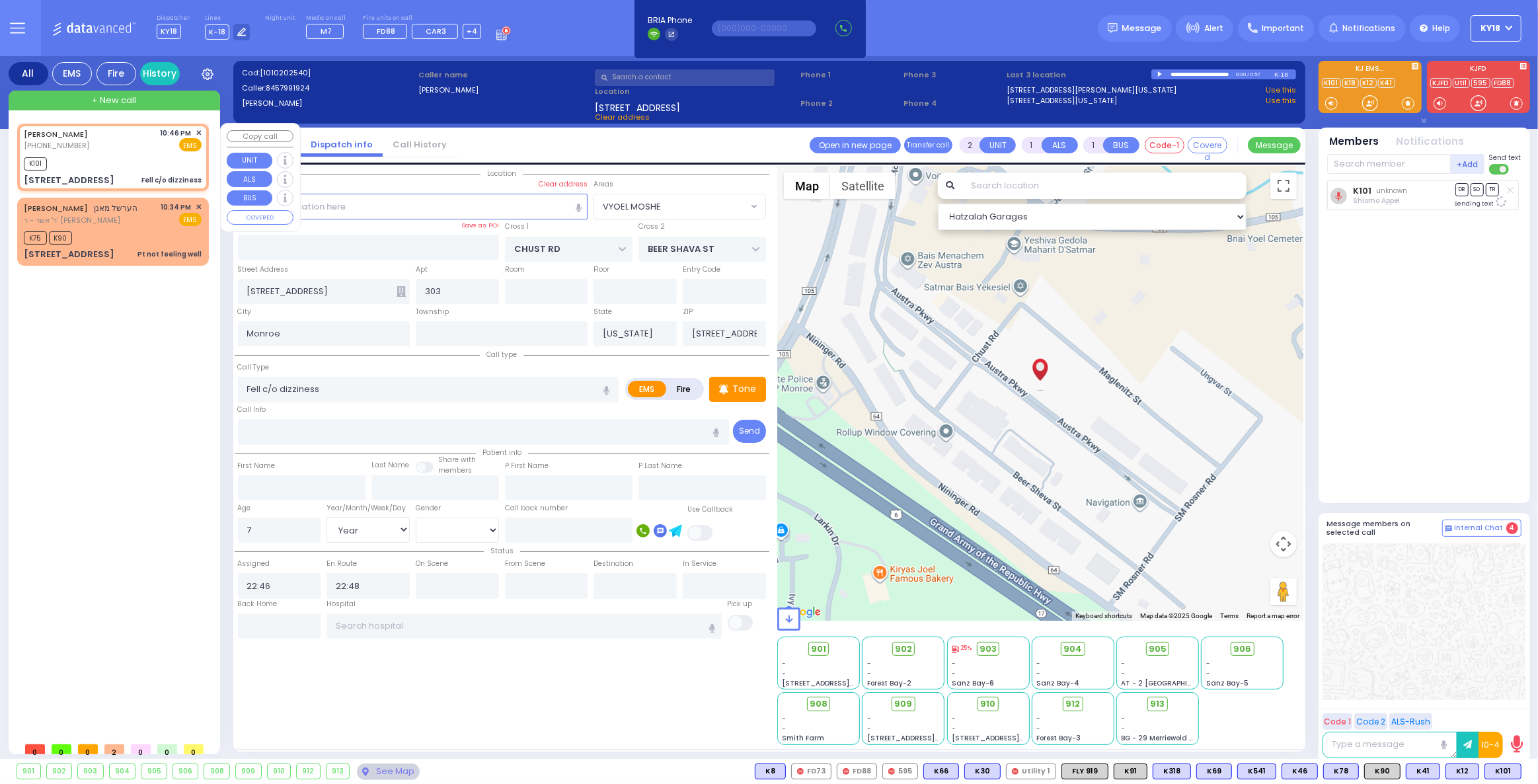
select select "Year"
select select "[DEMOGRAPHIC_DATA]"
select select "Hatzalah Garages"
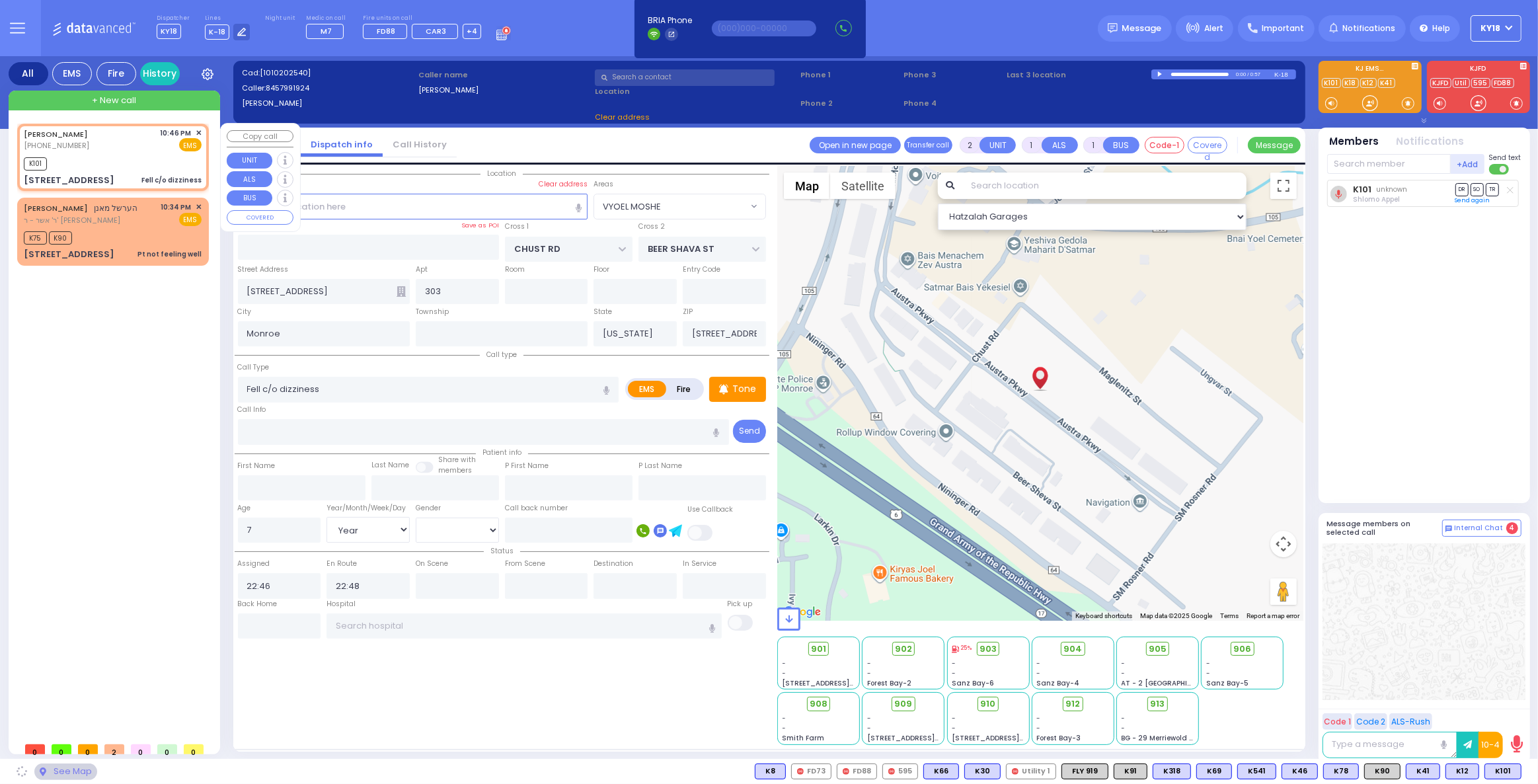
select select "VYOEL MOSHE"
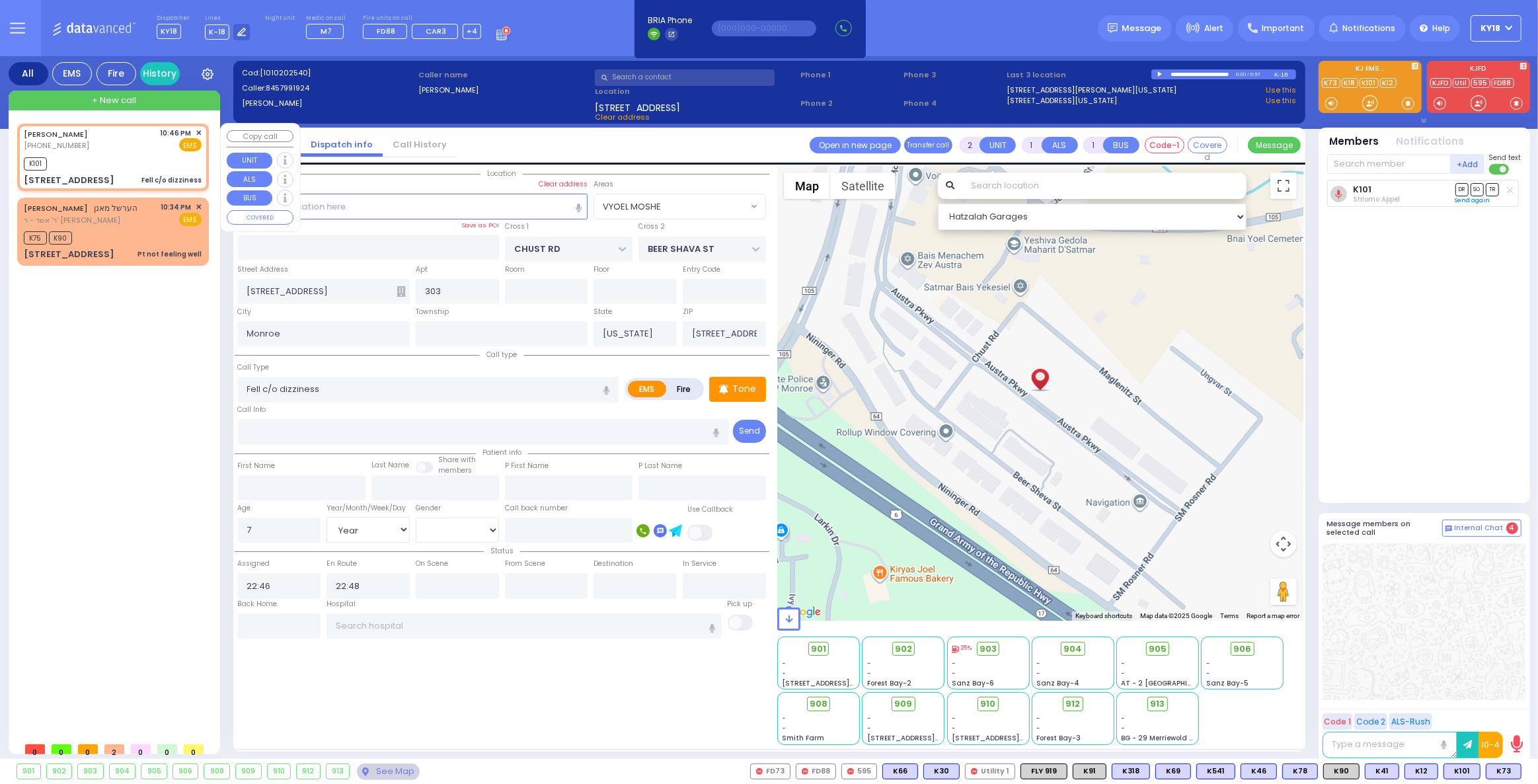
click at [138, 174] on div "[STREET_ADDRESS] Fell c/o dizziness" at bounding box center [112, 180] width 178 height 13
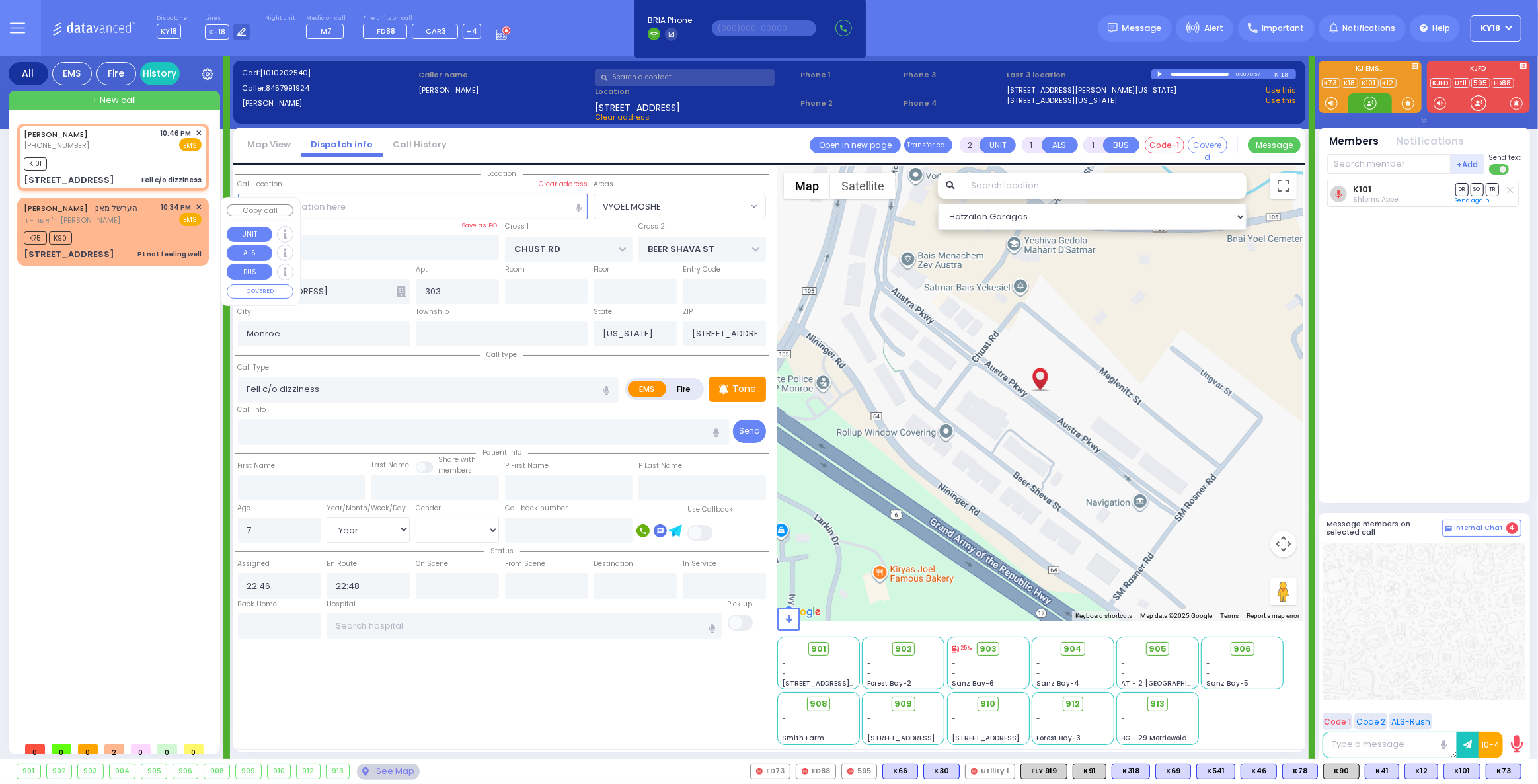
select select
radio input "true"
select select "Year"
select select "[DEMOGRAPHIC_DATA]"
select select "Hatzalah Garages"
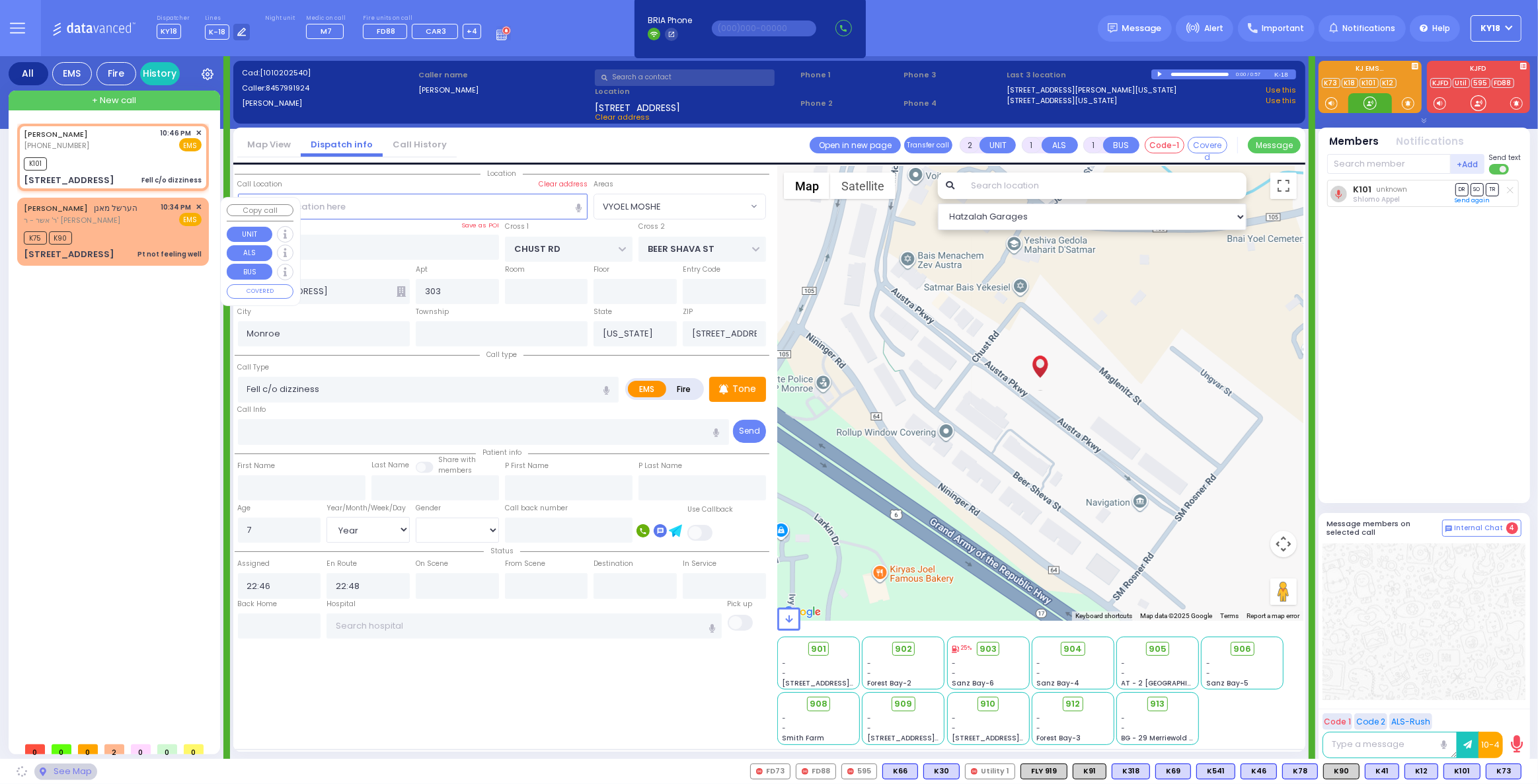
select select "VYOEL MOSHE"
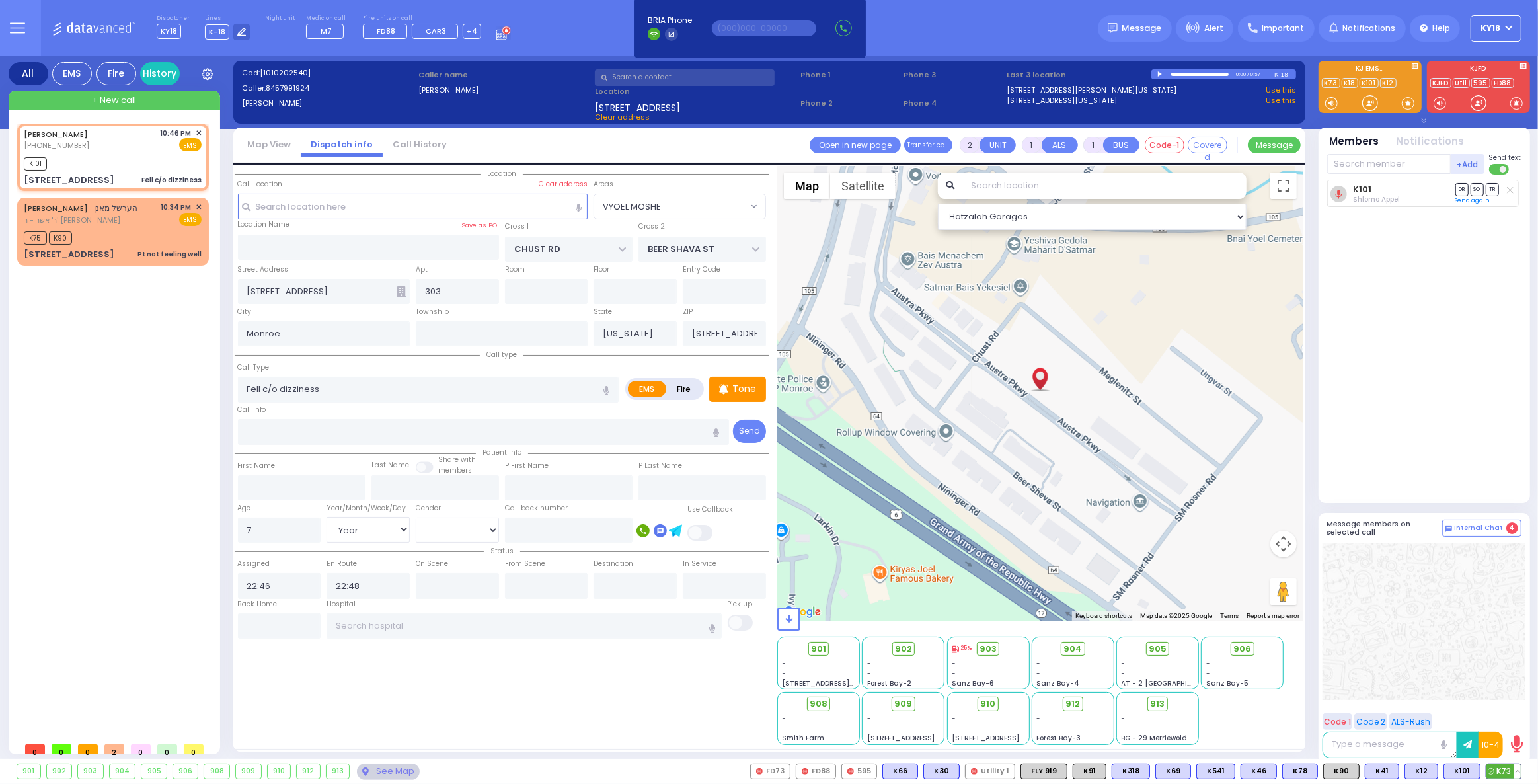
click at [1501, 772] on span "K73" at bounding box center [1503, 771] width 35 height 15
select select
radio input "true"
select select "Year"
select select "[DEMOGRAPHIC_DATA]"
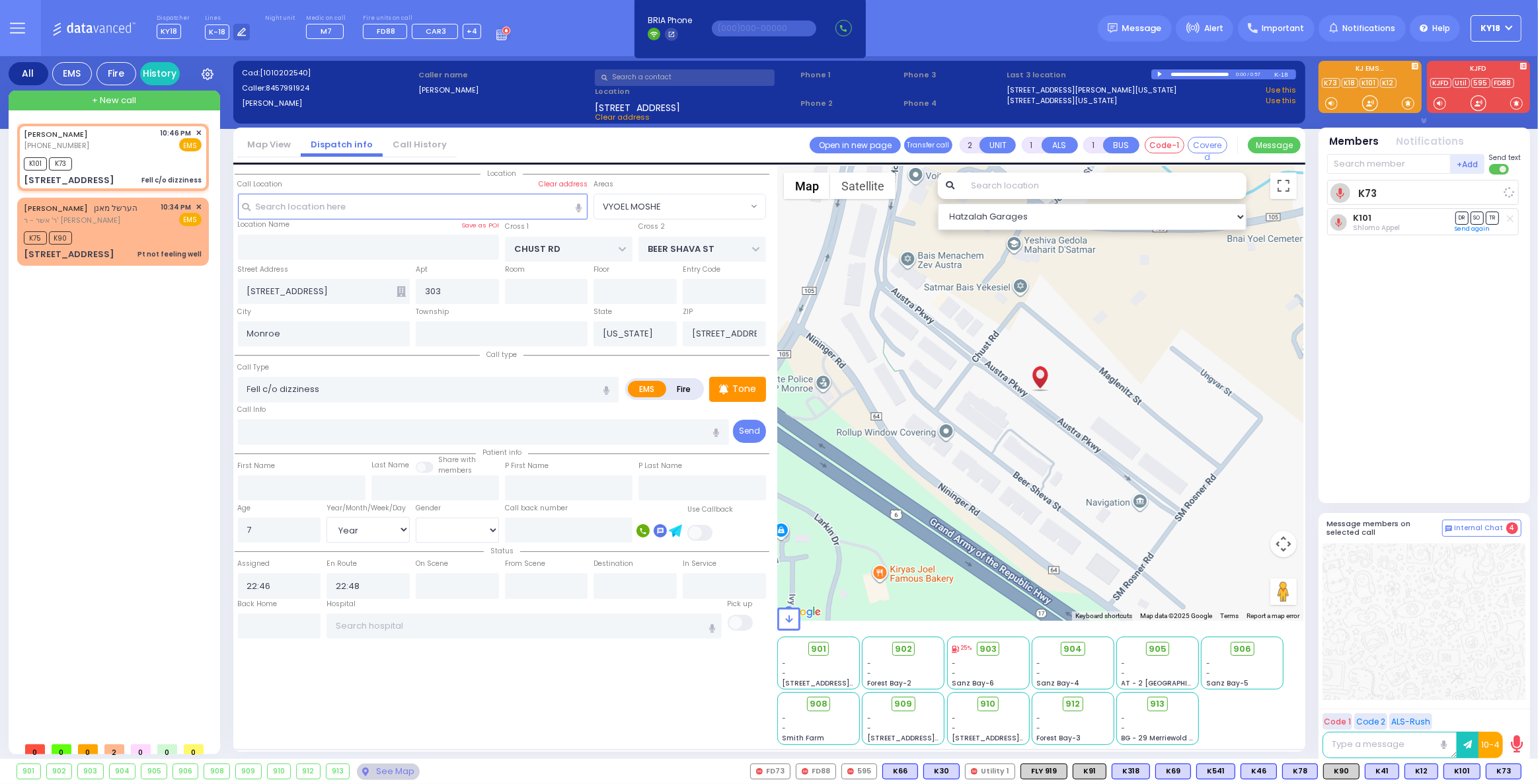
click at [0, 0] on span "K90" at bounding box center [0, 0] width 0 height 0
select select "Hatzalah Garages"
select select "VYOEL MOSHE"
select select
radio input "true"
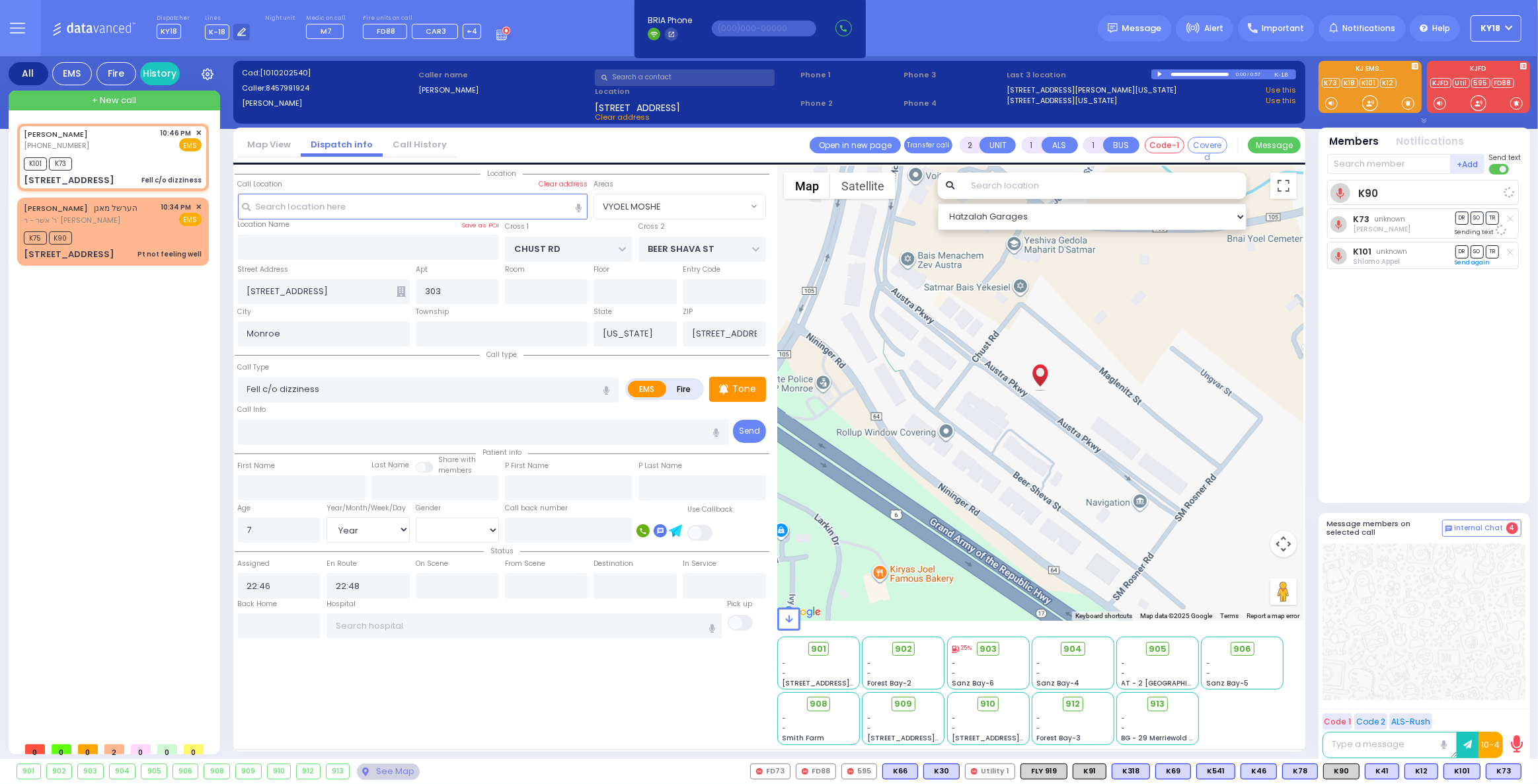
select select "Year"
select select "[DEMOGRAPHIC_DATA]"
select select "Hatzalah Garages"
select select "VYOEL MOSHE"
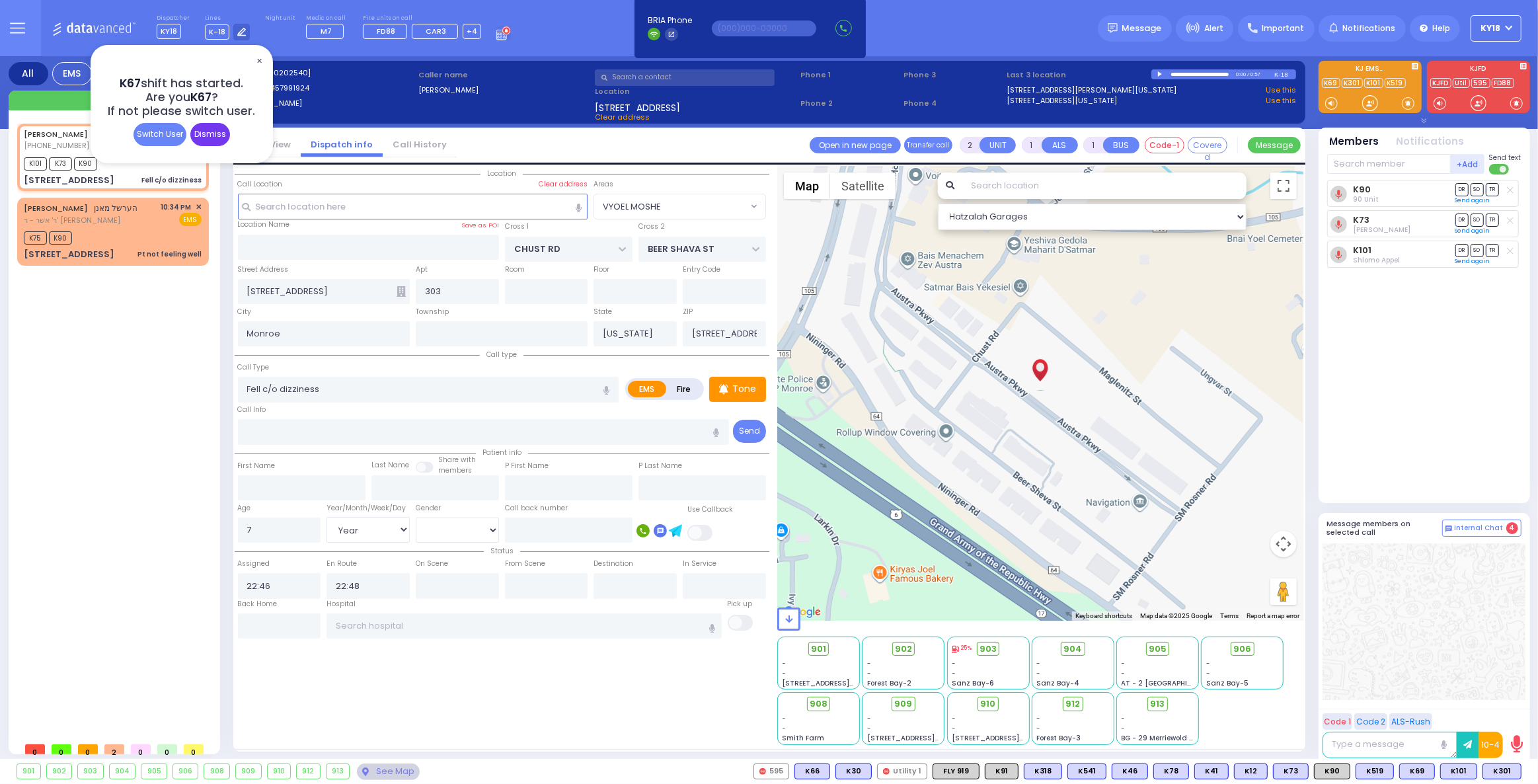
click at [200, 125] on div "Dismiss" at bounding box center [209, 133] width 39 height 23
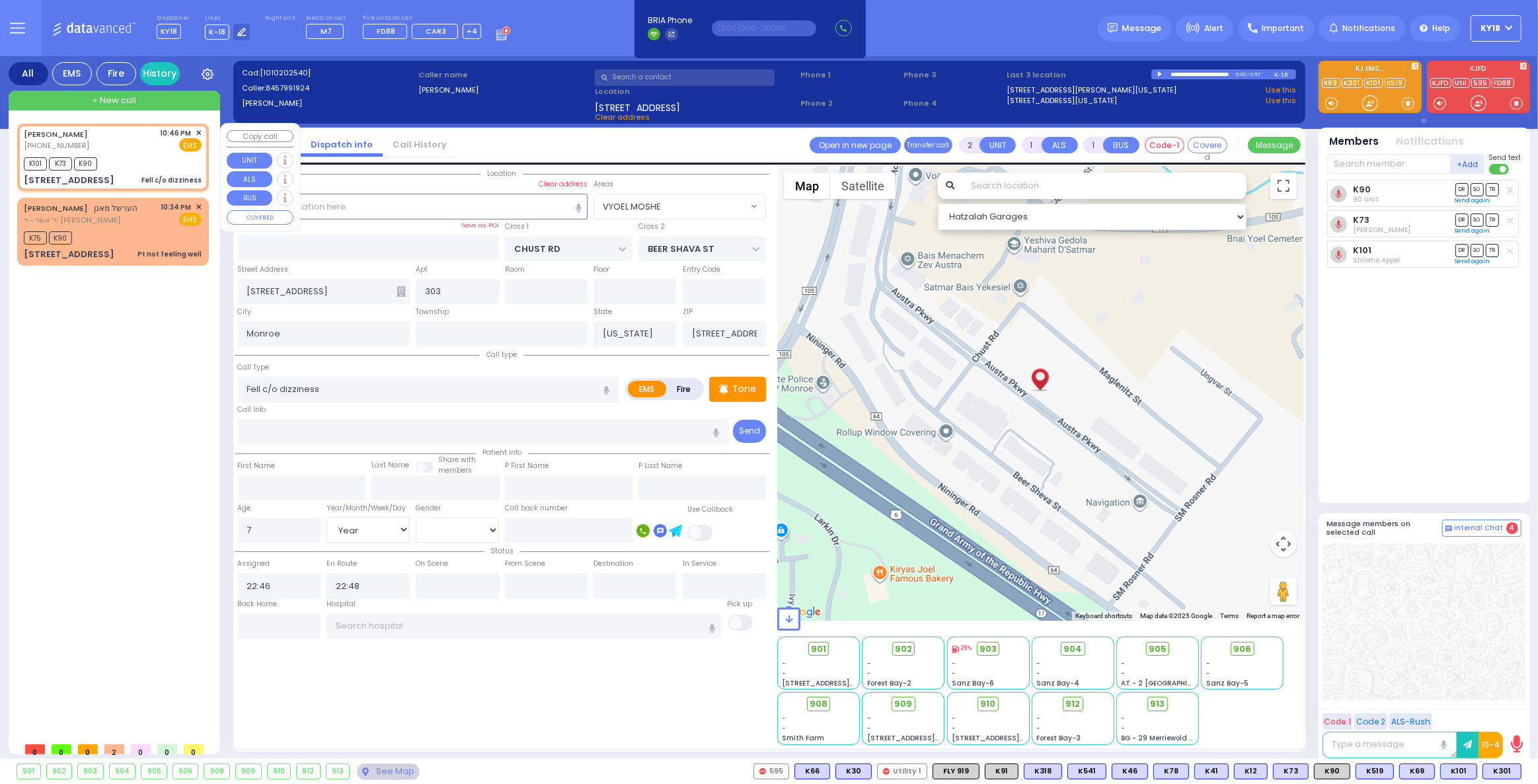
click at [158, 143] on div "[PERSON_NAME] [PHONE_NUMBER] 10:46 PM ✕ EMS" at bounding box center [112, 140] width 178 height 25
select select
radio input "true"
select select "Year"
select select "[DEMOGRAPHIC_DATA]"
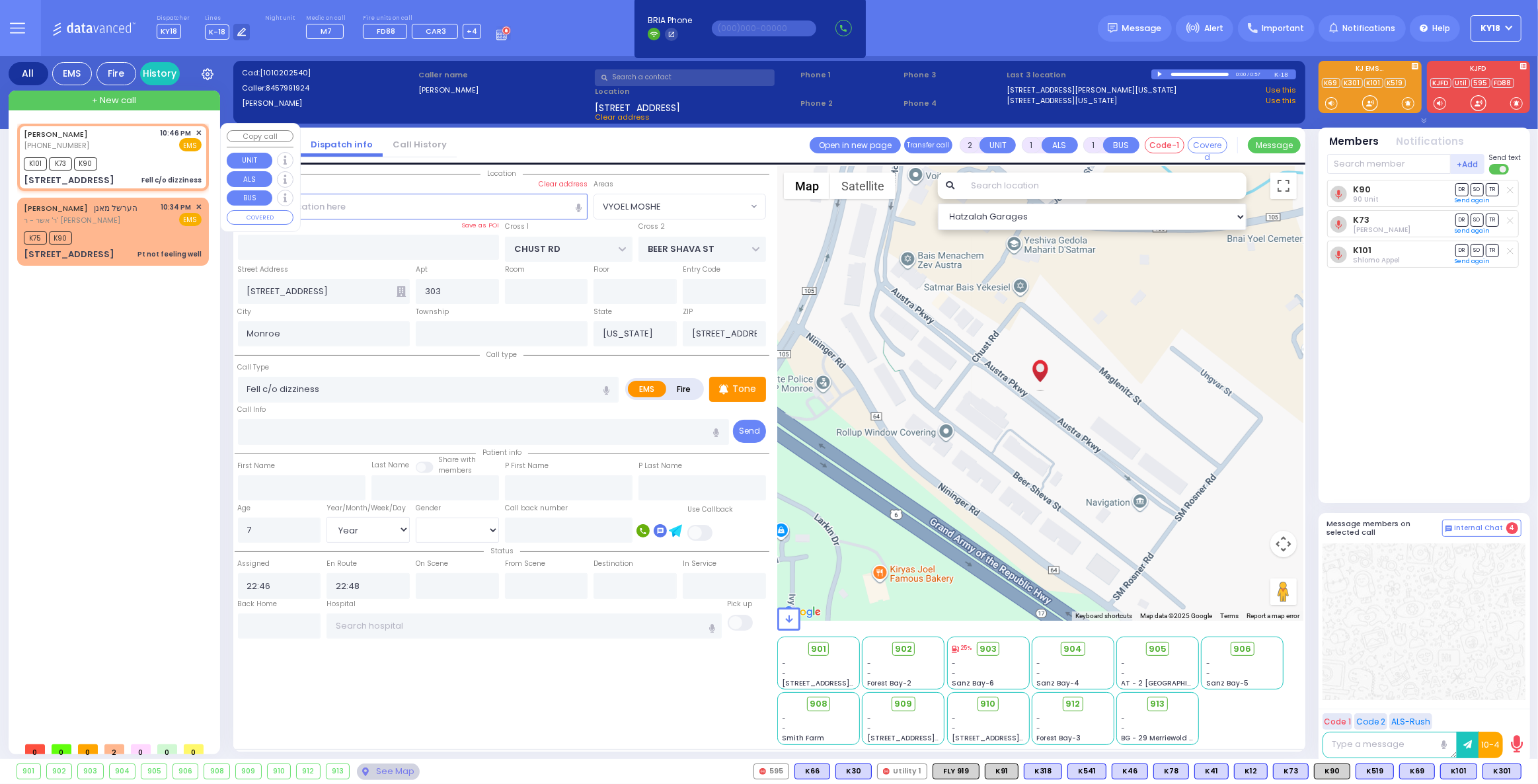
select select "Hatzalah Garages"
select select "VYOEL MOSHE"
click at [140, 158] on div "K101 K73 K90" at bounding box center [112, 162] width 178 height 16
select select
radio input "true"
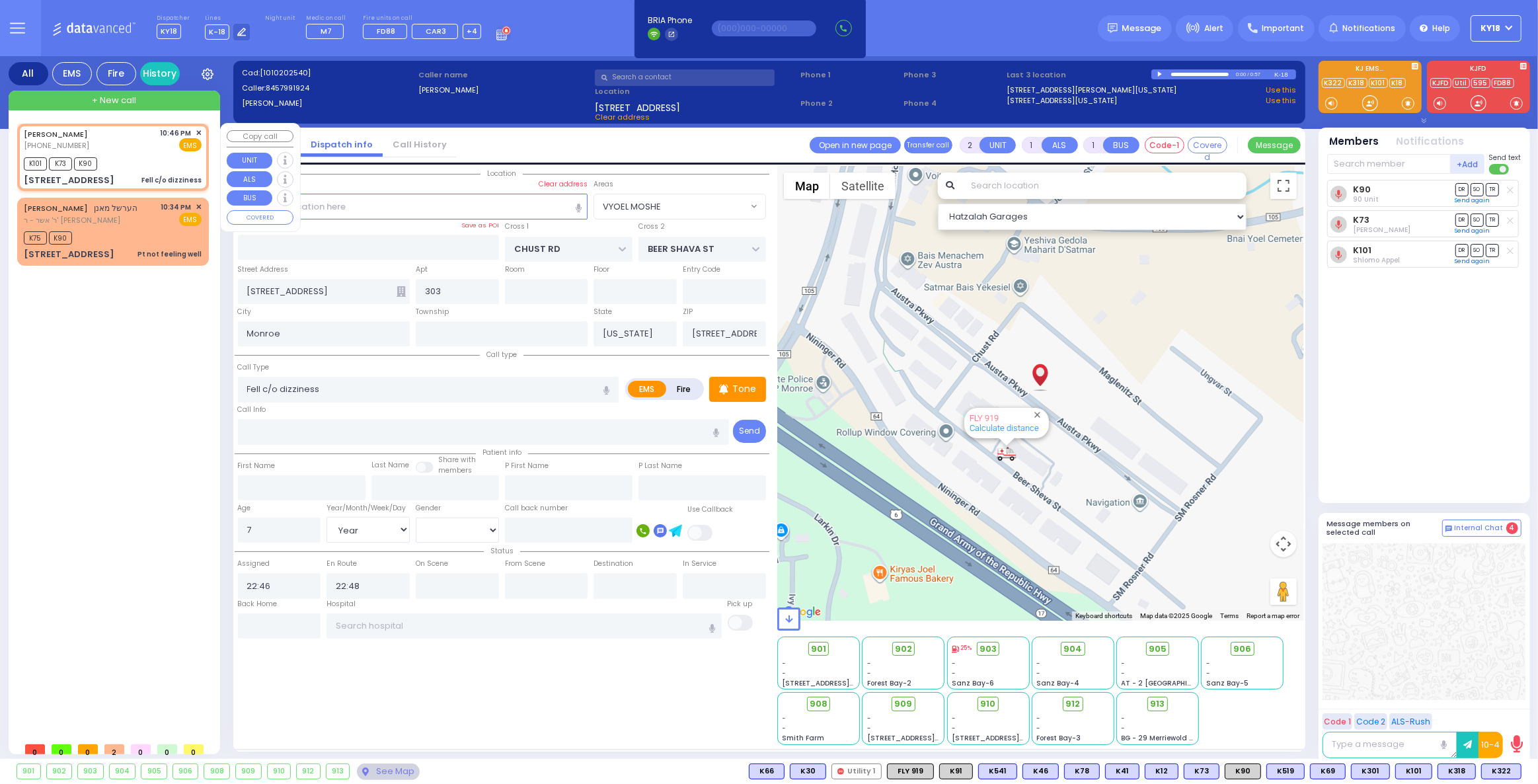
select select "Year"
select select "[DEMOGRAPHIC_DATA]"
select select "VYOEL MOSHE"
select select "Hatzalah Garages"
click at [992, 702] on span "910" at bounding box center [992, 704] width 16 height 13
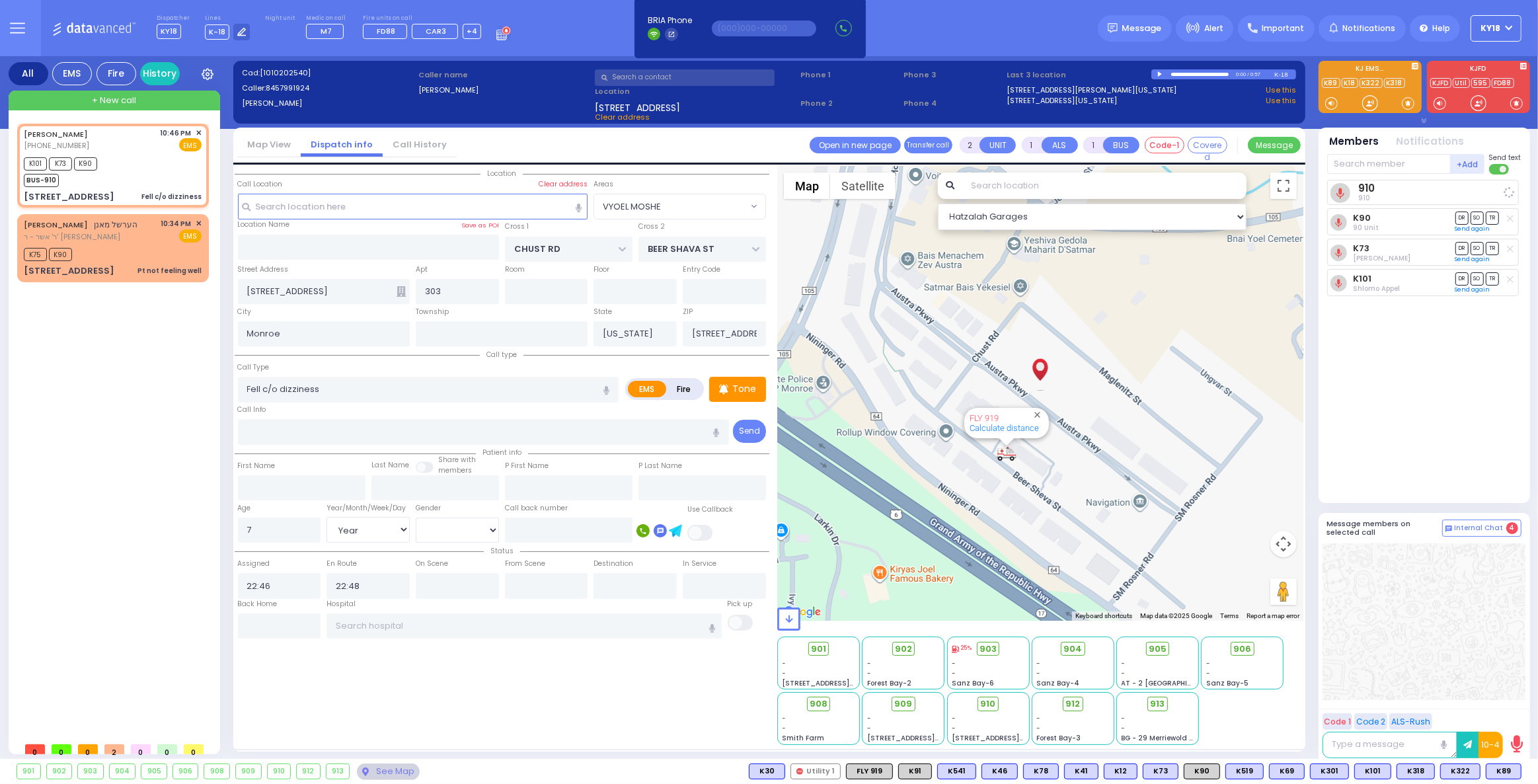
select select
radio input "true"
select select "Year"
select select "[DEMOGRAPHIC_DATA]"
select select "Hatzalah Garages"
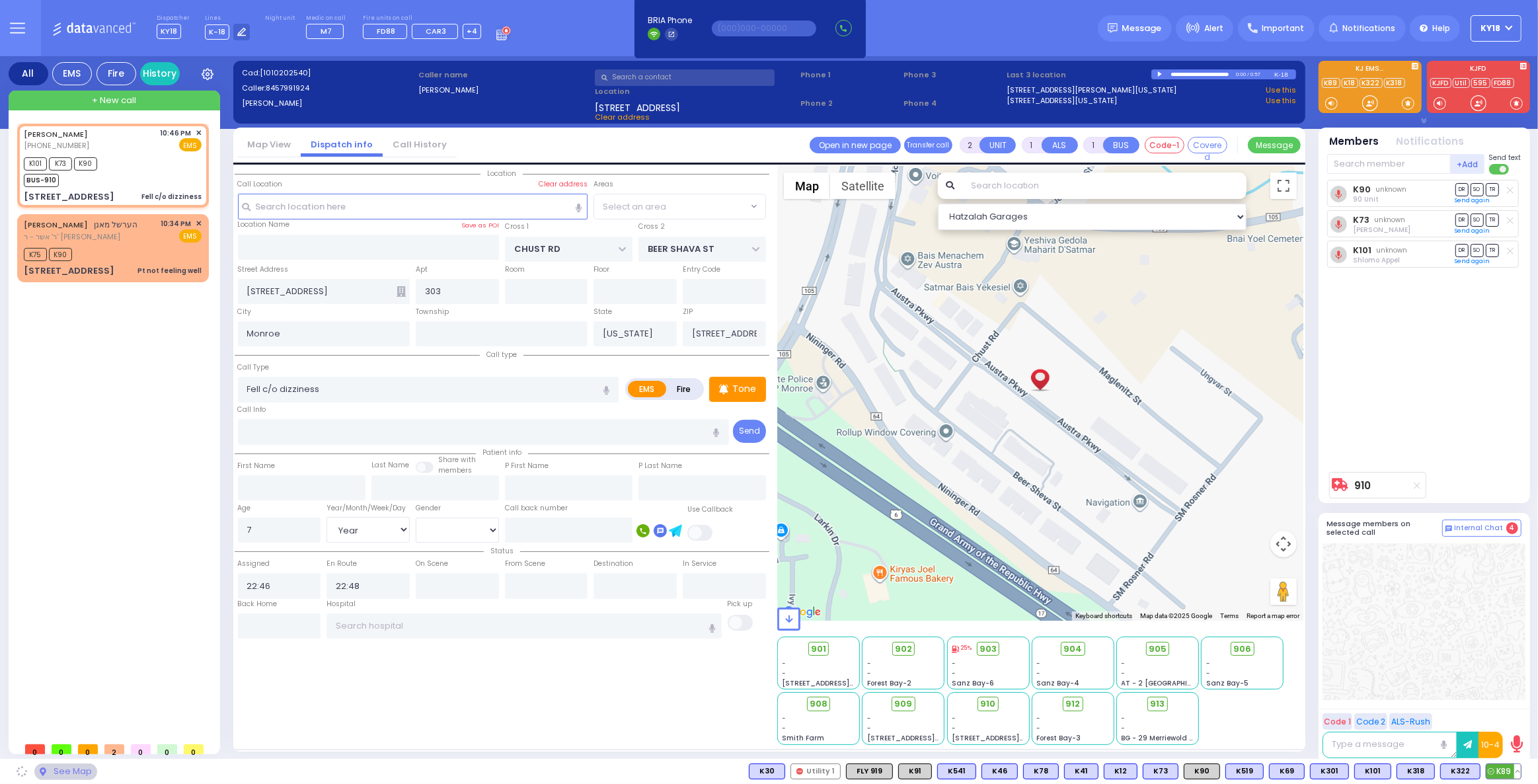
select select "VYOEL MOSHE"
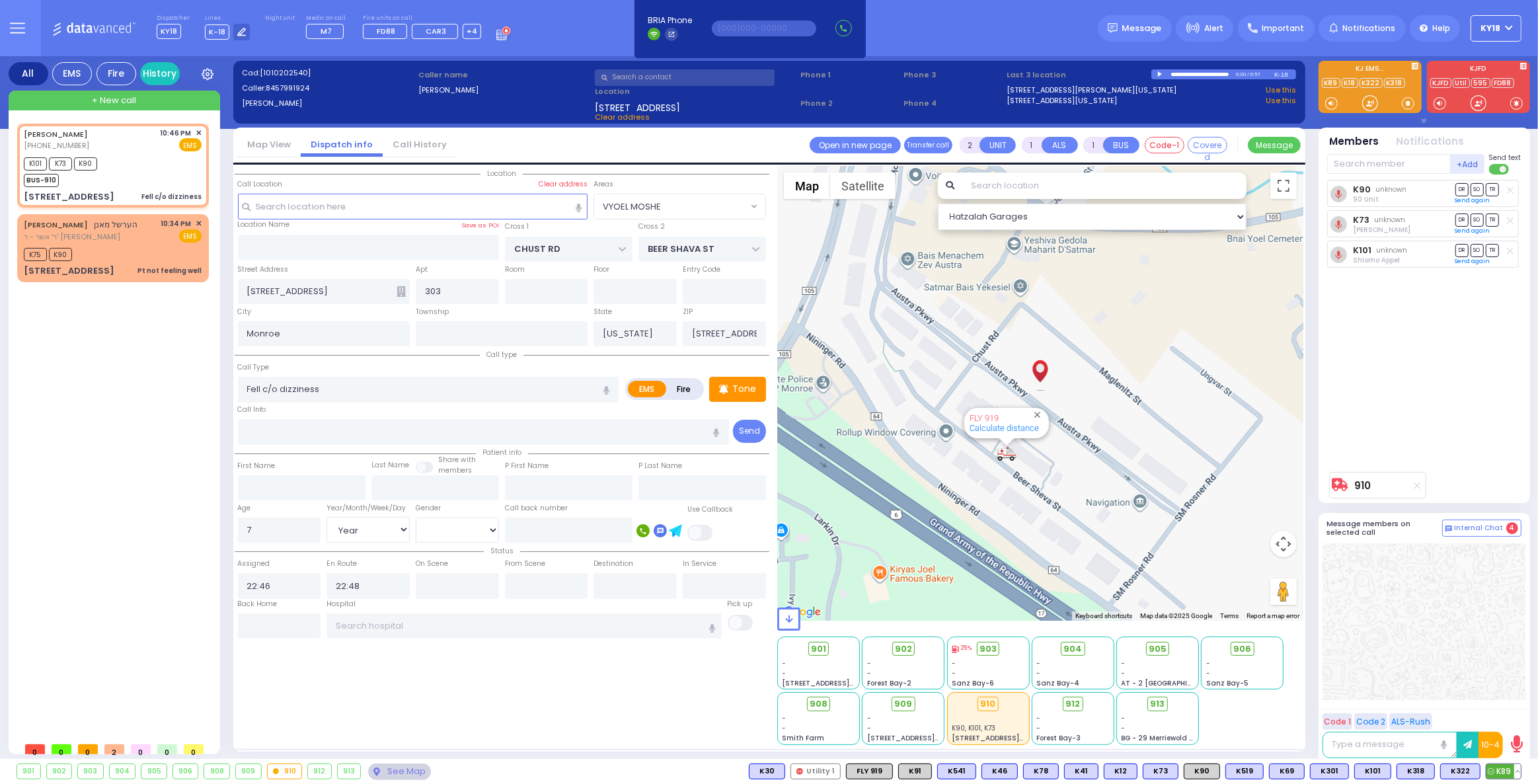
click at [1501, 774] on span "K89" at bounding box center [1503, 771] width 35 height 15
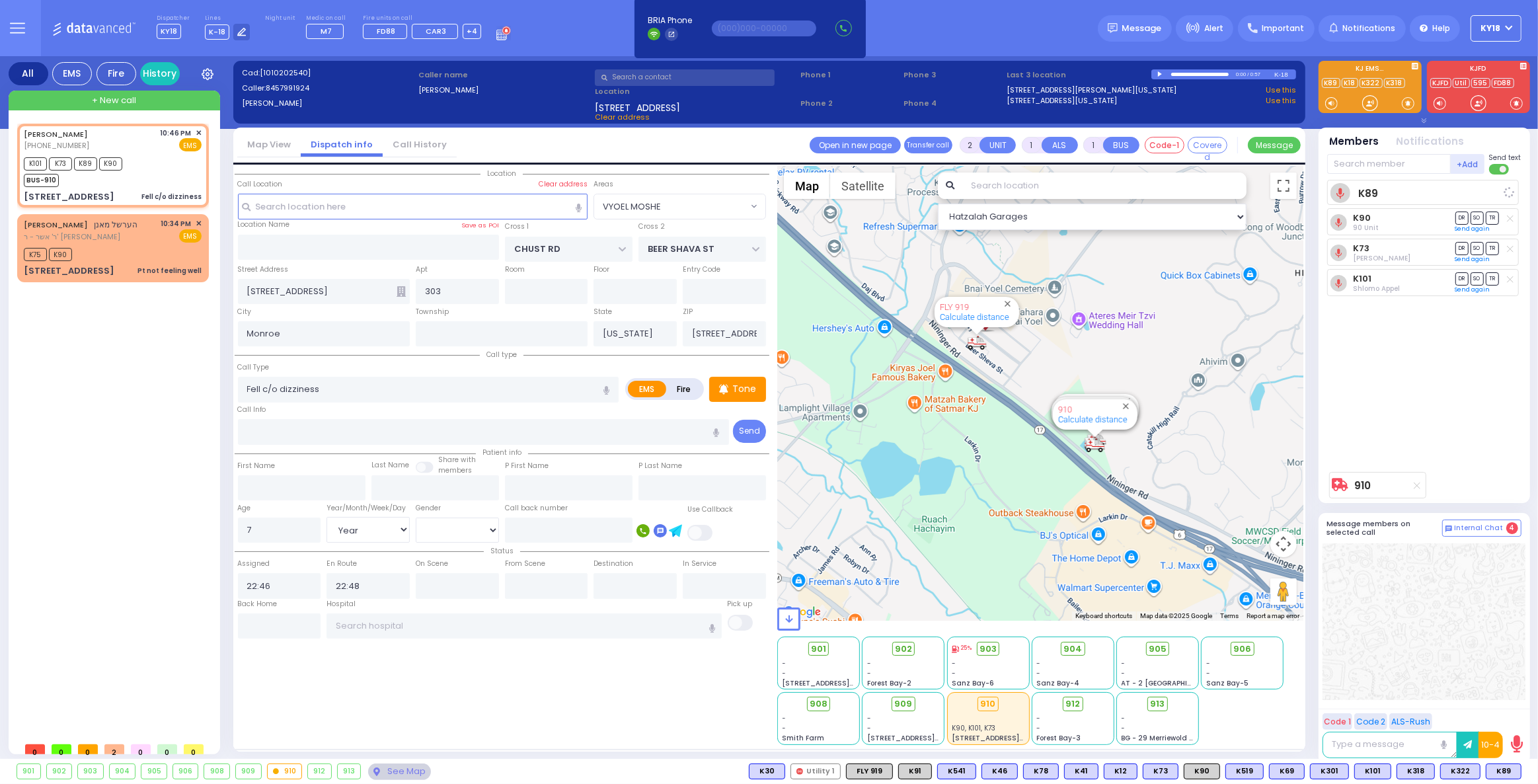
select select
radio input "true"
select select "Year"
select select "[DEMOGRAPHIC_DATA]"
select select "Hatzalah Garages"
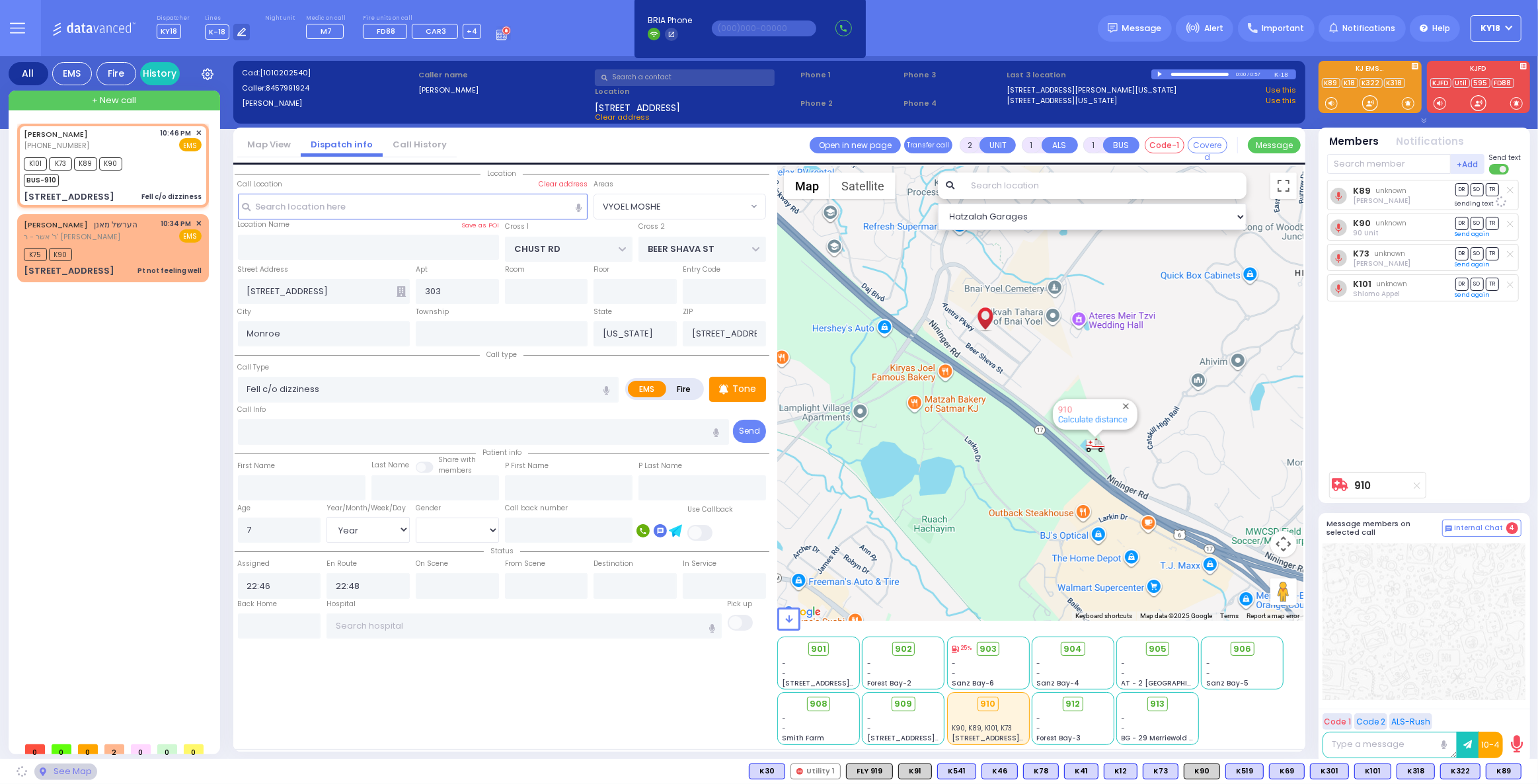
select select "VYOEL MOSHE"
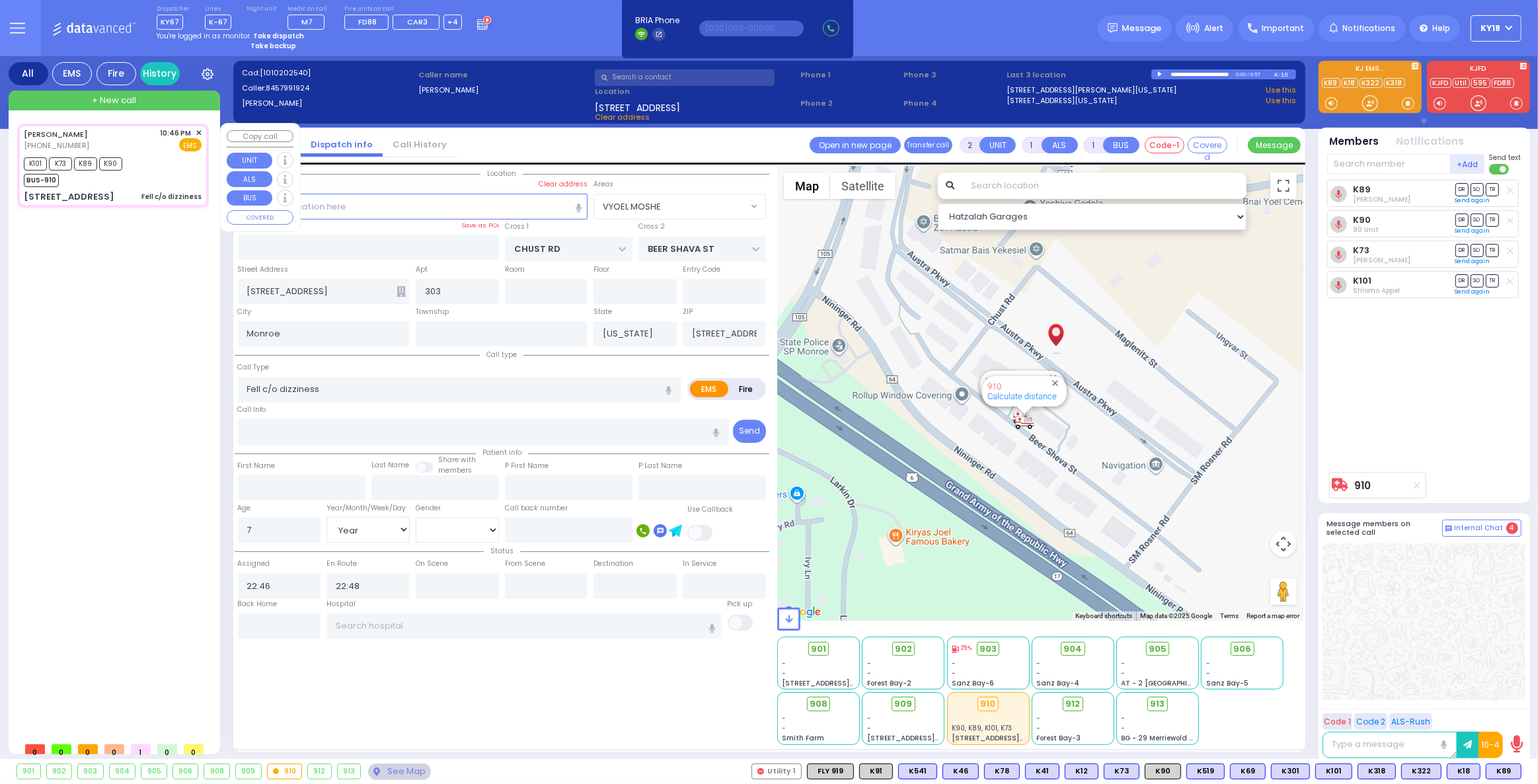
select select
radio input "true"
select select "Year"
select select "[DEMOGRAPHIC_DATA]"
type input "22:50"
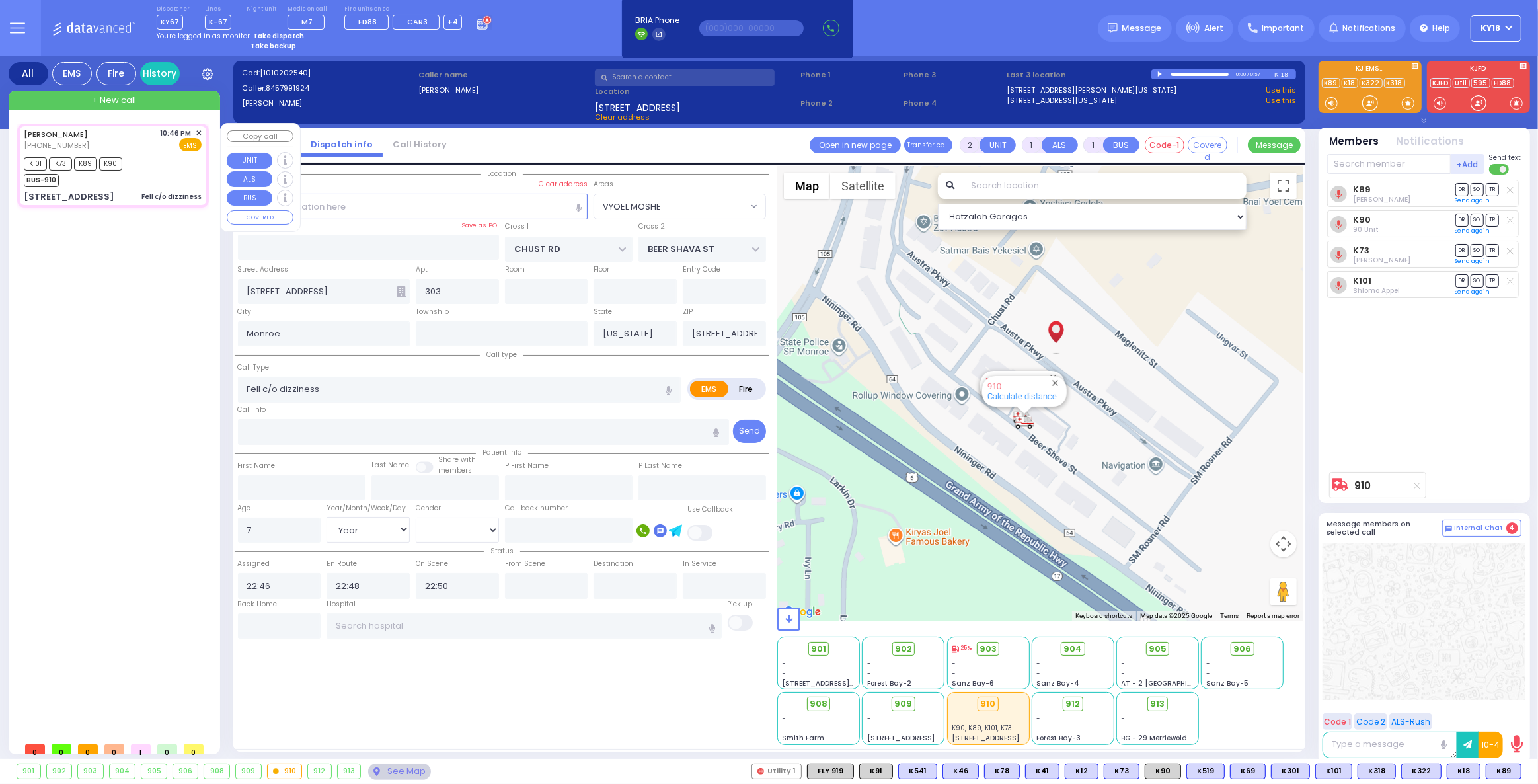
select select "Hatzalah Garages"
select select "VYOEL MOSHE"
select select
radio input "true"
select select "Year"
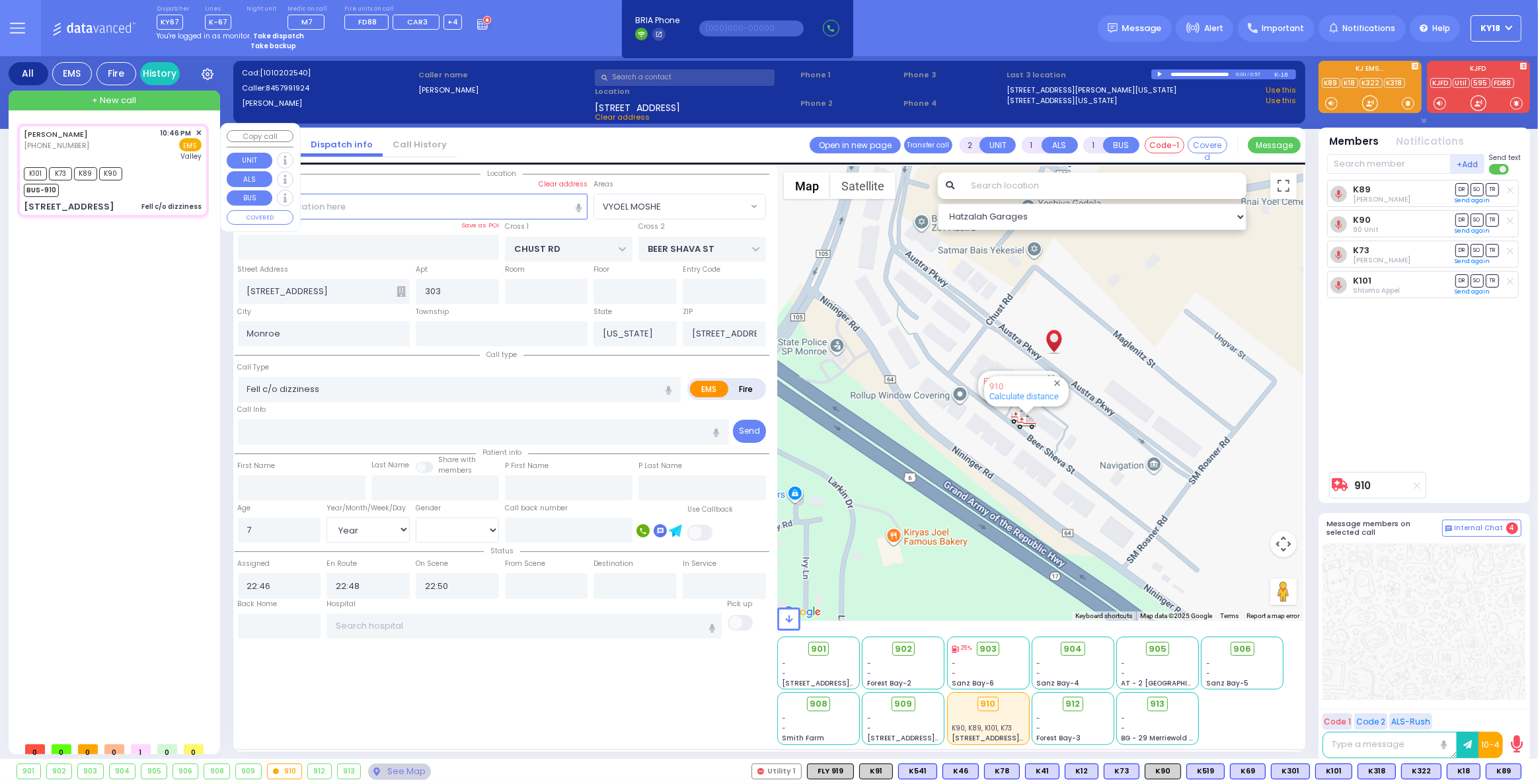
select select "[DEMOGRAPHIC_DATA]"
type input "[GEOGRAPHIC_DATA]"
select select "Hatzalah Garages"
select select "VYOEL MOSHE"
select select
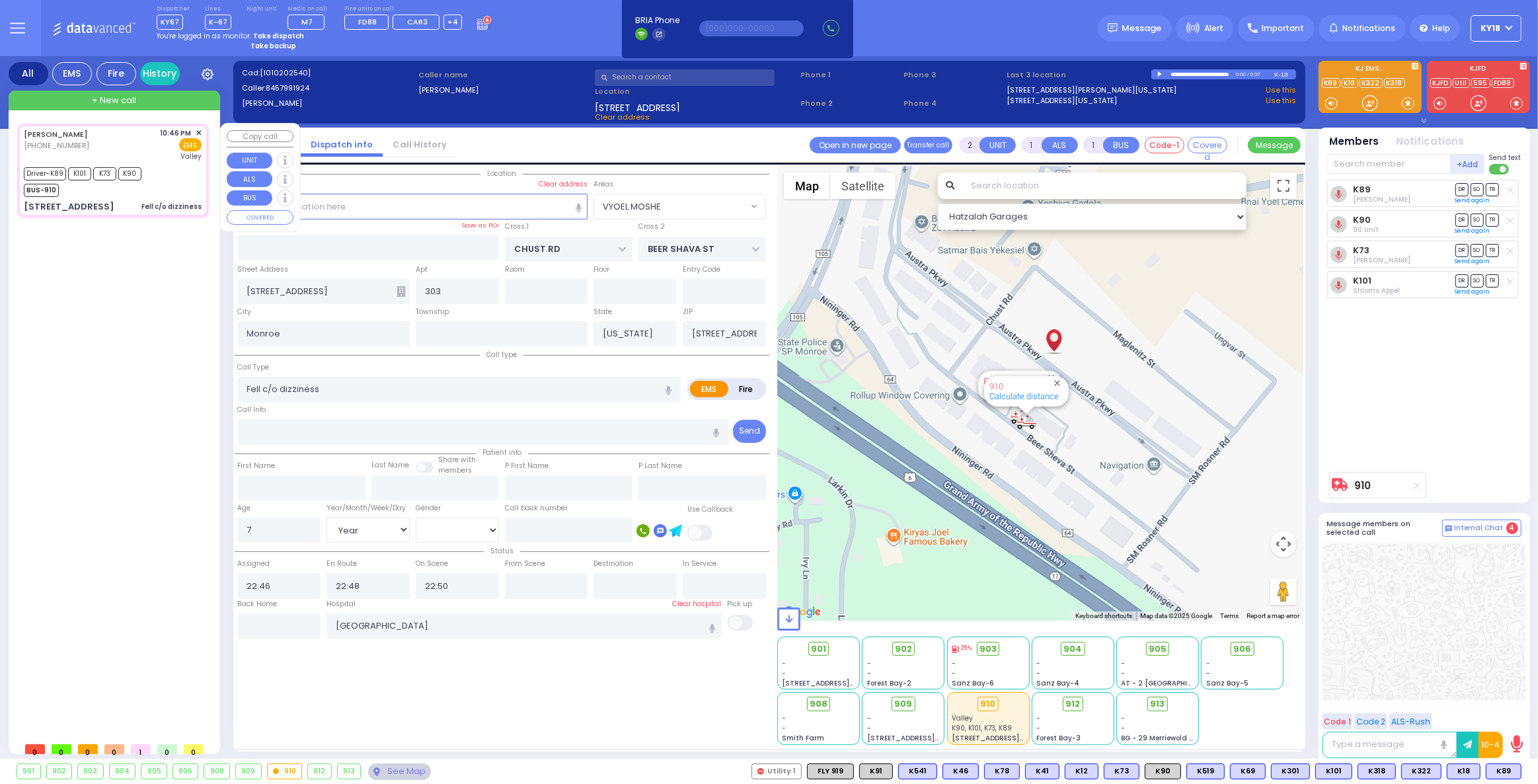
radio input "true"
select select "Year"
select select "[DEMOGRAPHIC_DATA]"
select select "VYOEL MOSHE"
select select "Hatzalah Garages"
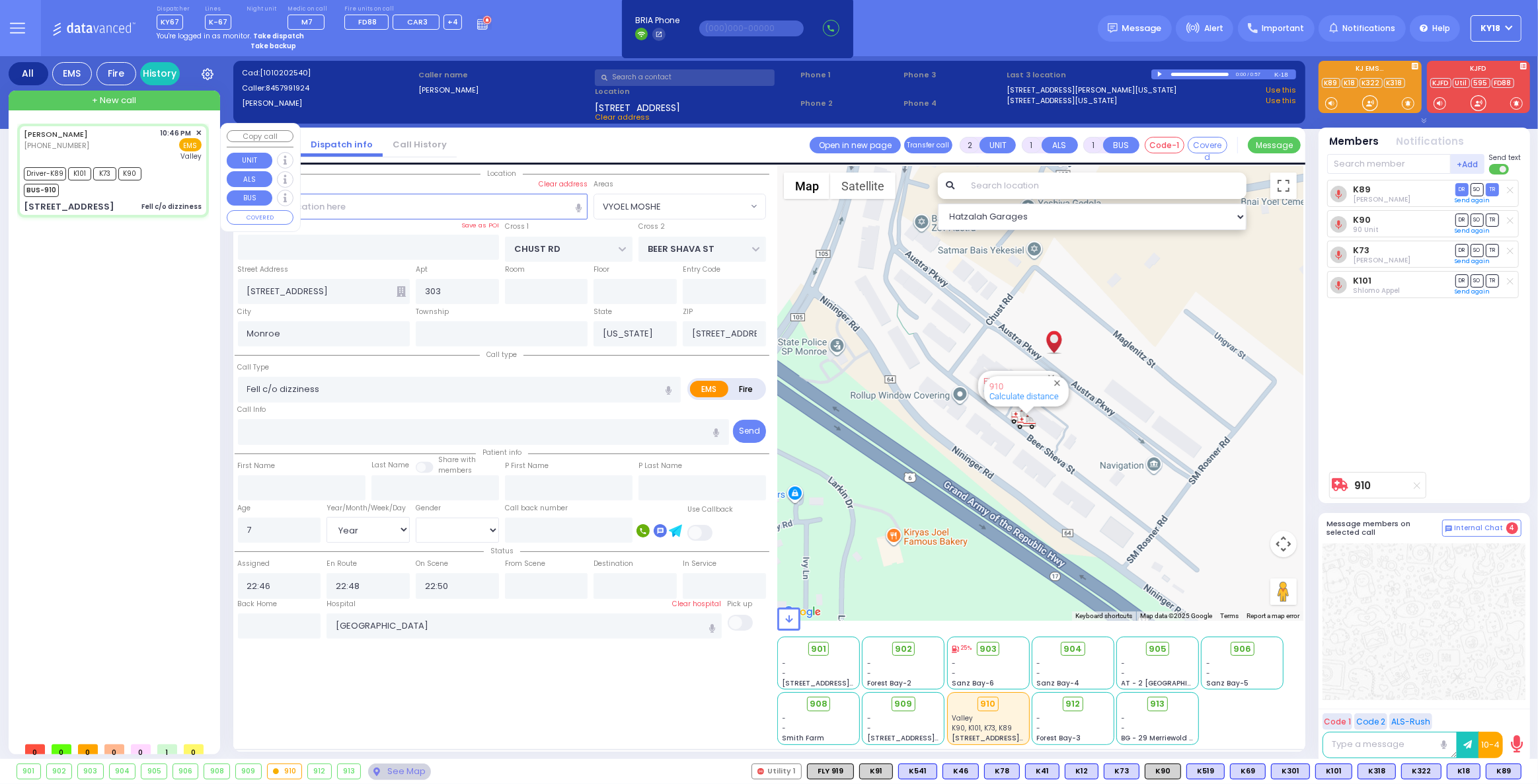
select select
radio input "true"
select select "Year"
select select "[DEMOGRAPHIC_DATA]"
type input "23:08"
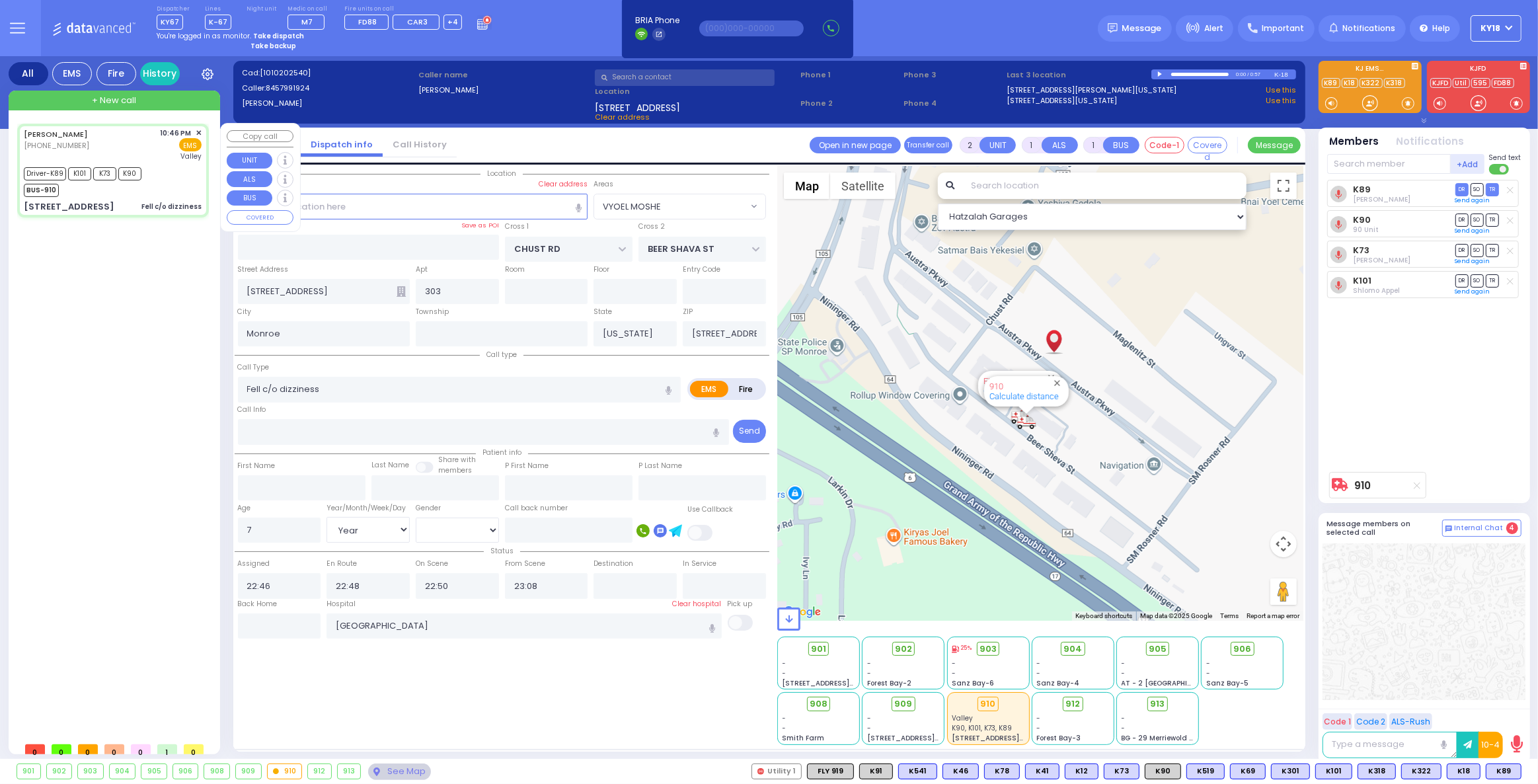
select select "Hatzalah Garages"
select select "VYOEL MOSHE"
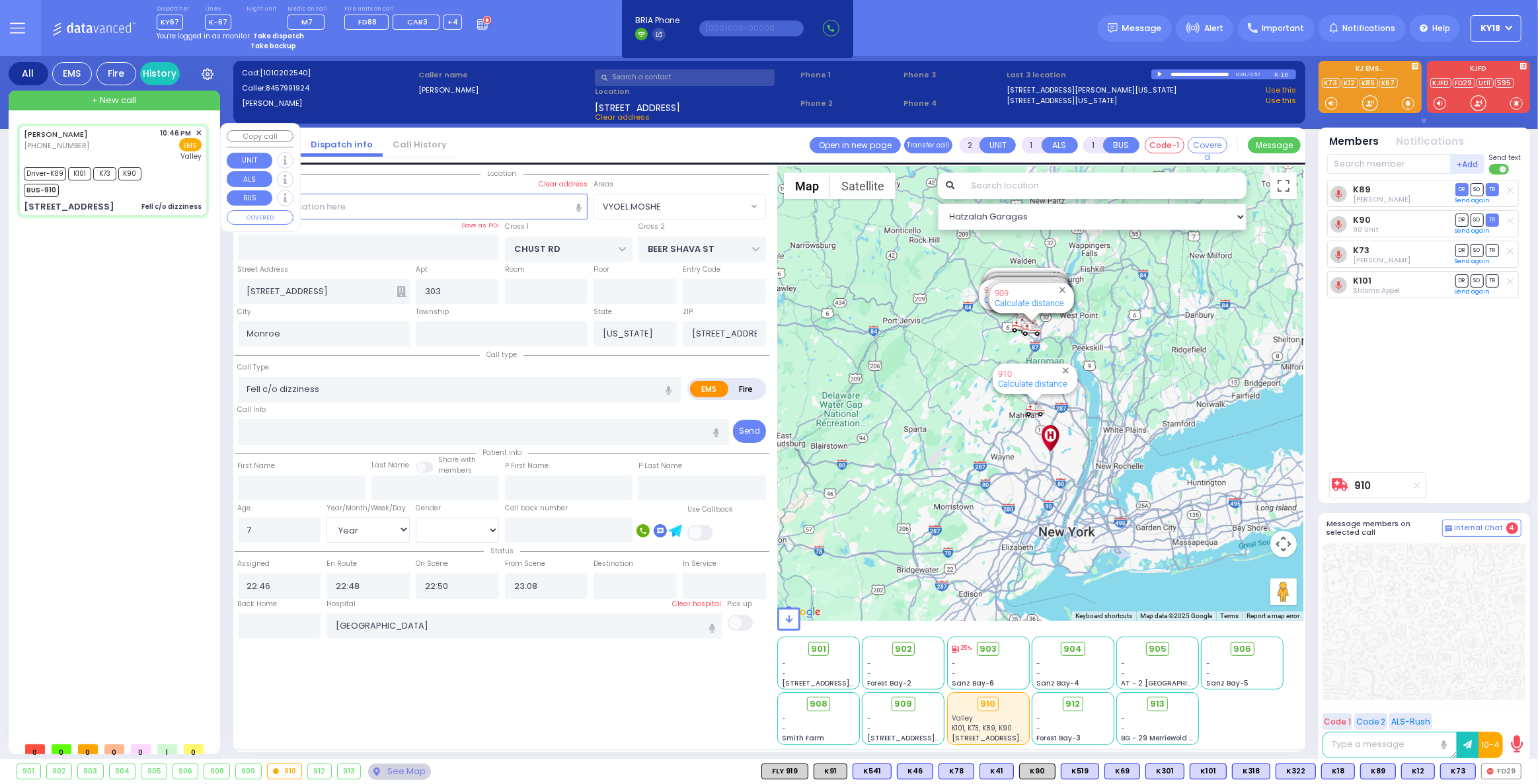
type input "6"
select select
radio input "true"
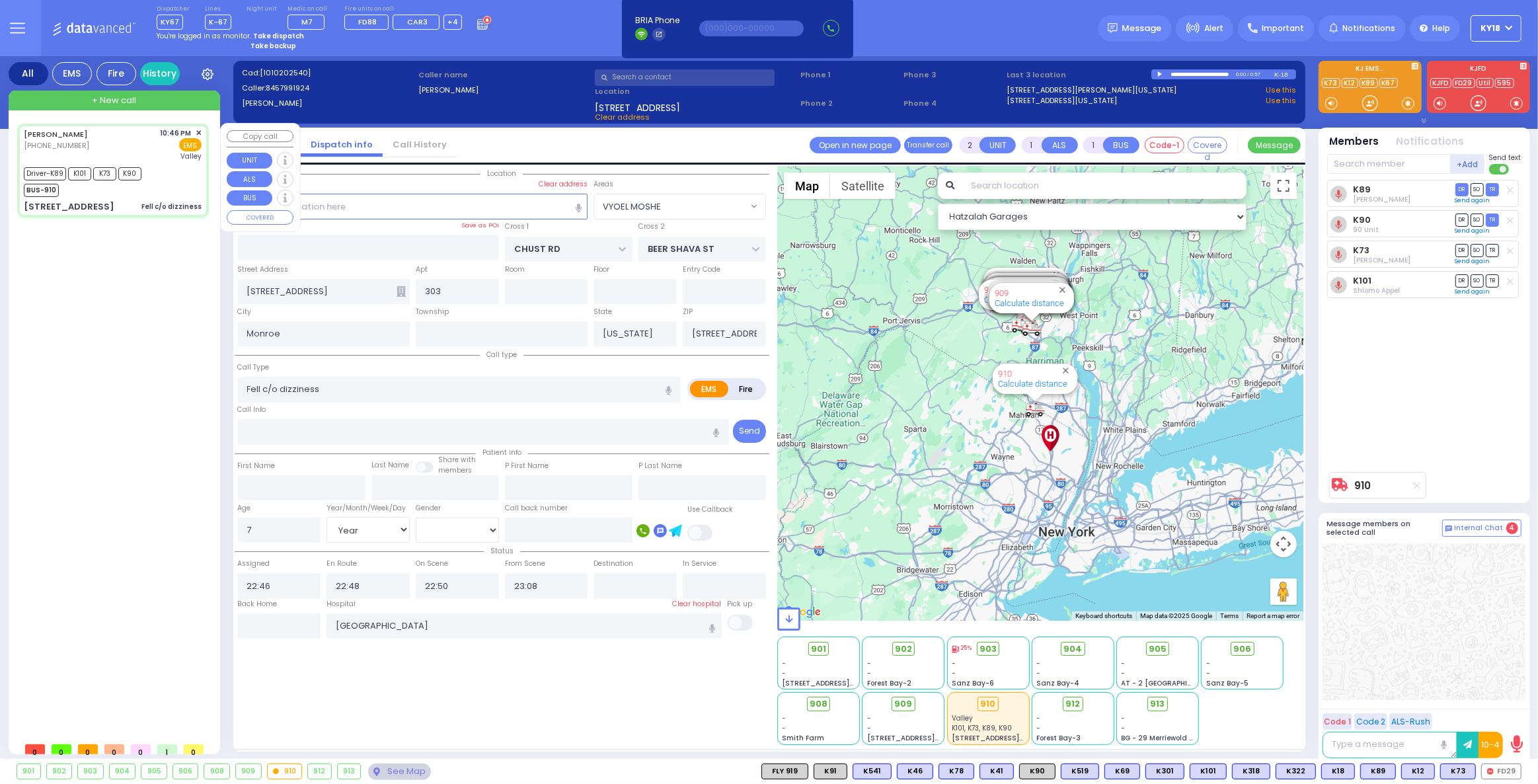
type input "Unknown"
select select "Year"
select select "[DEMOGRAPHIC_DATA]"
select select "Hatzalah Garages"
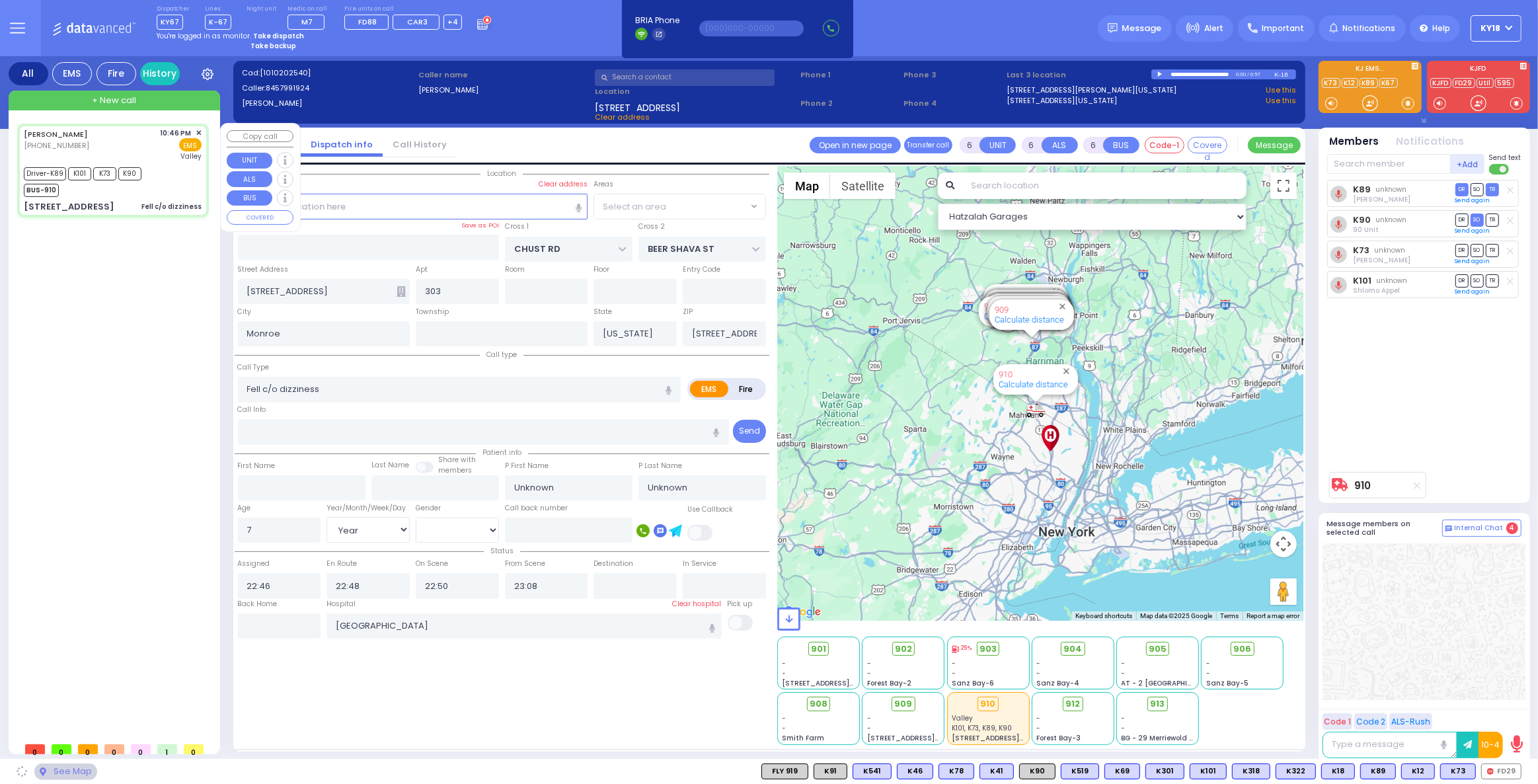
select select "VYOEL MOSHE"
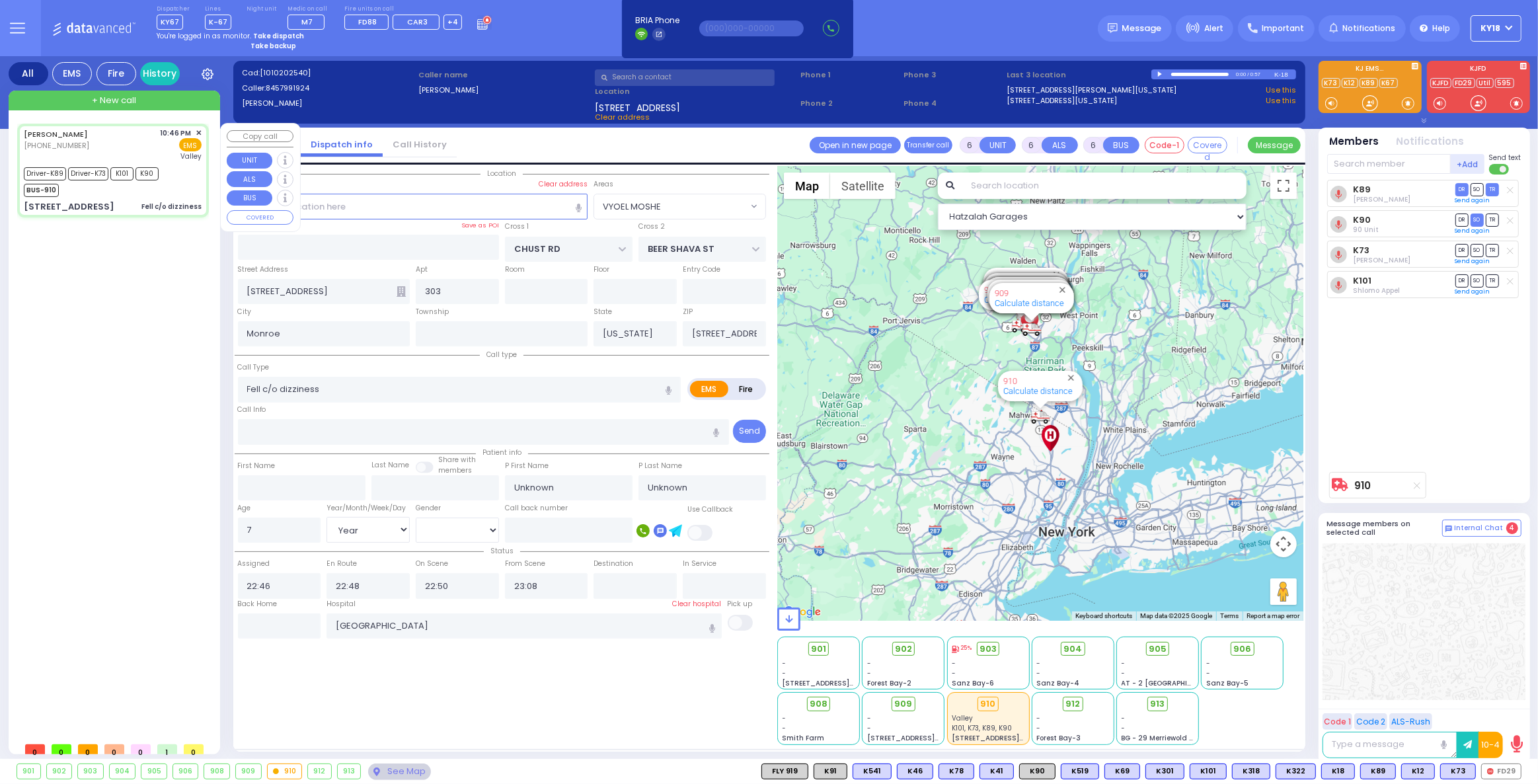
select select
radio input "true"
select select "Year"
select select "[DEMOGRAPHIC_DATA]"
select select "Hatzalah Garages"
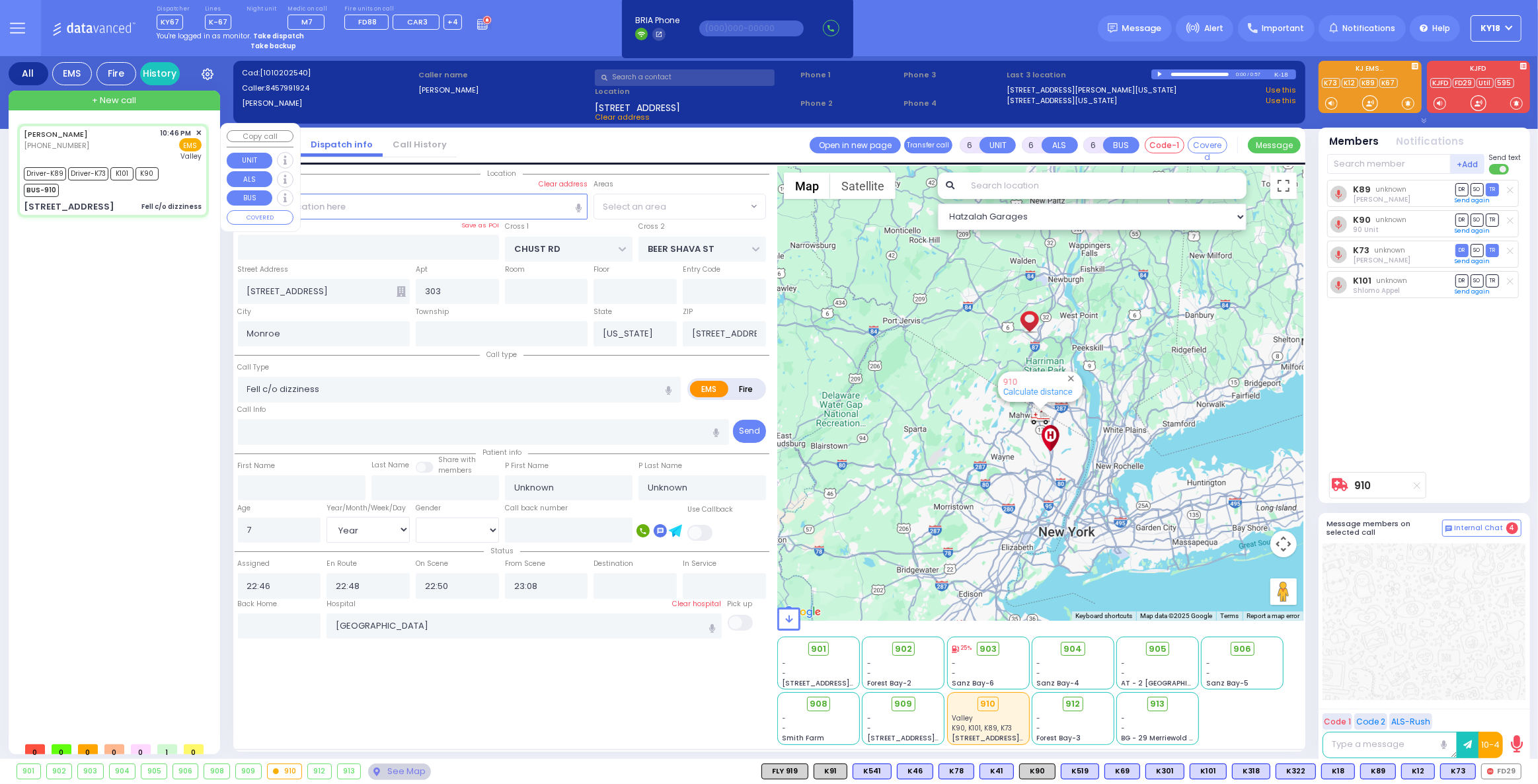
select select "VYOEL MOSHE"
